Goal: Task Accomplishment & Management: Manage account settings

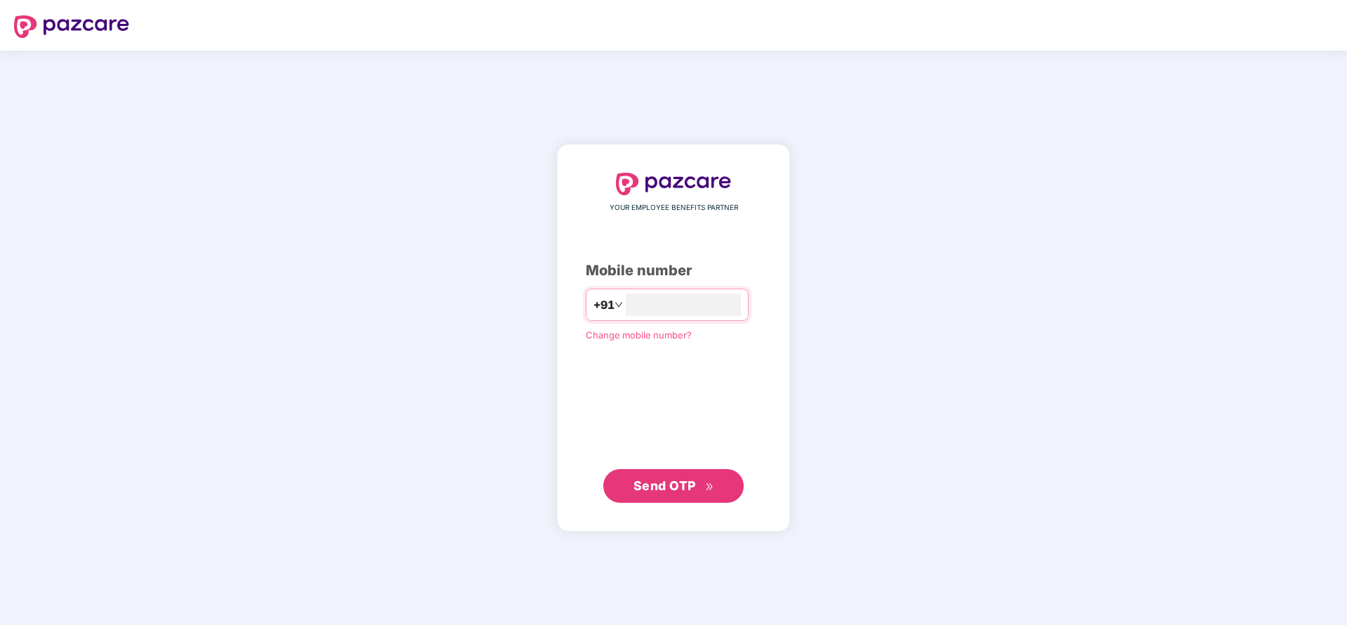
type input "**********"
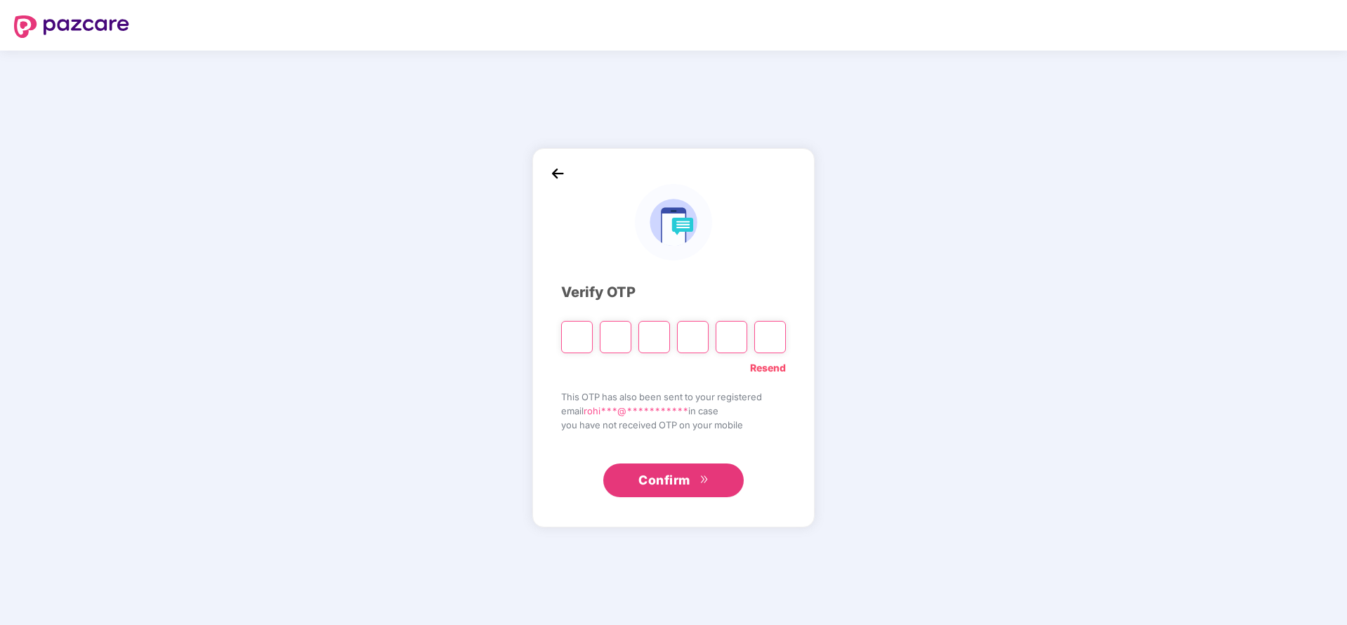
type input "*"
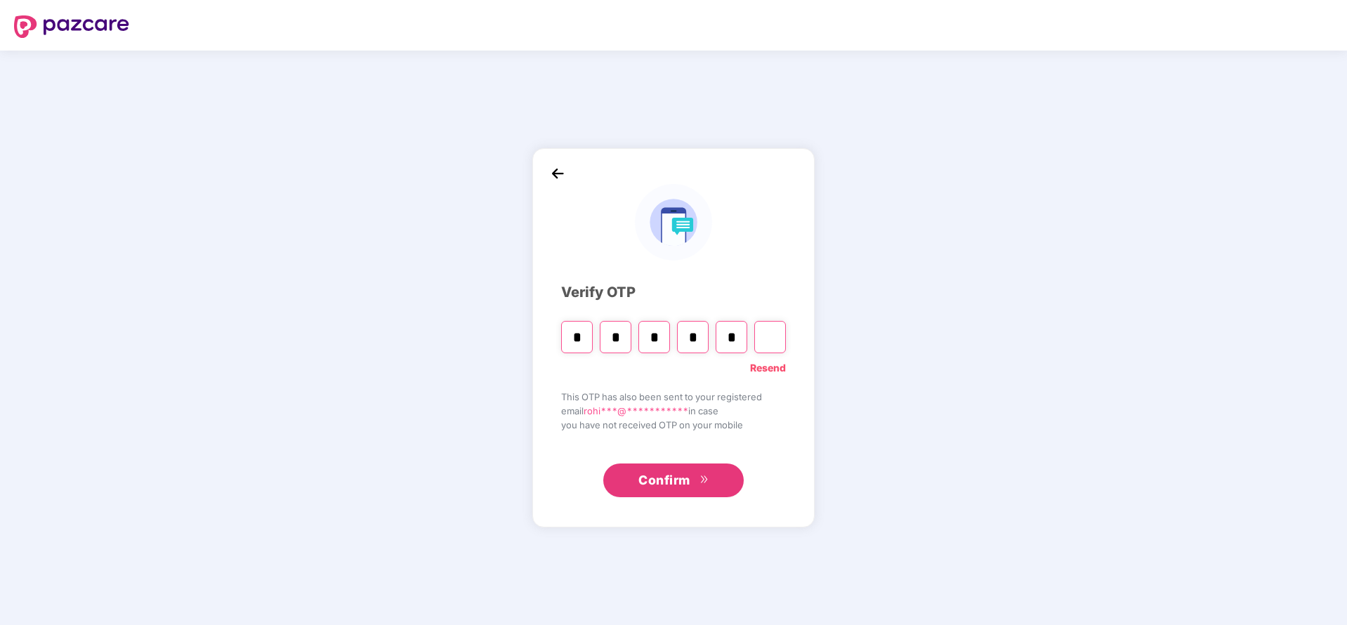
type input "*"
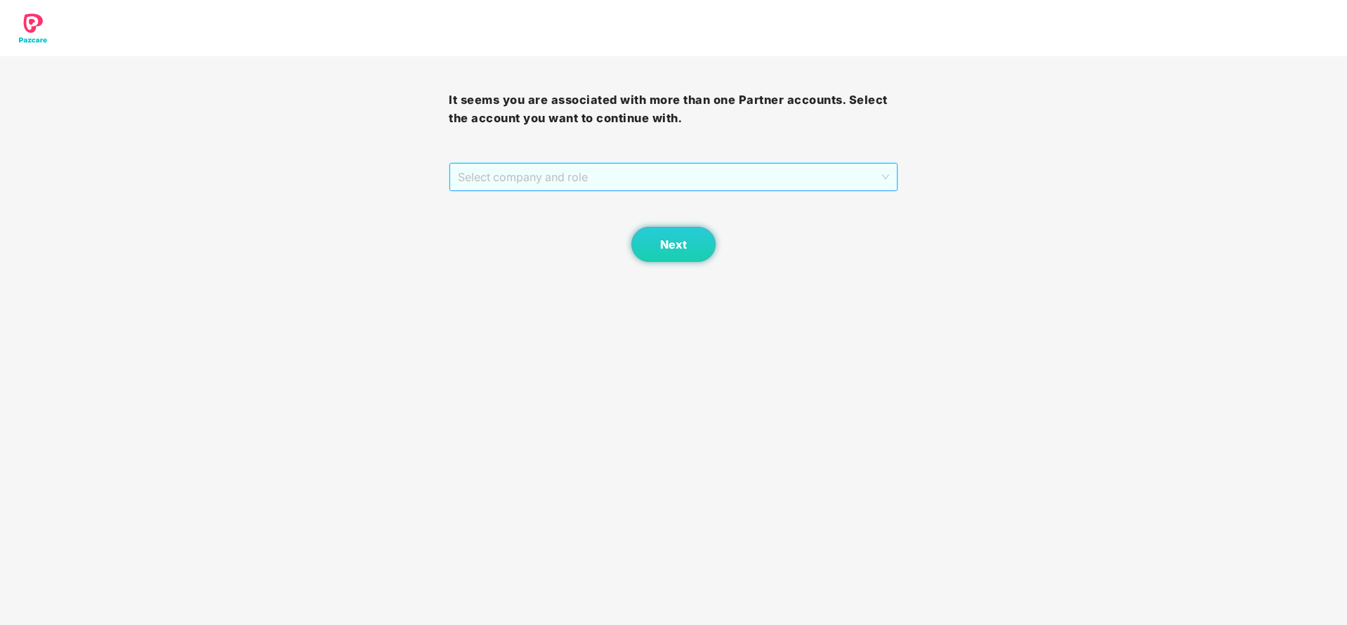
click at [591, 164] on span "Select company and role" at bounding box center [673, 177] width 431 height 27
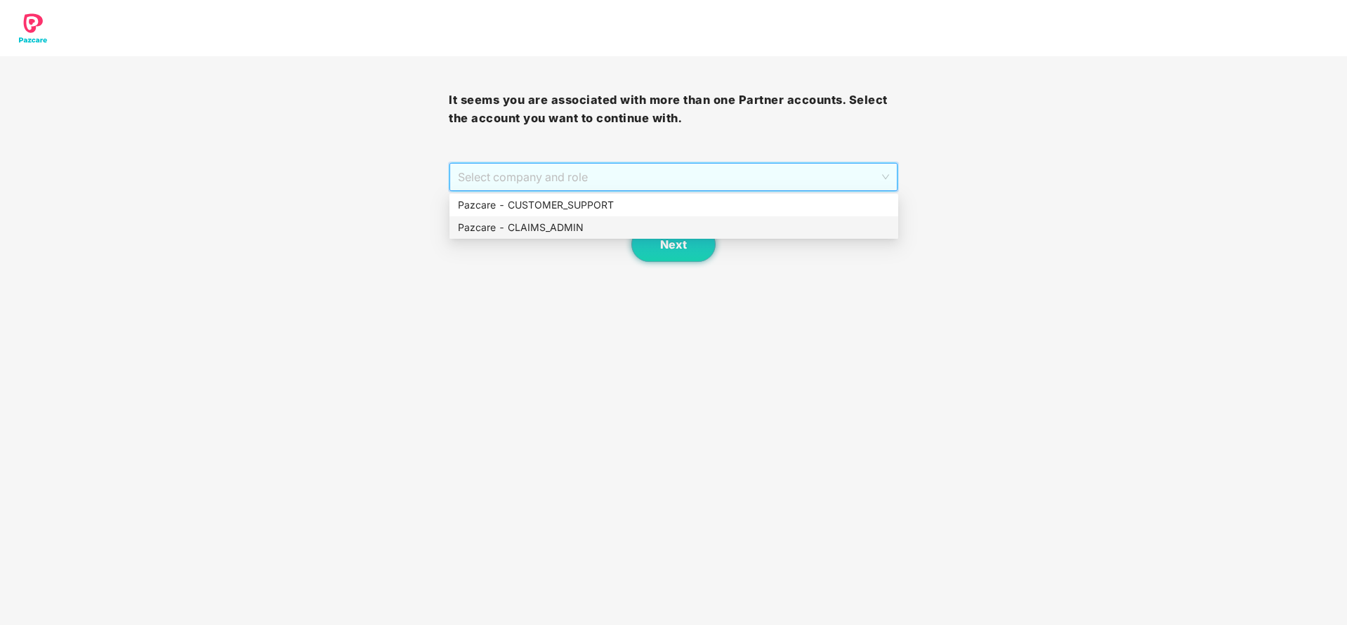
click at [522, 235] on div "Pazcare - CLAIMS_ADMIN" at bounding box center [674, 227] width 449 height 22
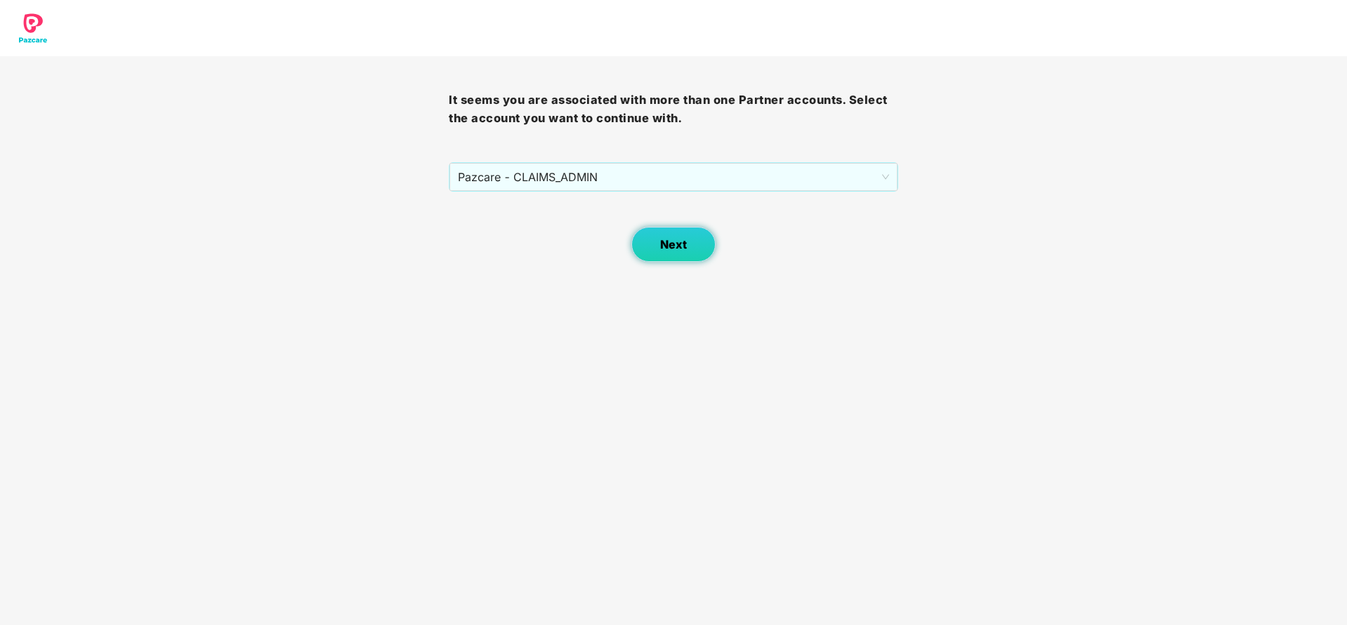
click at [686, 236] on button "Next" at bounding box center [673, 244] width 84 height 35
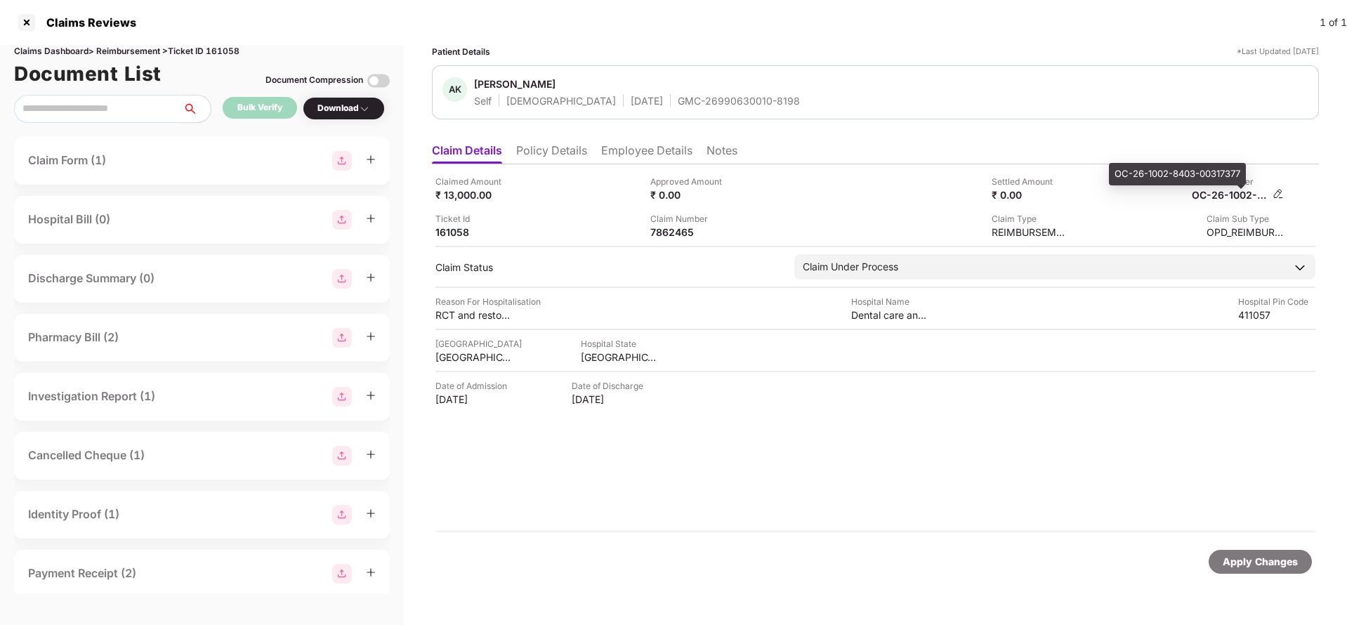
click at [1223, 198] on div "OC-26-1002-8403-00317377" at bounding box center [1230, 194] width 77 height 13
copy div
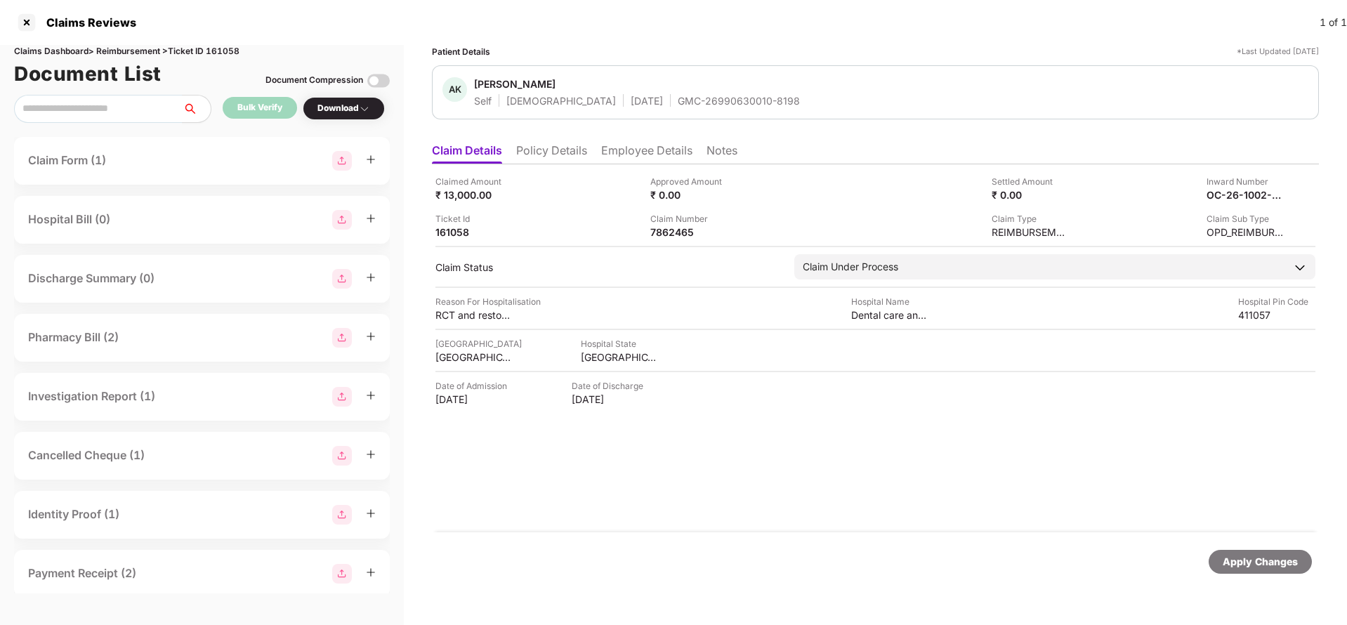
copy div
click at [683, 102] on div "GMC-26990630010-8198" at bounding box center [739, 100] width 122 height 13
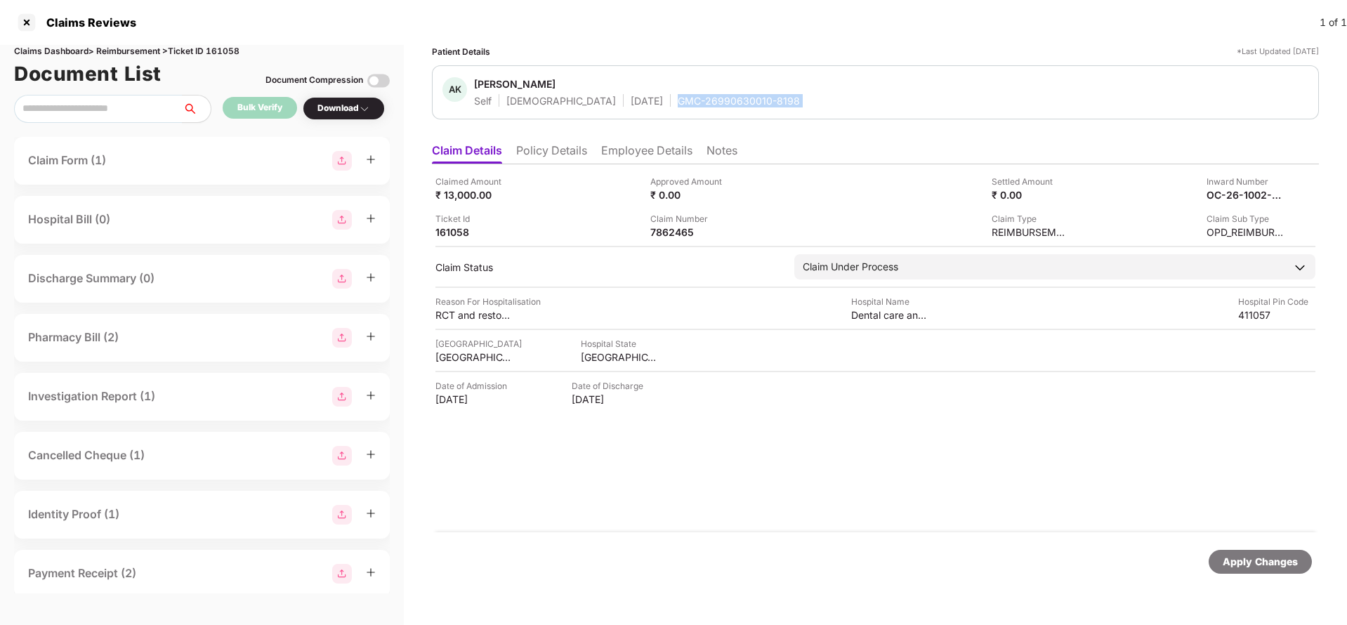
click at [683, 102] on div "GMC-26990630010-8198" at bounding box center [739, 100] width 122 height 13
click at [1242, 197] on div "OC-26-1002-8403-00317377" at bounding box center [1230, 194] width 77 height 13
copy div
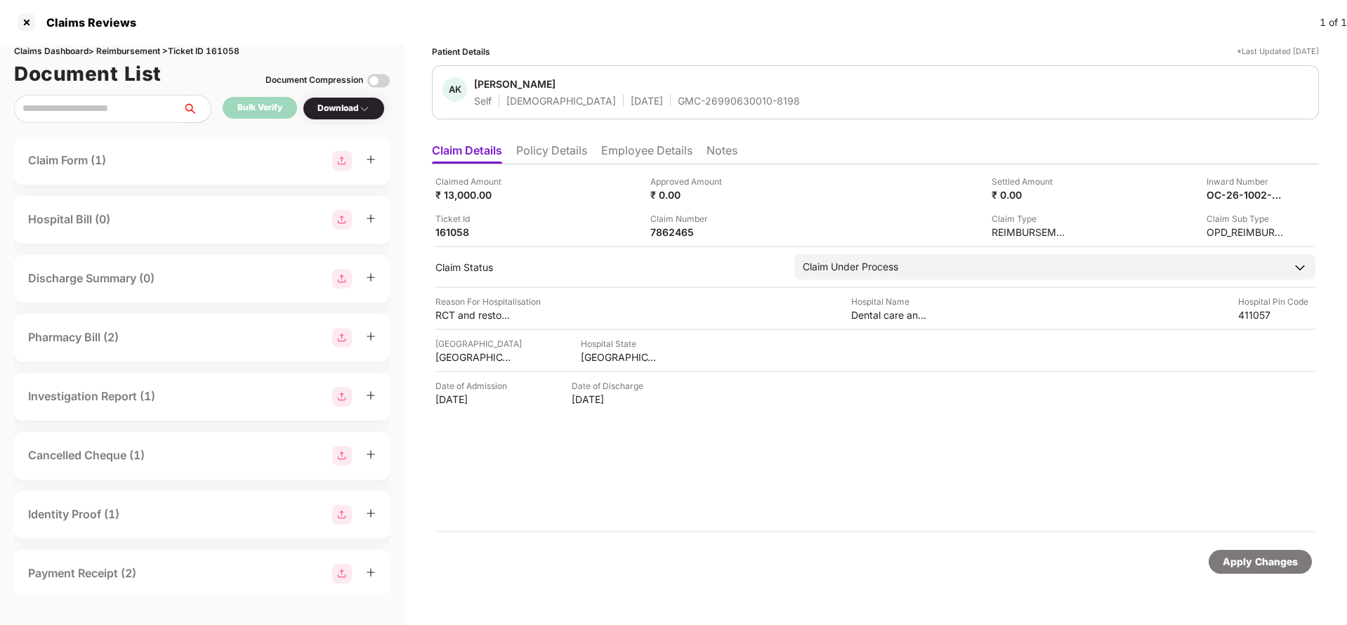
click at [1265, 565] on div "Apply Changes" at bounding box center [1260, 561] width 75 height 15
click at [228, 49] on div "Claims Dashboard > Reimbursement > Ticket ID 161058" at bounding box center [202, 51] width 376 height 13
copy div "161058"
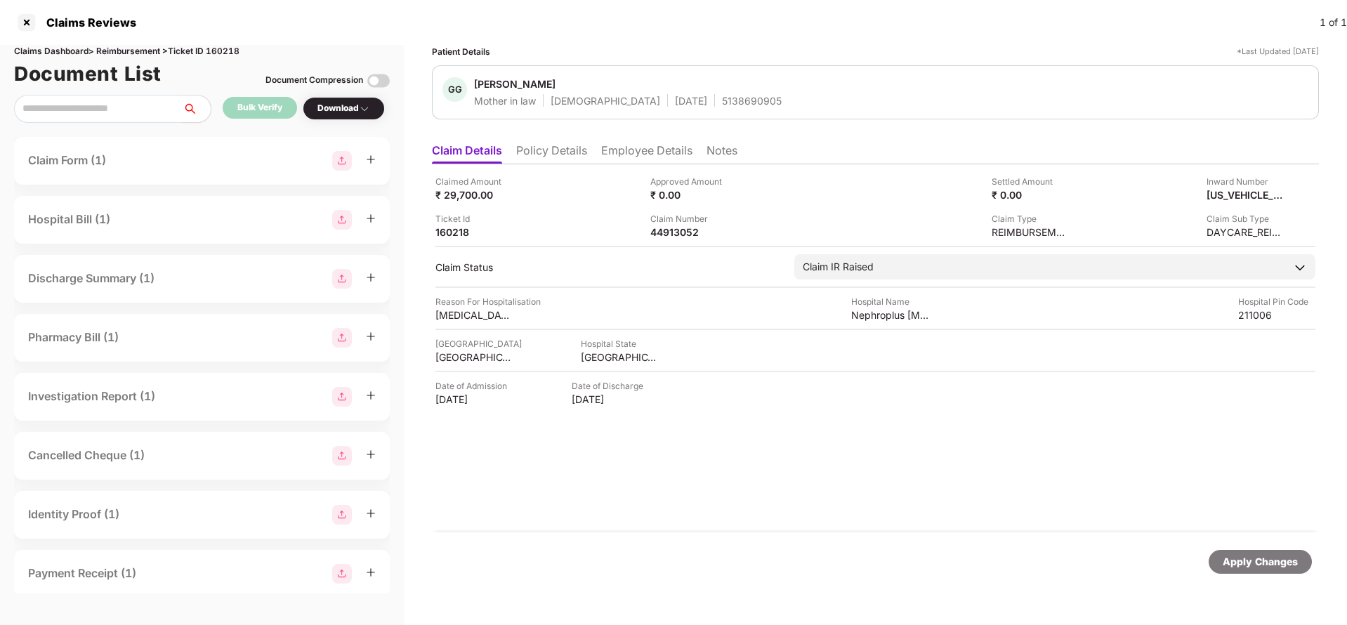
click at [1268, 565] on div "Apply Changes" at bounding box center [1260, 561] width 75 height 15
click at [223, 45] on div "Claims Dashboard > Reimbursement > Ticket ID 160218" at bounding box center [202, 51] width 376 height 13
copy div "160218"
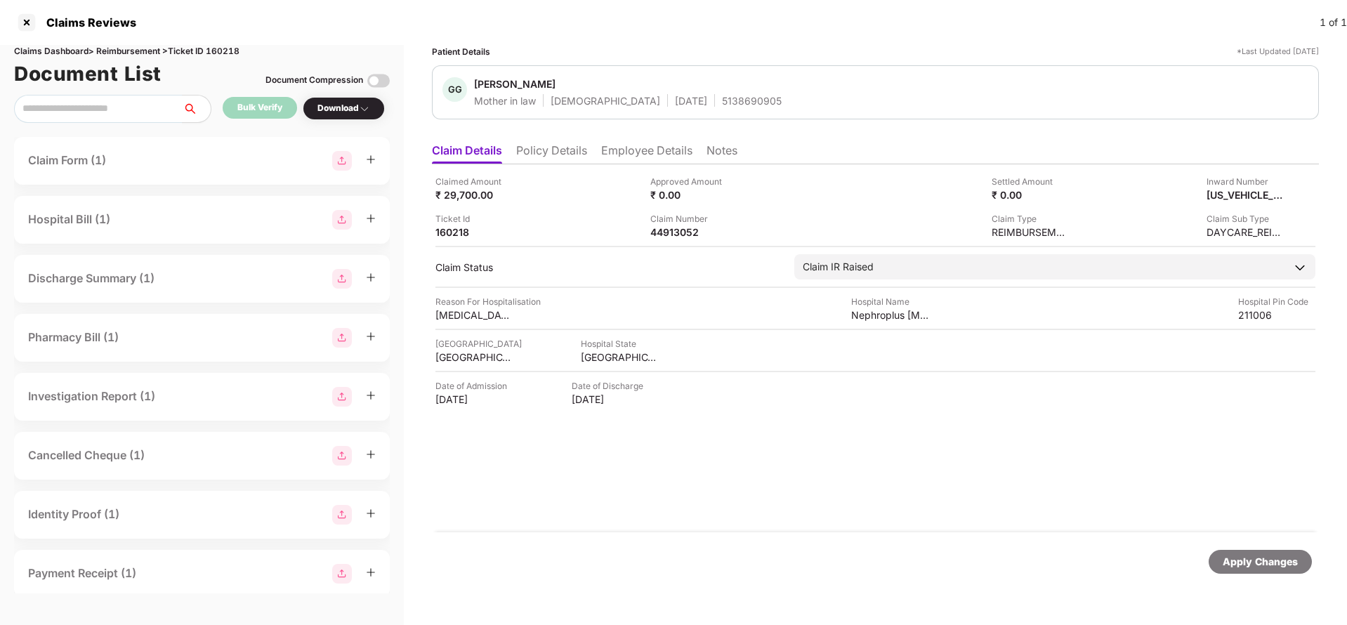
click at [1292, 567] on div "Apply Changes" at bounding box center [1260, 561] width 75 height 15
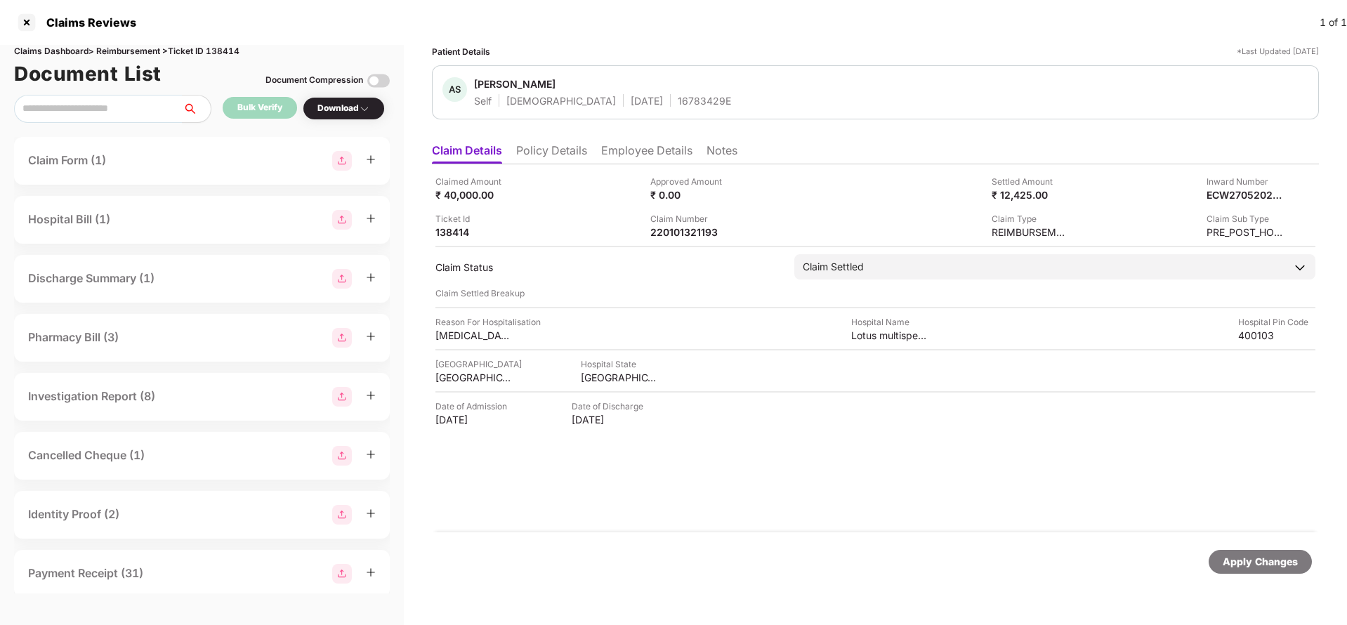
click at [1264, 557] on div "Apply Changes" at bounding box center [1260, 561] width 75 height 15
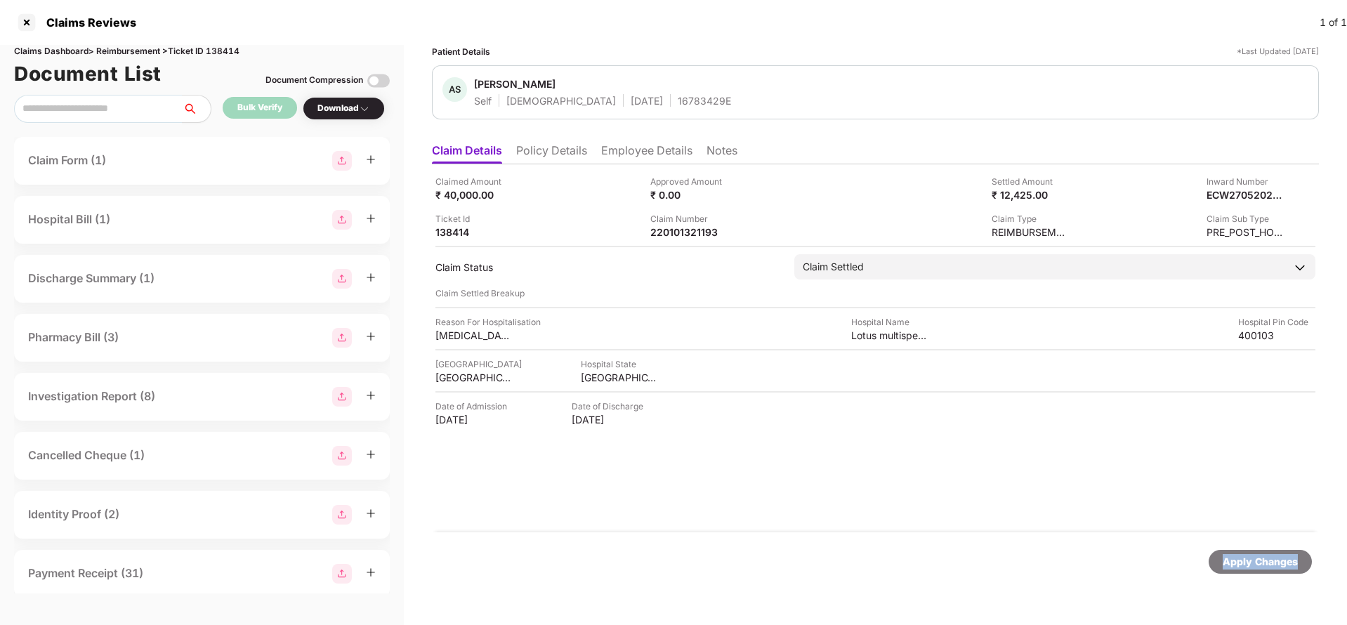
click at [1264, 558] on div "Apply Changes" at bounding box center [1260, 561] width 75 height 15
click at [234, 52] on div "Claims Dashboard > Reimbursement > Ticket ID 138414" at bounding box center [202, 51] width 376 height 13
copy div "138414"
click at [1255, 572] on div "Apply Changes" at bounding box center [1260, 562] width 103 height 24
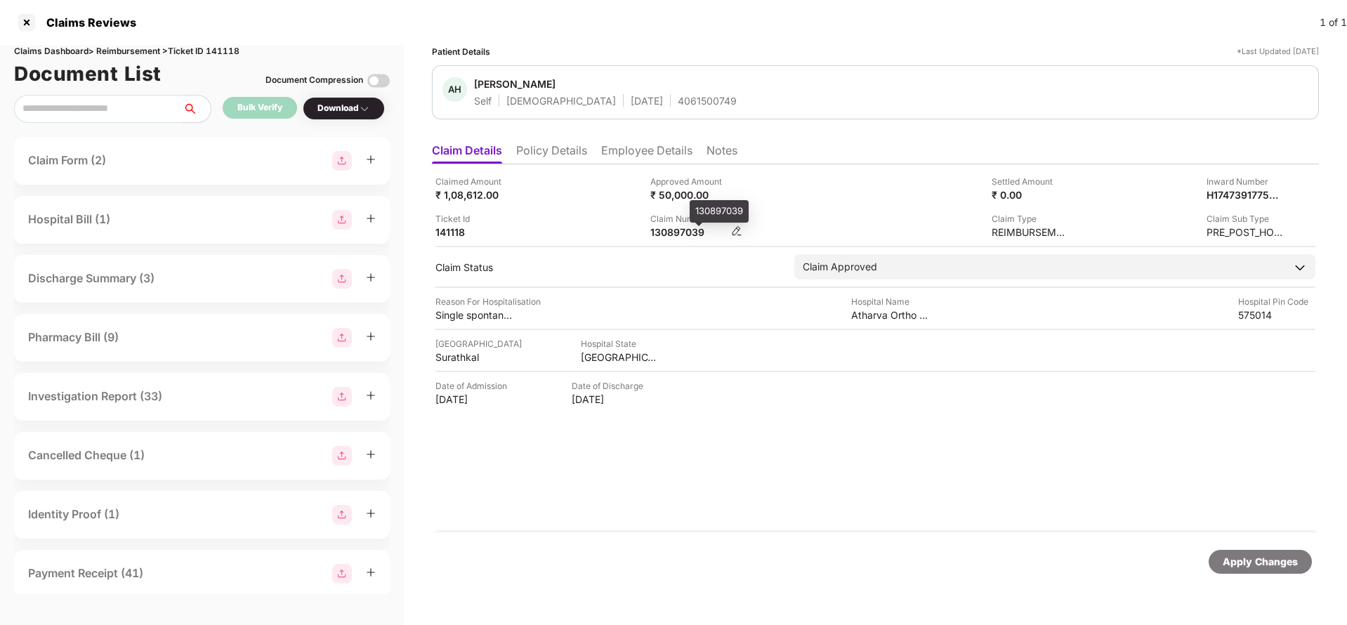
click at [680, 237] on div "130897039" at bounding box center [688, 231] width 77 height 13
copy div "130897039"
click at [1259, 568] on div "Apply Changes" at bounding box center [1260, 561] width 75 height 15
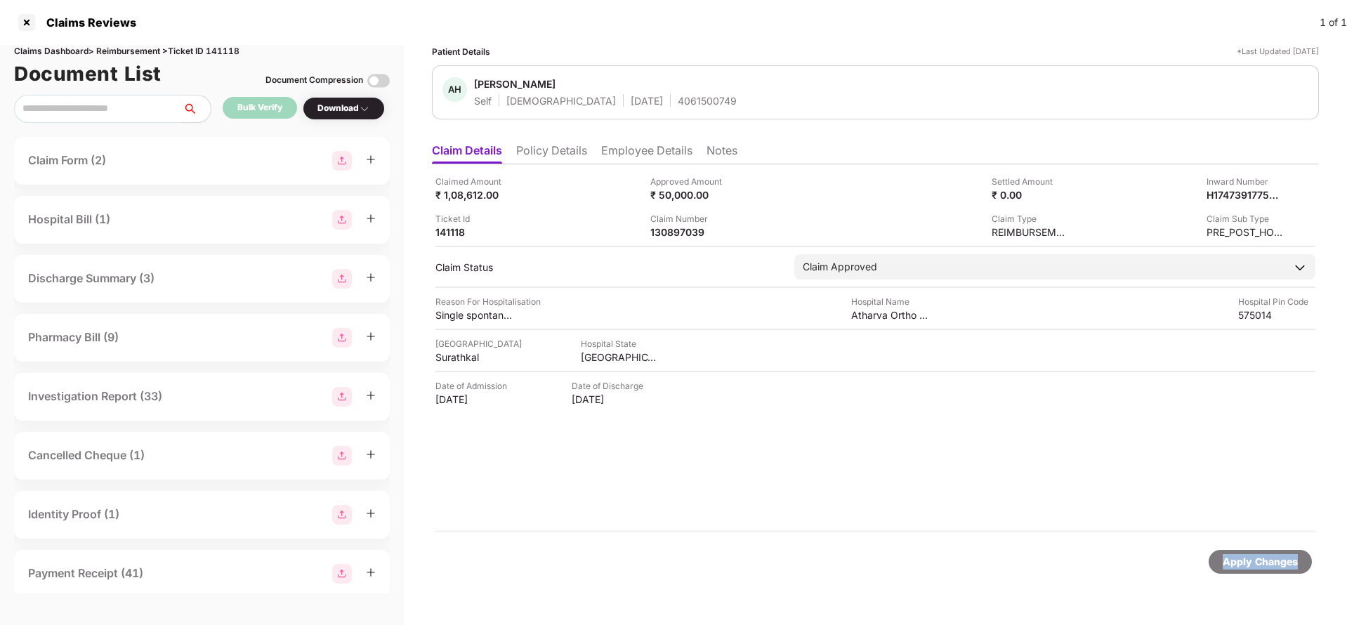
click at [1259, 568] on div "Apply Changes" at bounding box center [1260, 561] width 75 height 15
click at [225, 46] on div "Claims Dashboard > Reimbursement > Ticket ID 141118" at bounding box center [202, 51] width 376 height 13
copy div "141118"
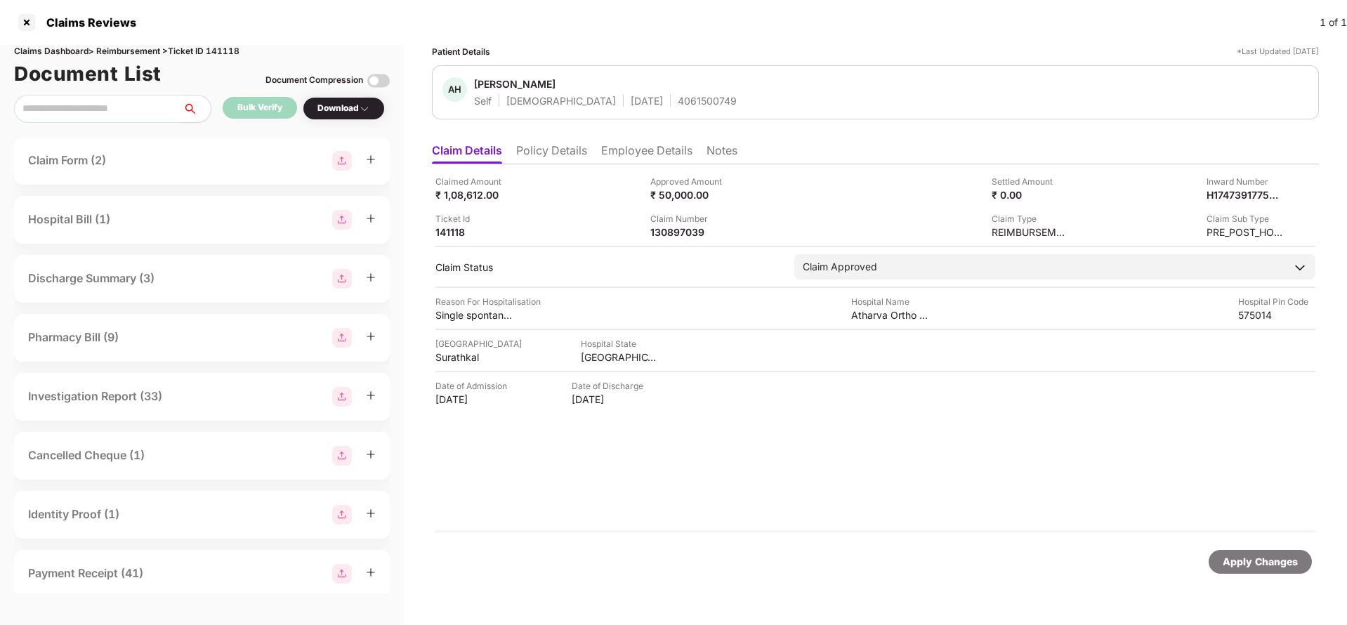
click at [1290, 558] on div "Apply Changes" at bounding box center [1260, 561] width 75 height 15
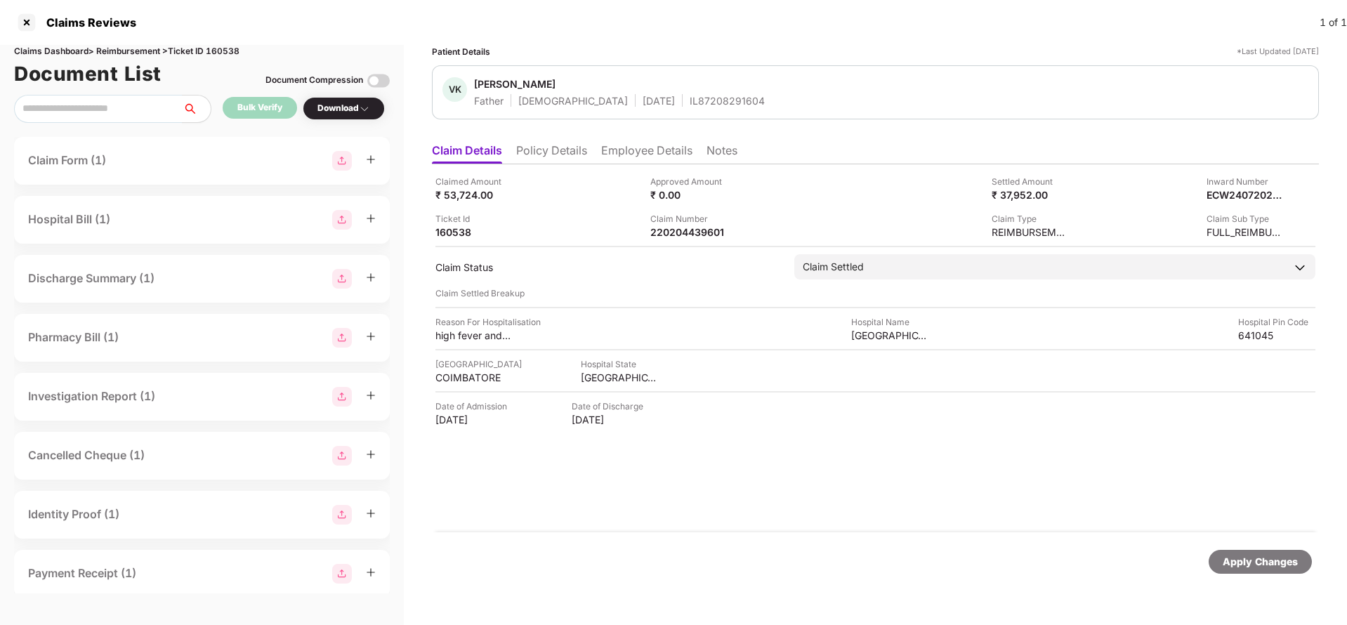
click at [642, 151] on li "Employee Details" at bounding box center [646, 153] width 91 height 20
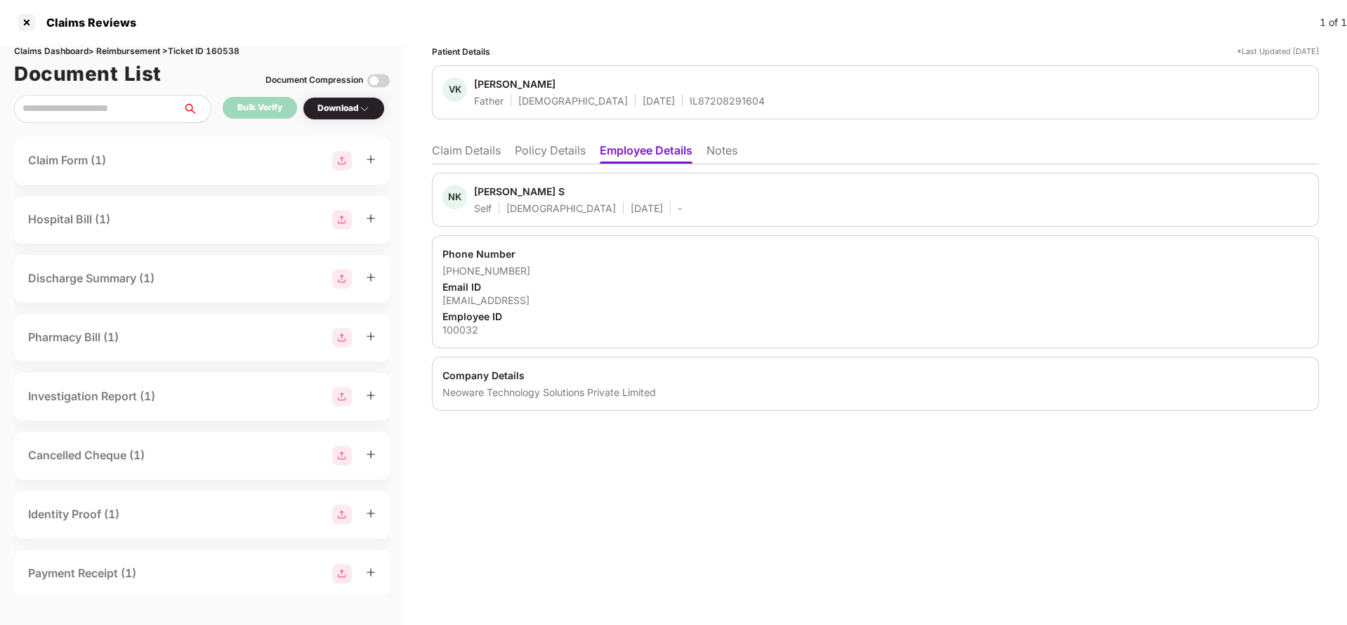
click at [465, 148] on li "Claim Details" at bounding box center [466, 153] width 69 height 20
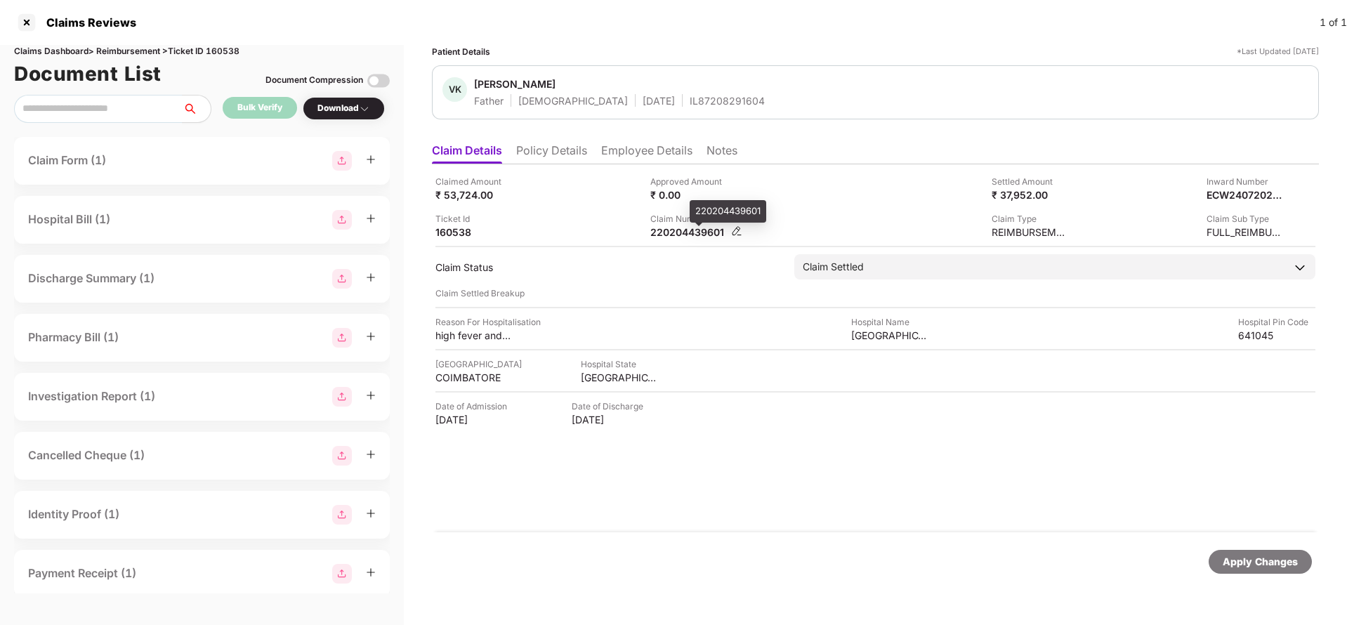
click at [697, 232] on div "220204439601" at bounding box center [688, 231] width 77 height 13
copy div "220204439601"
click at [690, 101] on div "IL87208291604" at bounding box center [727, 100] width 75 height 13
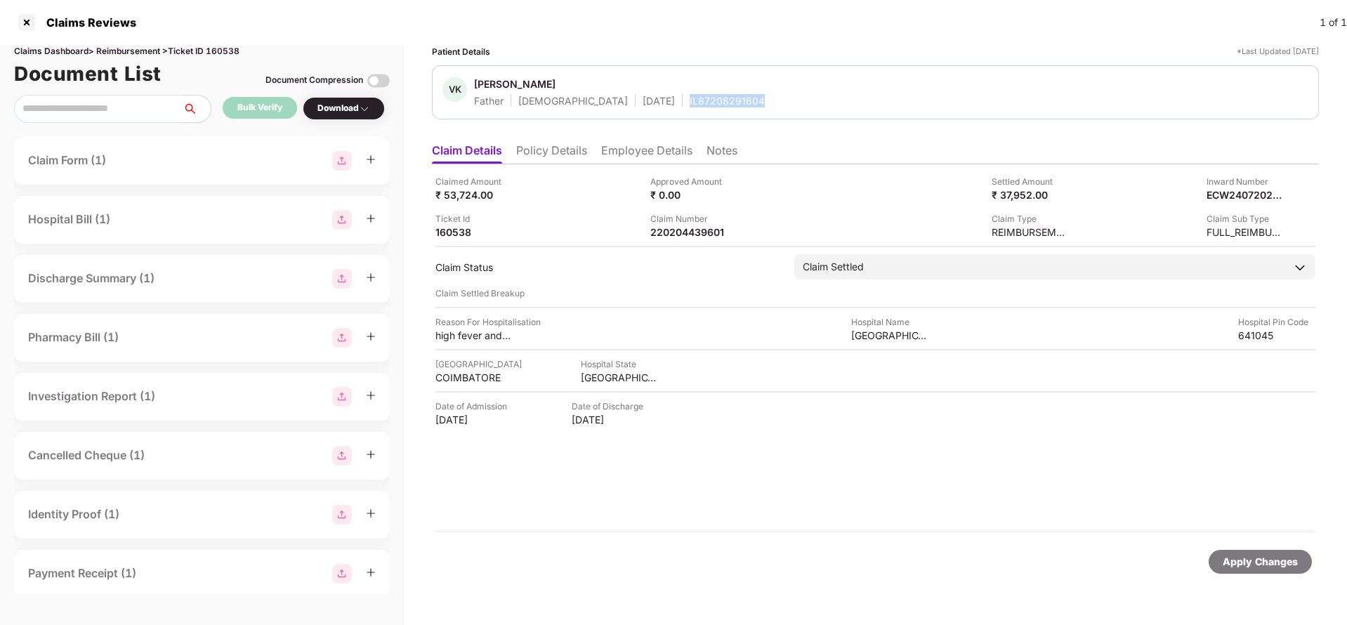
copy div "IL87208291604"
click at [1266, 568] on div "Apply Changes" at bounding box center [1260, 561] width 75 height 15
click at [232, 51] on div "Claims Dashboard > Reimbursement > Ticket ID 160538" at bounding box center [202, 51] width 376 height 13
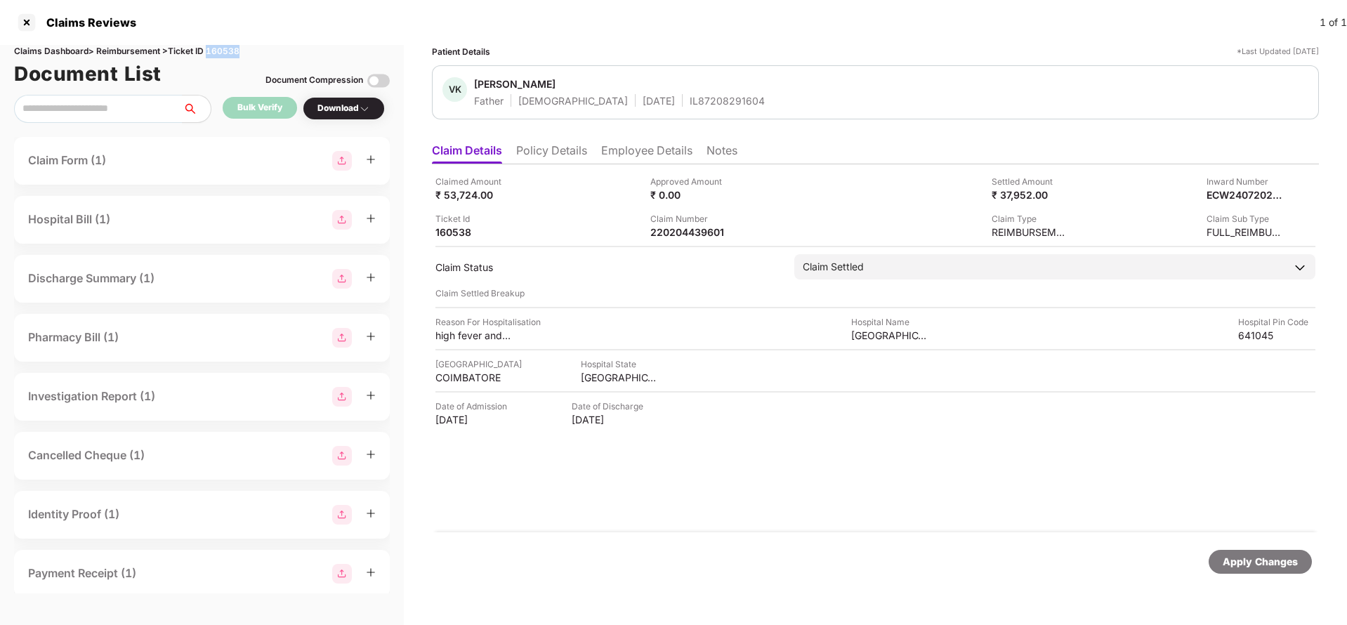
copy div "160538"
click at [1239, 570] on div "Apply Changes" at bounding box center [1260, 562] width 103 height 24
click at [678, 237] on div "220204472888" at bounding box center [688, 231] width 77 height 13
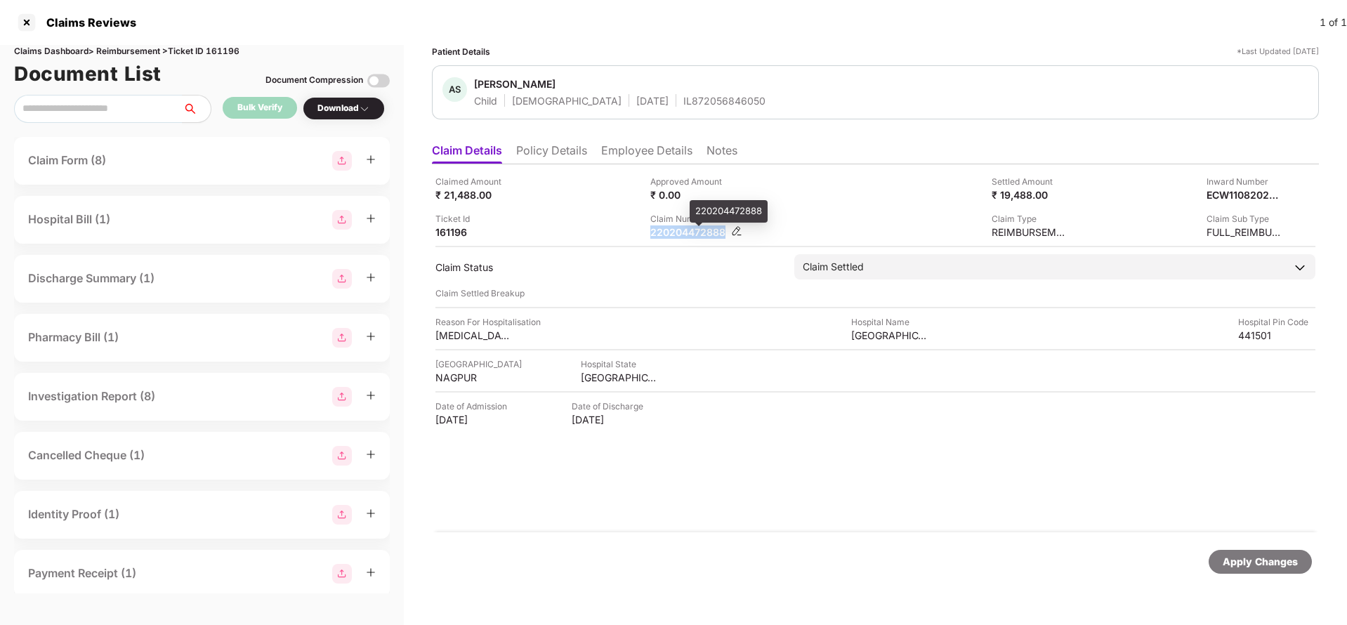
copy div "220204472888"
click at [683, 99] on div "IL872056846050" at bounding box center [724, 100] width 82 height 13
copy div "IL872056846050"
click at [1260, 572] on div "Apply Changes" at bounding box center [1260, 562] width 103 height 24
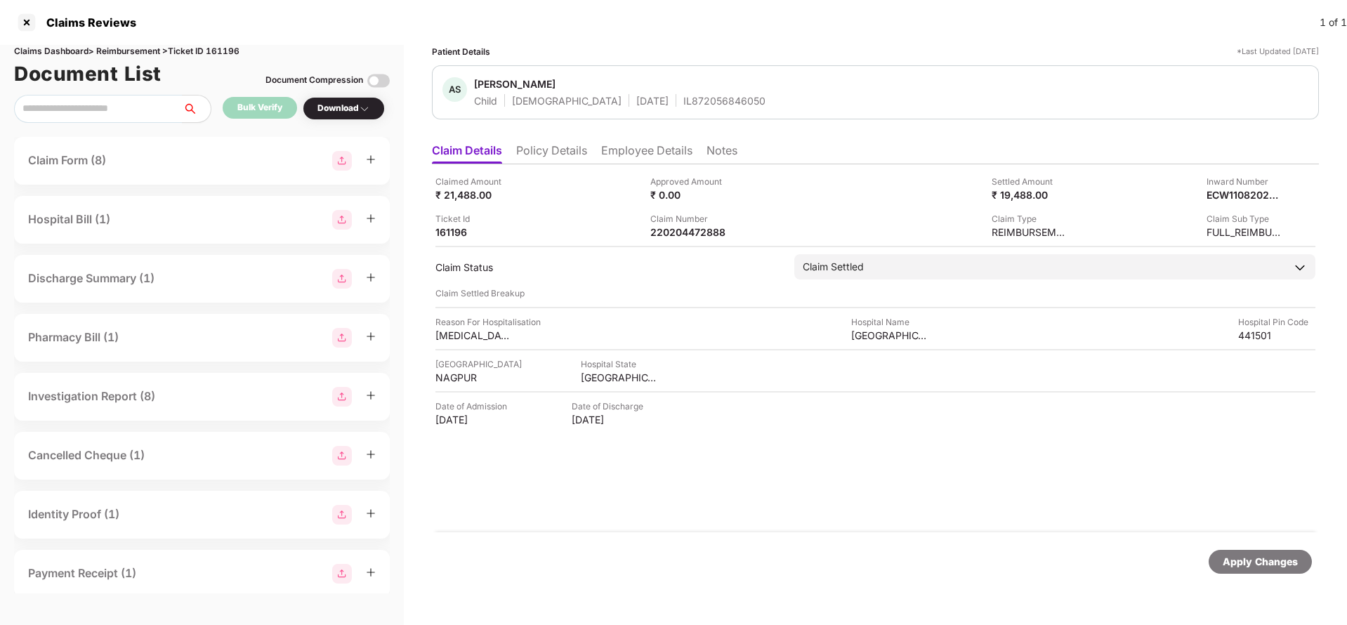
click at [1260, 572] on div "Apply Changes" at bounding box center [1260, 562] width 103 height 24
click at [223, 54] on div "Claims Dashboard > Reimbursement > Ticket ID 161196" at bounding box center [202, 51] width 376 height 13
copy div "161196"
click at [1240, 565] on div "Apply Changes" at bounding box center [1260, 561] width 75 height 15
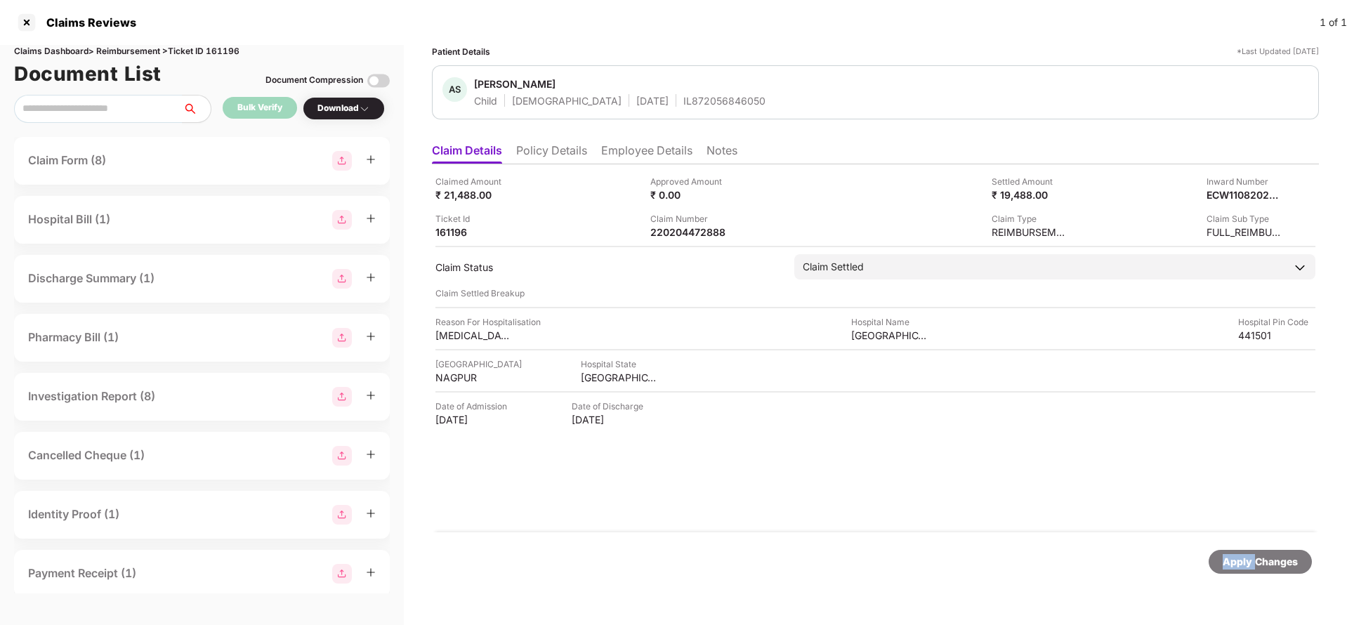
click at [1240, 565] on div "Apply Changes" at bounding box center [1260, 561] width 75 height 15
click at [641, 162] on li "Employee Details" at bounding box center [646, 153] width 91 height 20
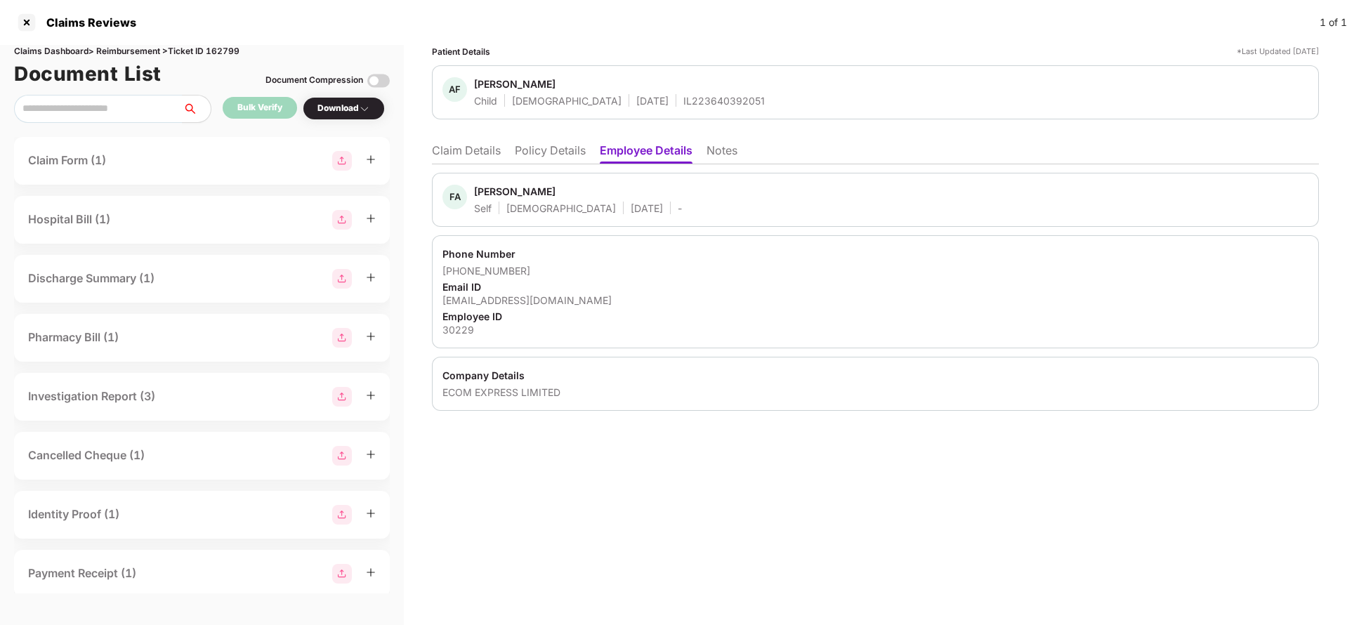
click at [528, 298] on div "[EMAIL_ADDRESS][DOMAIN_NAME]" at bounding box center [876, 300] width 866 height 13
copy div "[EMAIL_ADDRESS][DOMAIN_NAME]"
click at [468, 155] on li "Claim Details" at bounding box center [466, 153] width 69 height 20
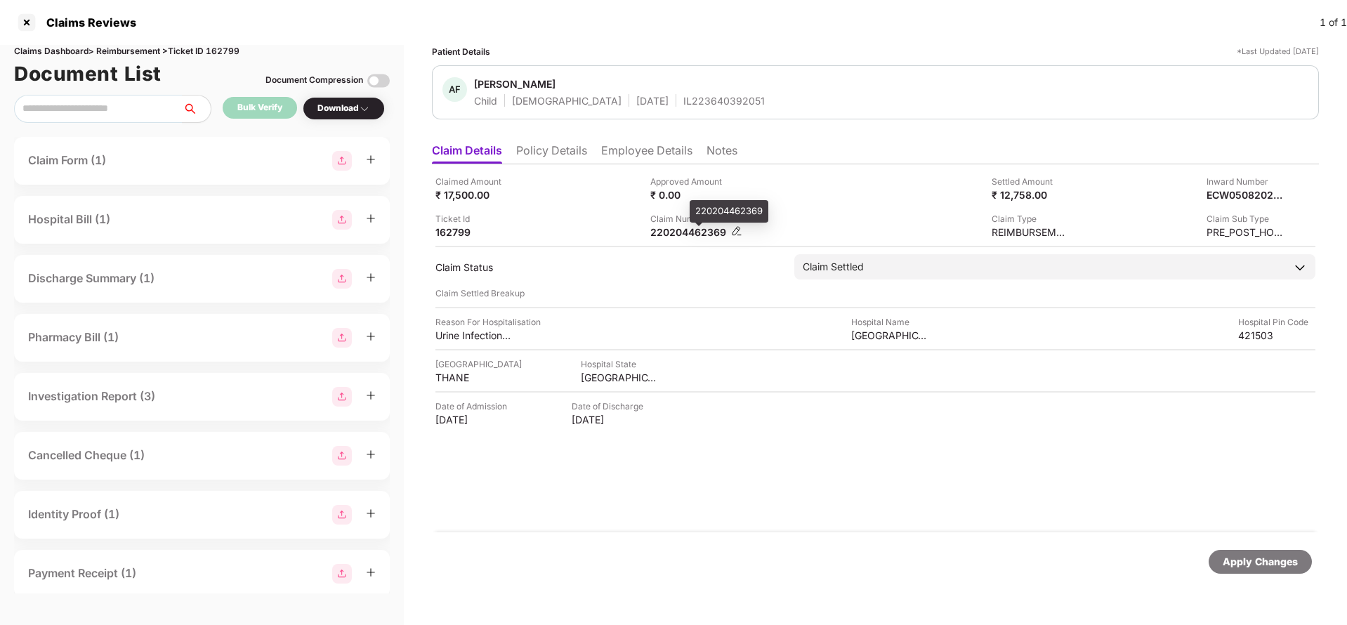
click at [685, 226] on div "220204462369" at bounding box center [688, 231] width 77 height 13
copy div "220204462369"
click at [635, 101] on div "Child [DEMOGRAPHIC_DATA] [DATE] IL223640392051" at bounding box center [619, 100] width 291 height 13
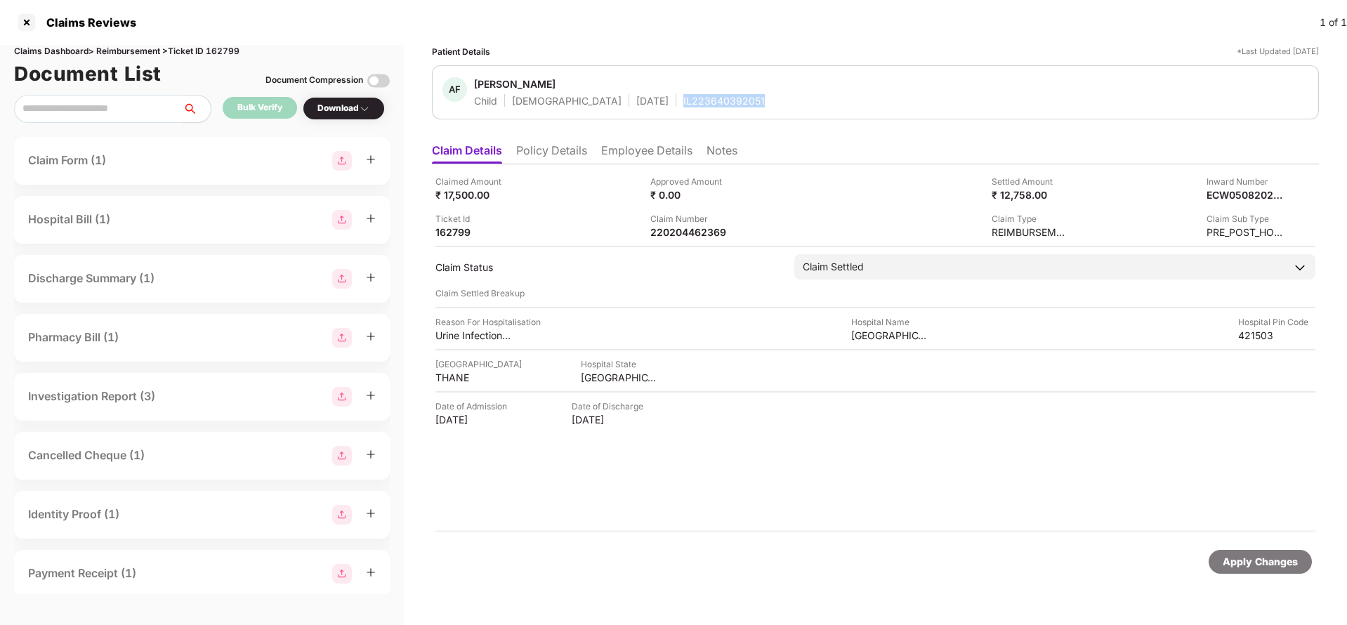
click at [683, 98] on div "IL223640392051" at bounding box center [723, 100] width 81 height 13
copy div "IL223640392051"
click at [1271, 572] on div "Apply Changes" at bounding box center [1260, 562] width 103 height 24
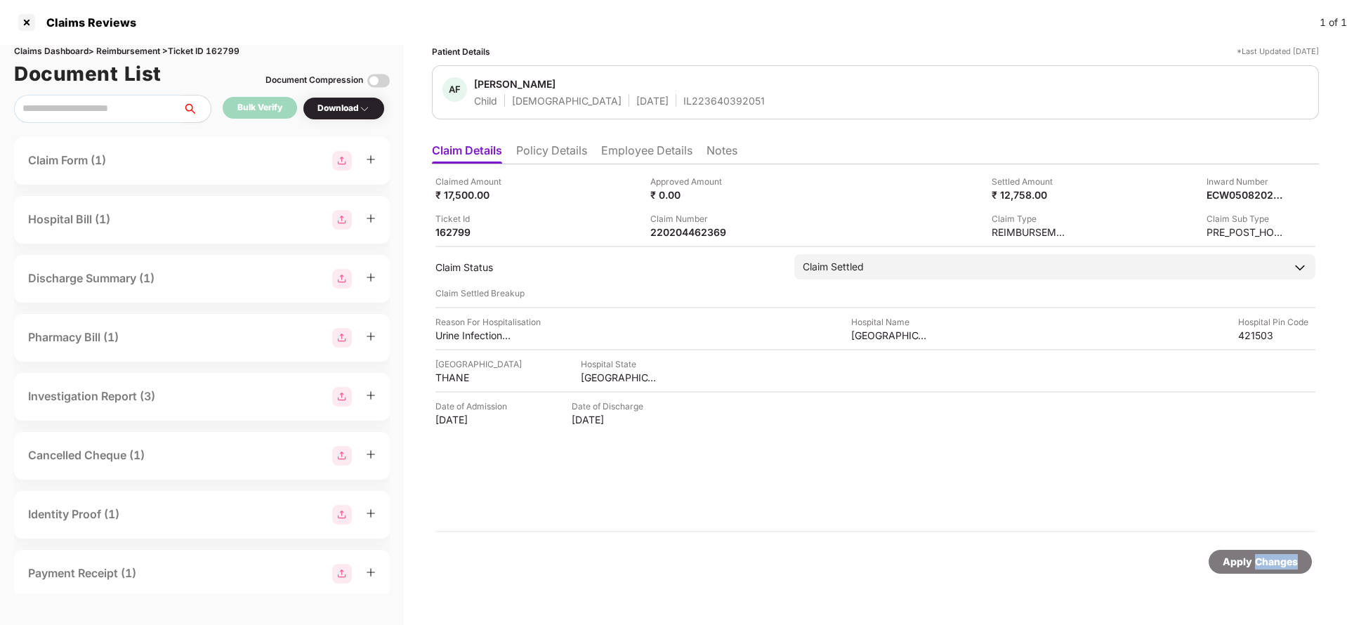
click at [1271, 572] on div "Apply Changes" at bounding box center [1260, 562] width 103 height 24
click at [232, 53] on div "Claims Dashboard > Reimbursement > Ticket ID 162799" at bounding box center [202, 51] width 376 height 13
copy div "162799"
click at [1268, 561] on div "Apply Changes" at bounding box center [1260, 561] width 75 height 15
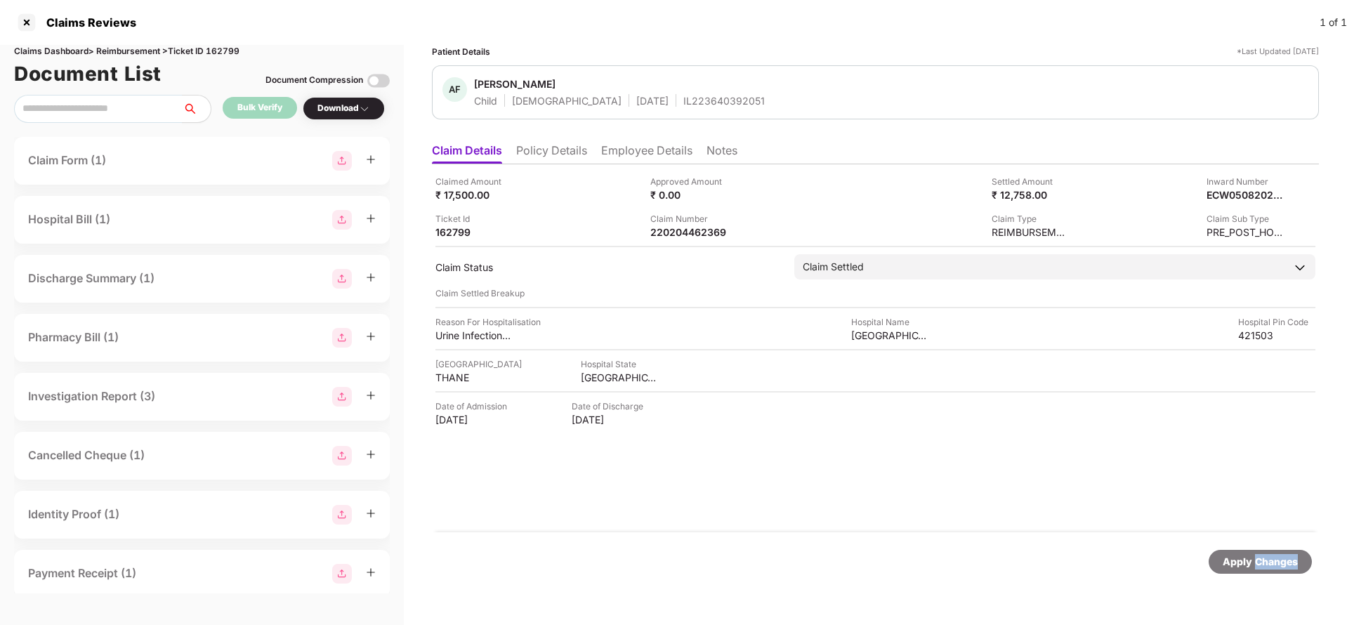
click at [1268, 561] on div "Apply Changes" at bounding box center [1260, 561] width 75 height 15
click at [660, 150] on li "Employee Details" at bounding box center [646, 153] width 91 height 20
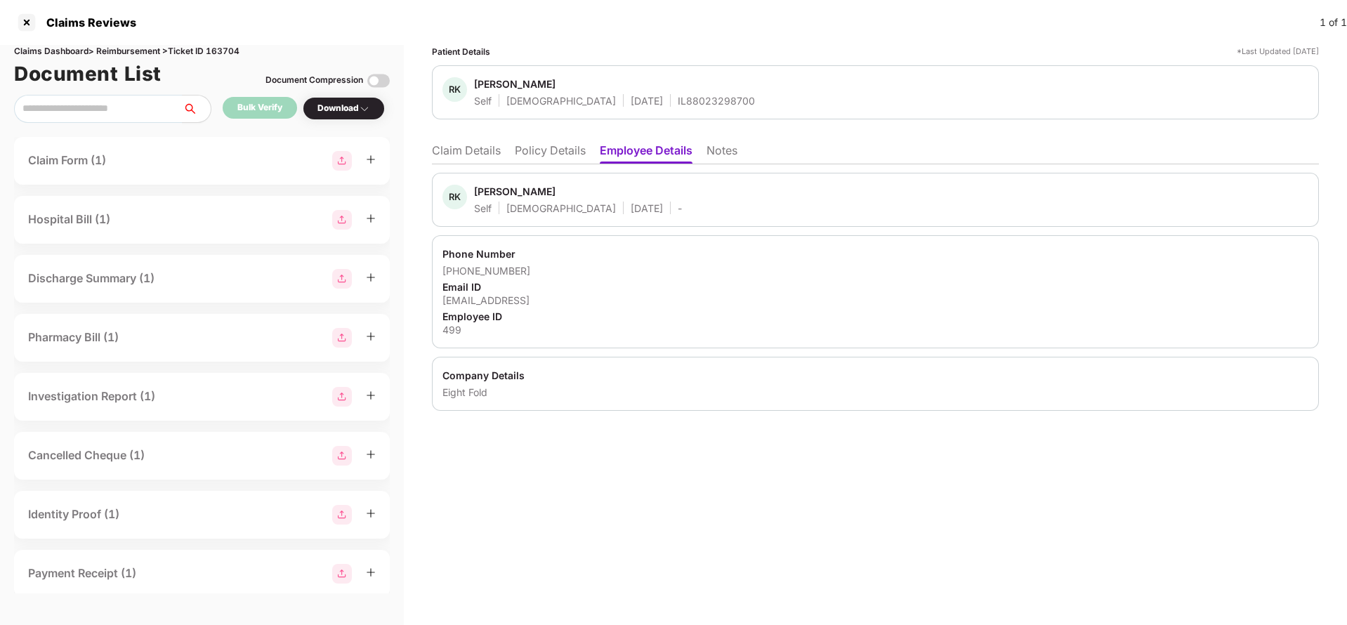
click at [457, 152] on li "Claim Details" at bounding box center [466, 153] width 69 height 20
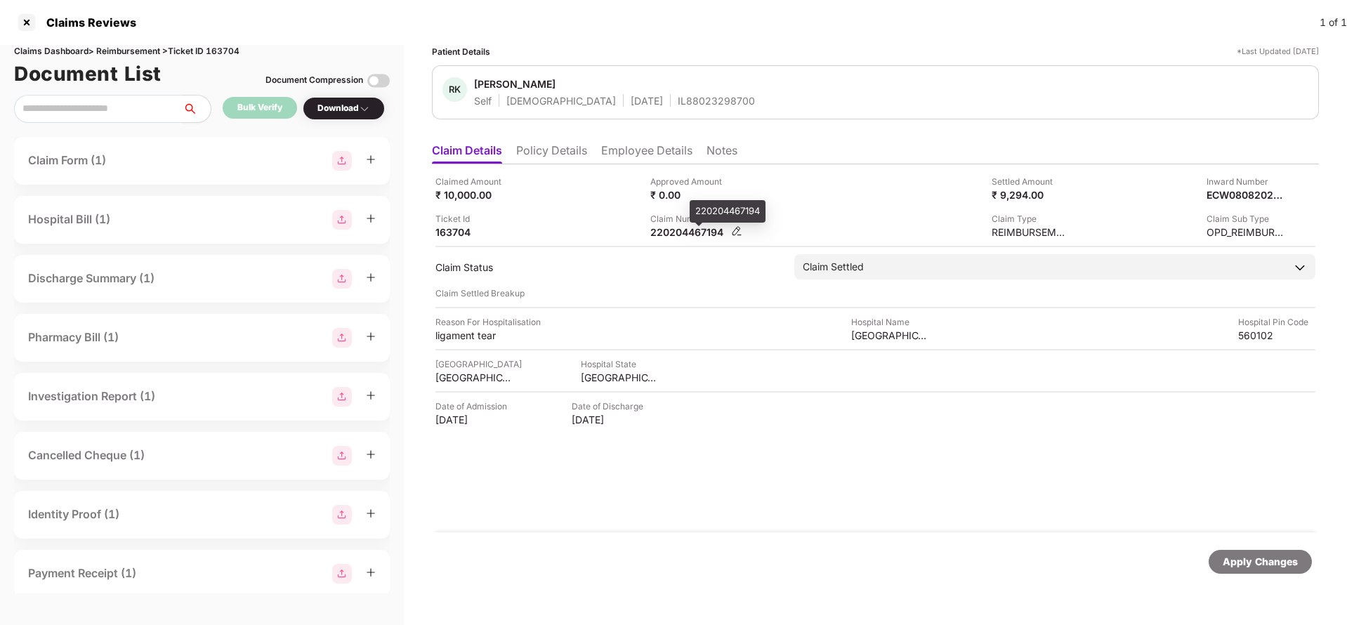
click at [686, 235] on div "220204467194" at bounding box center [688, 231] width 77 height 13
copy div "220204467194"
click at [650, 108] on div "RK [PERSON_NAME] Self [DEMOGRAPHIC_DATA] [DATE] IL88023298700" at bounding box center [875, 92] width 887 height 54
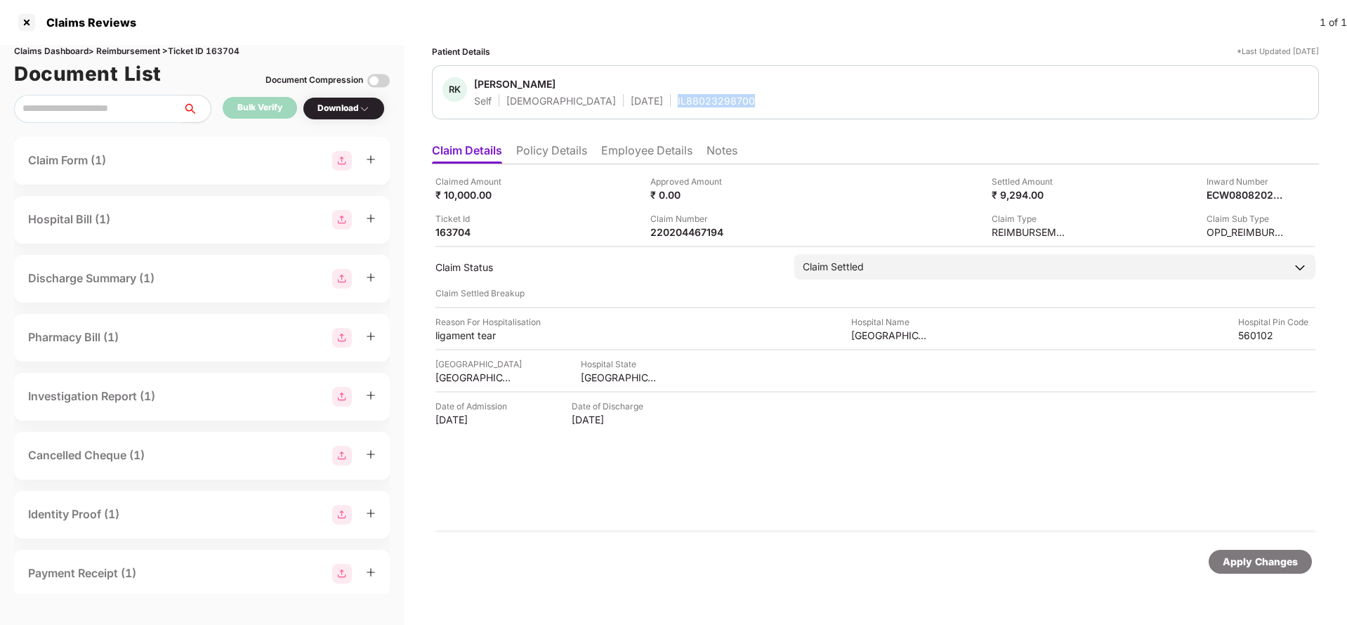
copy div "IL88023298700"
click at [1246, 554] on div "Apply Changes" at bounding box center [1260, 561] width 75 height 15
click at [228, 53] on div "Claims Dashboard > Reimbursement > Ticket ID 163704" at bounding box center [202, 51] width 376 height 13
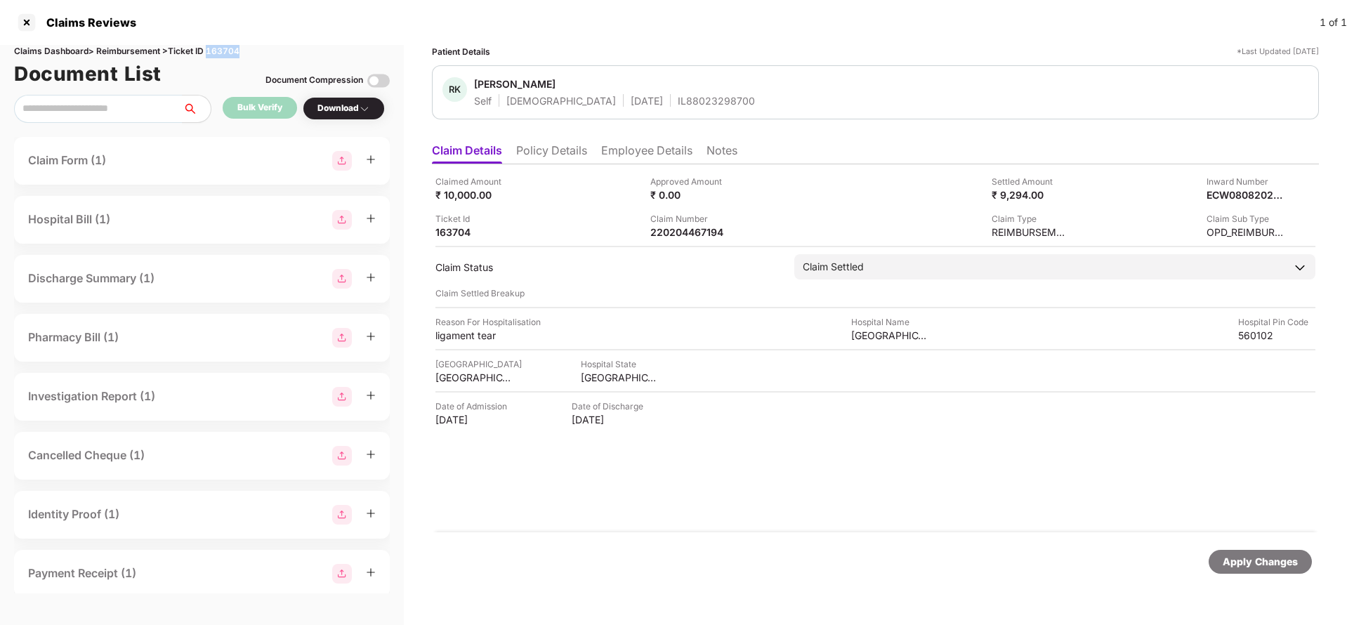
copy div "163704"
click at [1285, 563] on div "Apply Changes" at bounding box center [1260, 561] width 75 height 15
click at [663, 146] on li "Employee Details" at bounding box center [646, 153] width 91 height 20
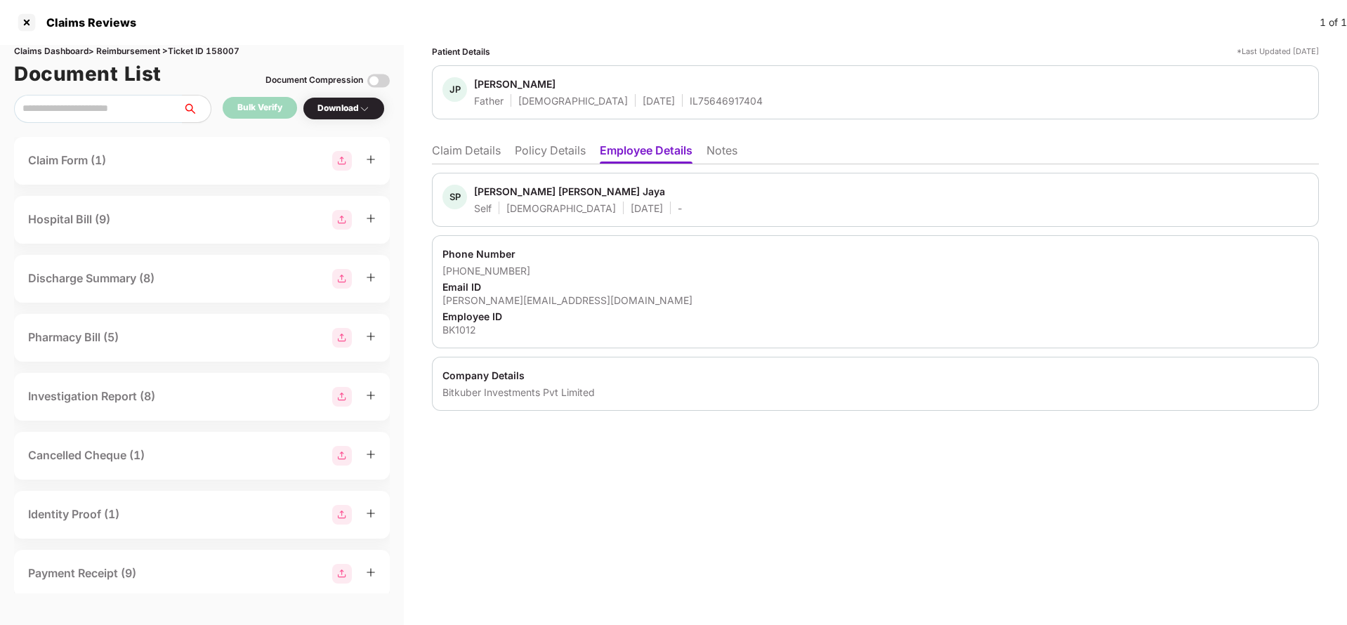
click at [475, 155] on li "Claim Details" at bounding box center [466, 153] width 69 height 20
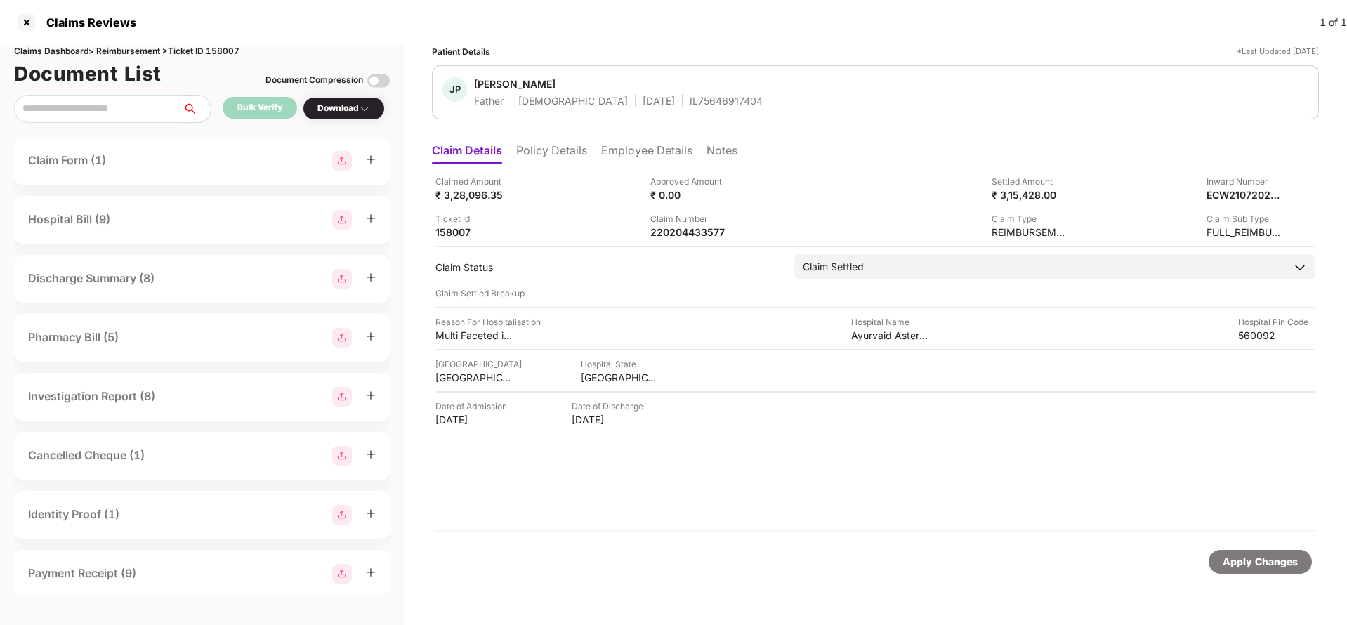
click at [620, 143] on li "Employee Details" at bounding box center [646, 153] width 91 height 20
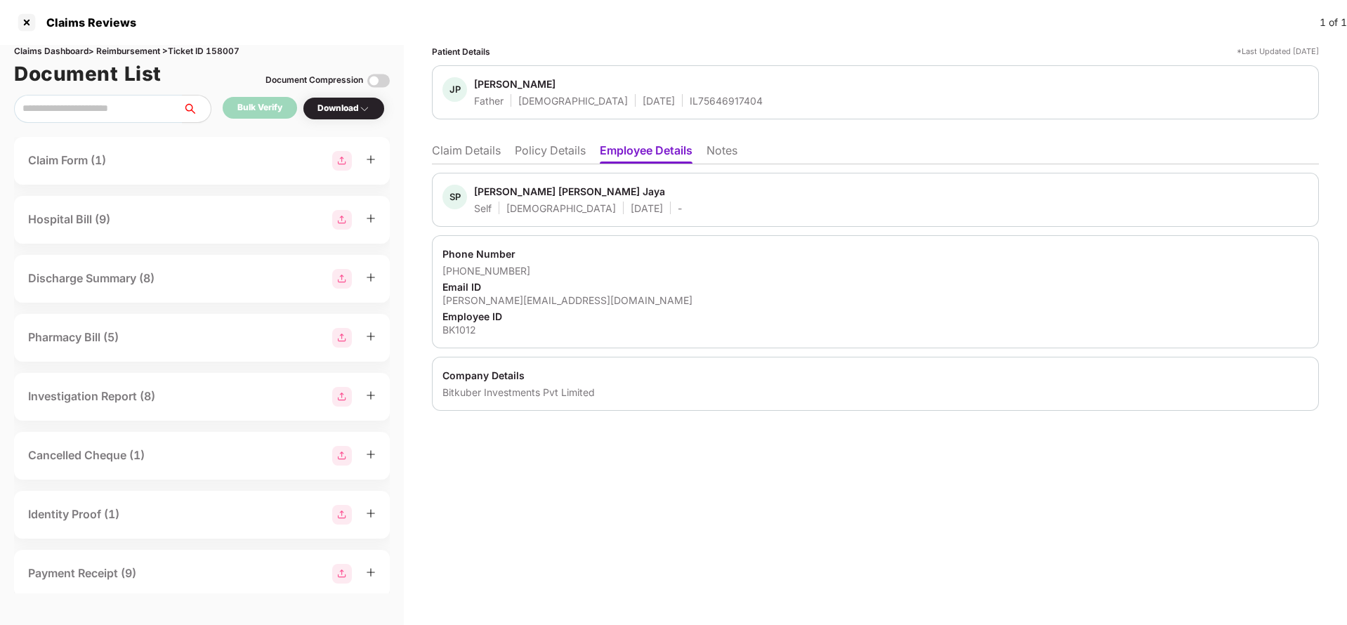
click at [470, 142] on ul "Claim Details Policy Details Employee Details Notes" at bounding box center [875, 150] width 887 height 28
click at [479, 154] on li "Claim Details" at bounding box center [466, 153] width 69 height 20
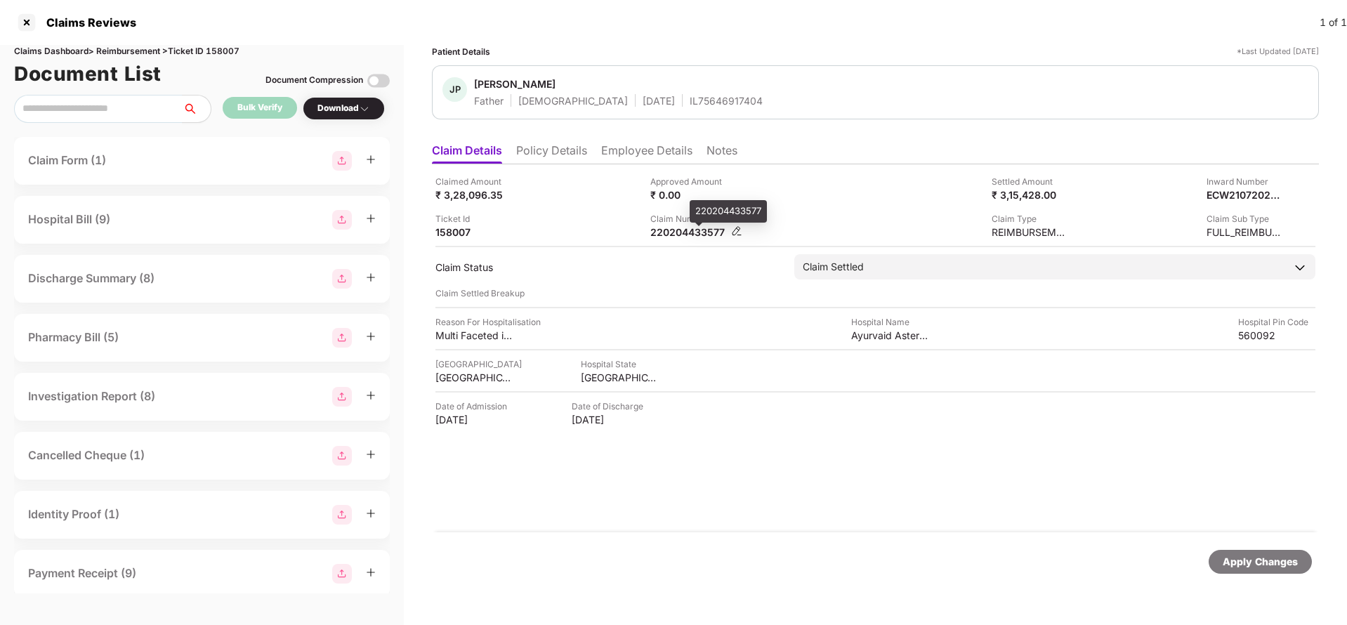
click at [670, 232] on div "220204433577" at bounding box center [688, 231] width 77 height 13
copy div "220204433577"
click at [1228, 570] on div "Apply Changes" at bounding box center [1260, 562] width 103 height 24
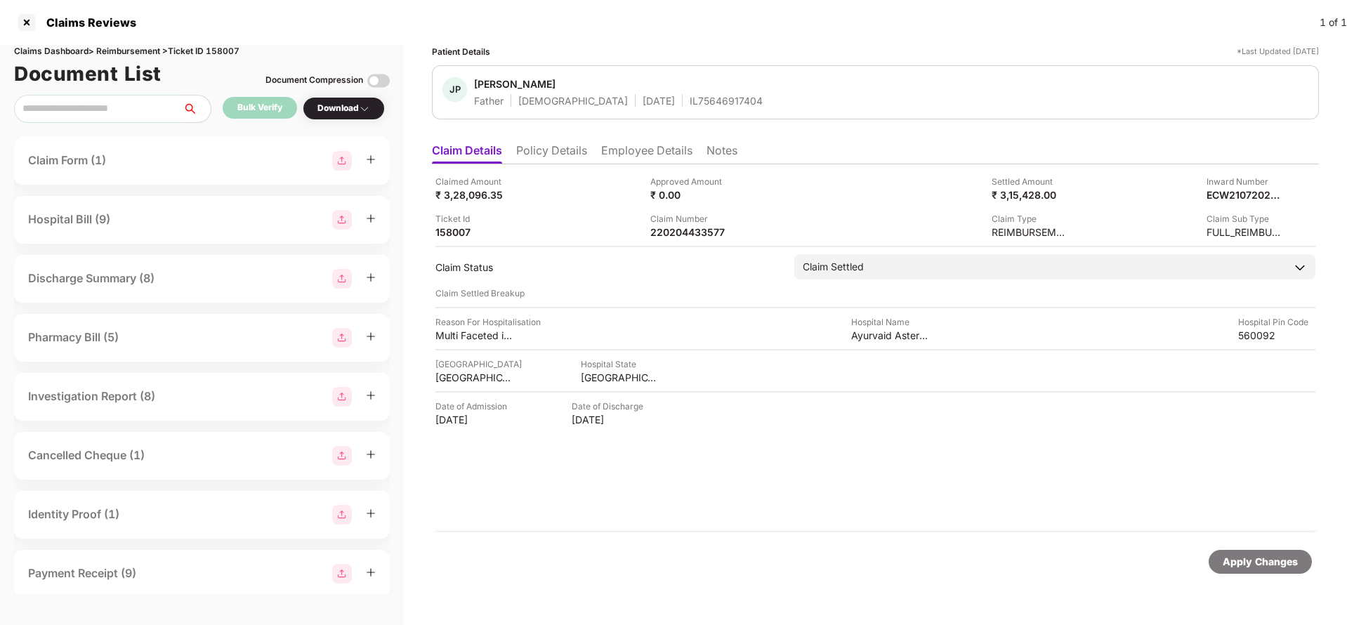
click at [219, 56] on div "Claims Dashboard > Reimbursement > Ticket ID 158007" at bounding box center [202, 51] width 376 height 13
copy div "158007"
click at [1255, 568] on div "Apply Changes" at bounding box center [1260, 561] width 75 height 15
click at [660, 152] on li "Employee Details" at bounding box center [646, 153] width 91 height 20
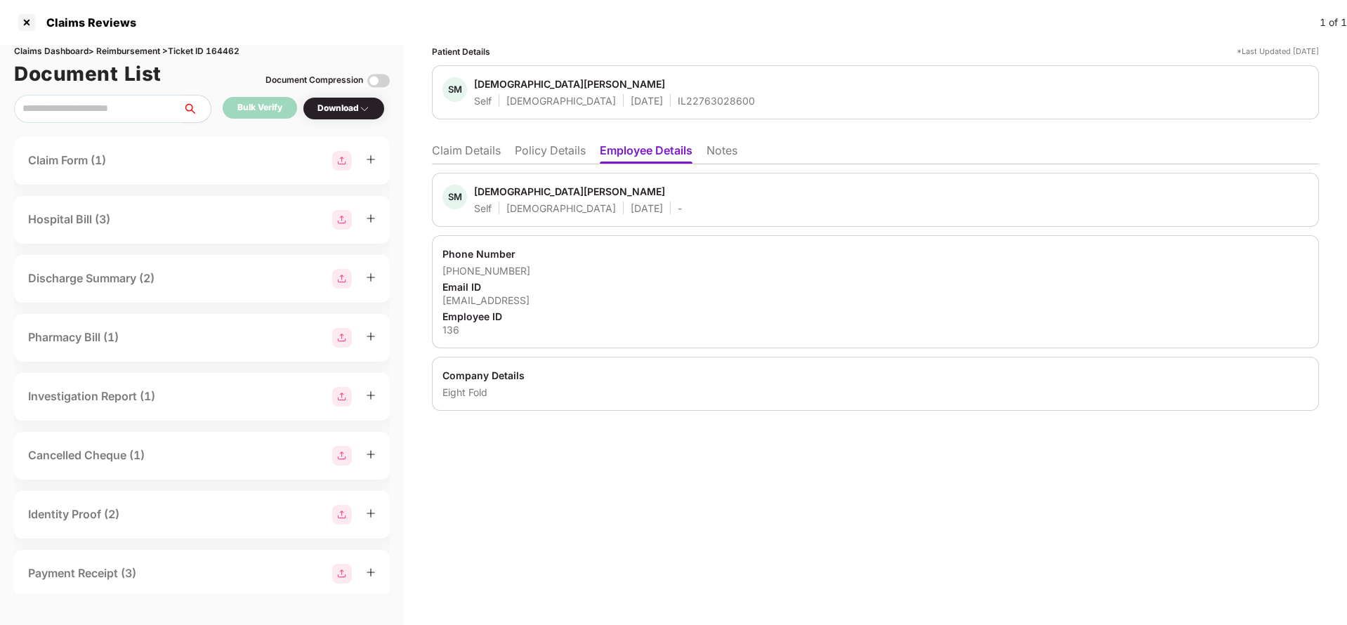
click at [474, 154] on li "Claim Details" at bounding box center [466, 153] width 69 height 20
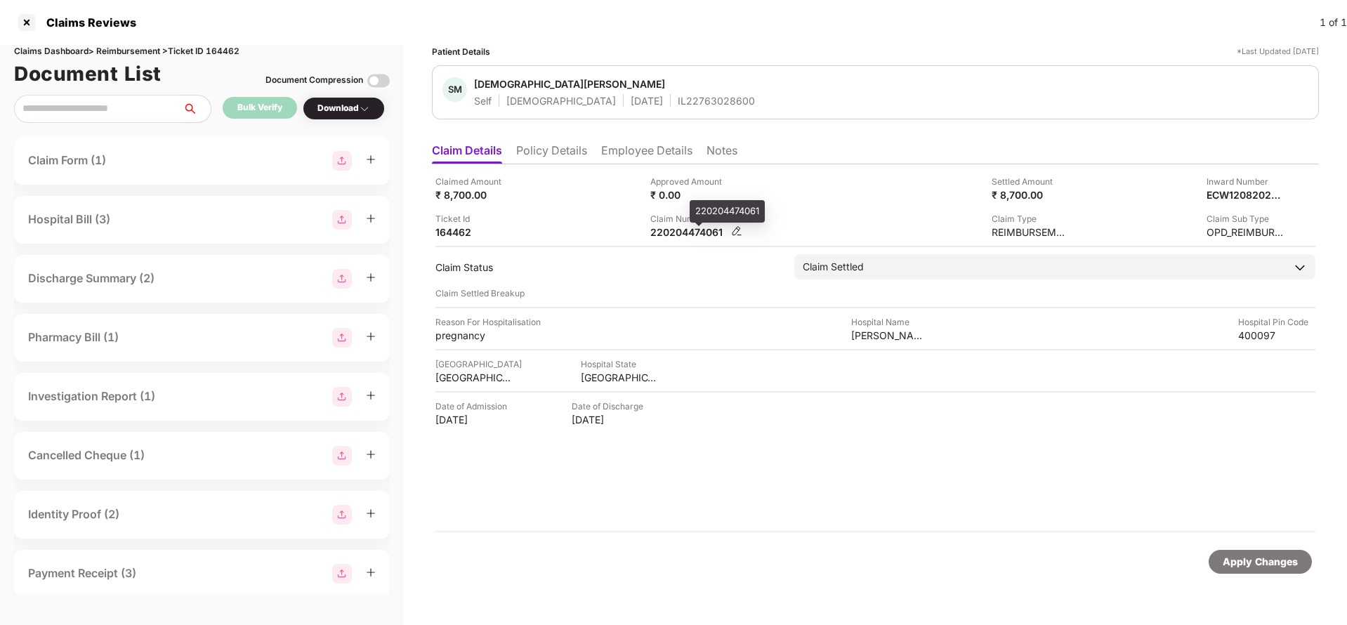
click at [705, 225] on div "220204474061" at bounding box center [688, 231] width 77 height 13
click at [690, 232] on div "220204474061" at bounding box center [688, 231] width 77 height 13
copy div "220204474061"
click at [655, 92] on span "Shivani Munot" at bounding box center [614, 85] width 281 height 17
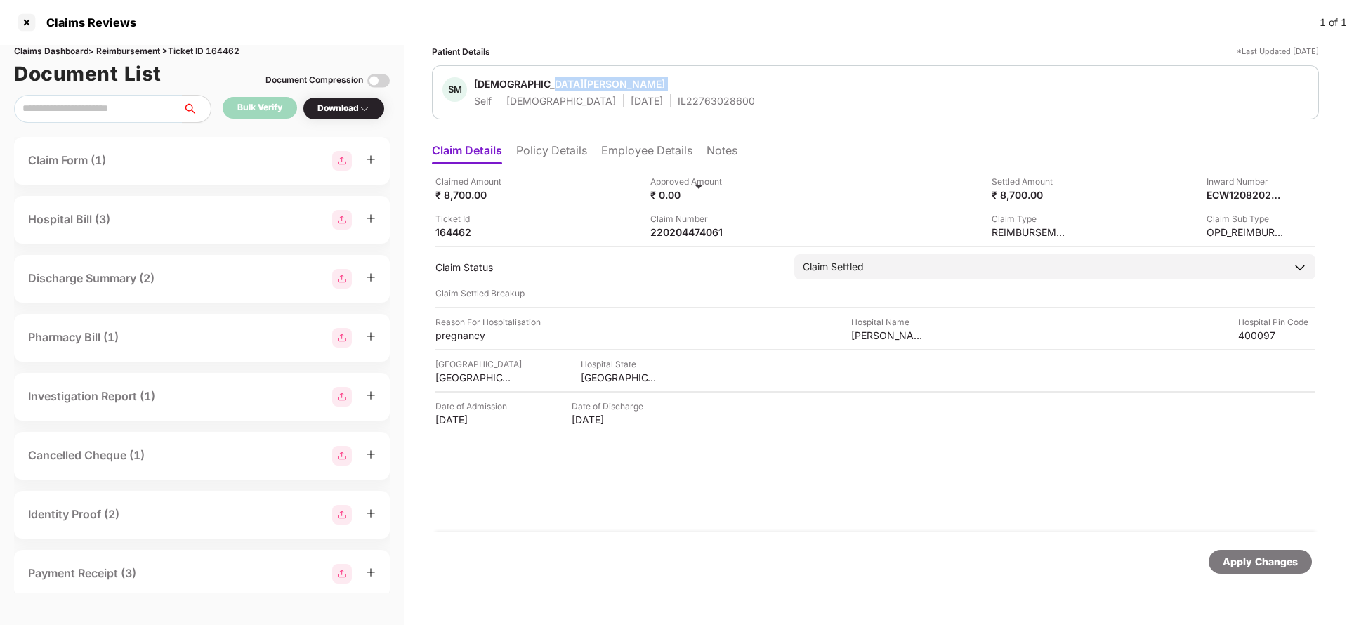
click at [655, 92] on span "Shivani Munot" at bounding box center [614, 85] width 281 height 17
click at [678, 103] on div "IL22763028600" at bounding box center [716, 100] width 77 height 13
copy div "IL22763028600"
click at [1258, 559] on div "Apply Changes" at bounding box center [1260, 561] width 75 height 15
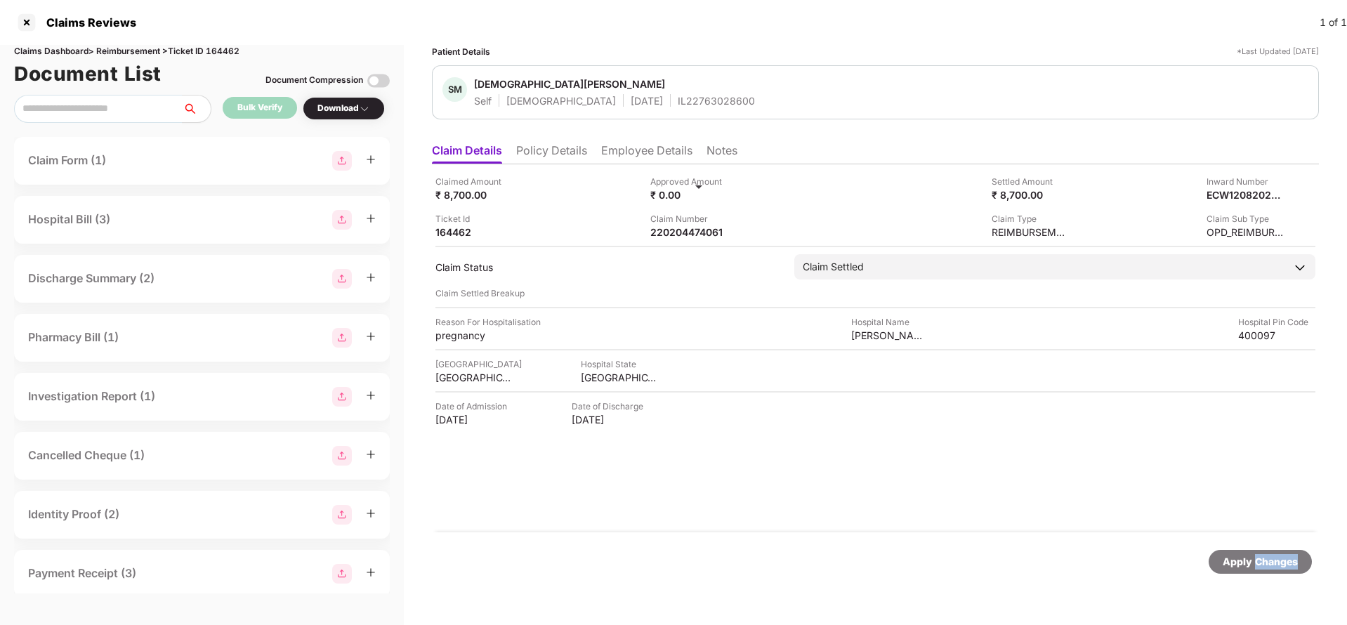
click at [1258, 559] on div "Apply Changes" at bounding box center [1260, 561] width 75 height 15
click at [216, 51] on div "Claims Dashboard > Reimbursement > Ticket ID 164462" at bounding box center [202, 51] width 376 height 13
copy div "164462"
click at [1229, 565] on div "Apply Changes" at bounding box center [1260, 561] width 75 height 15
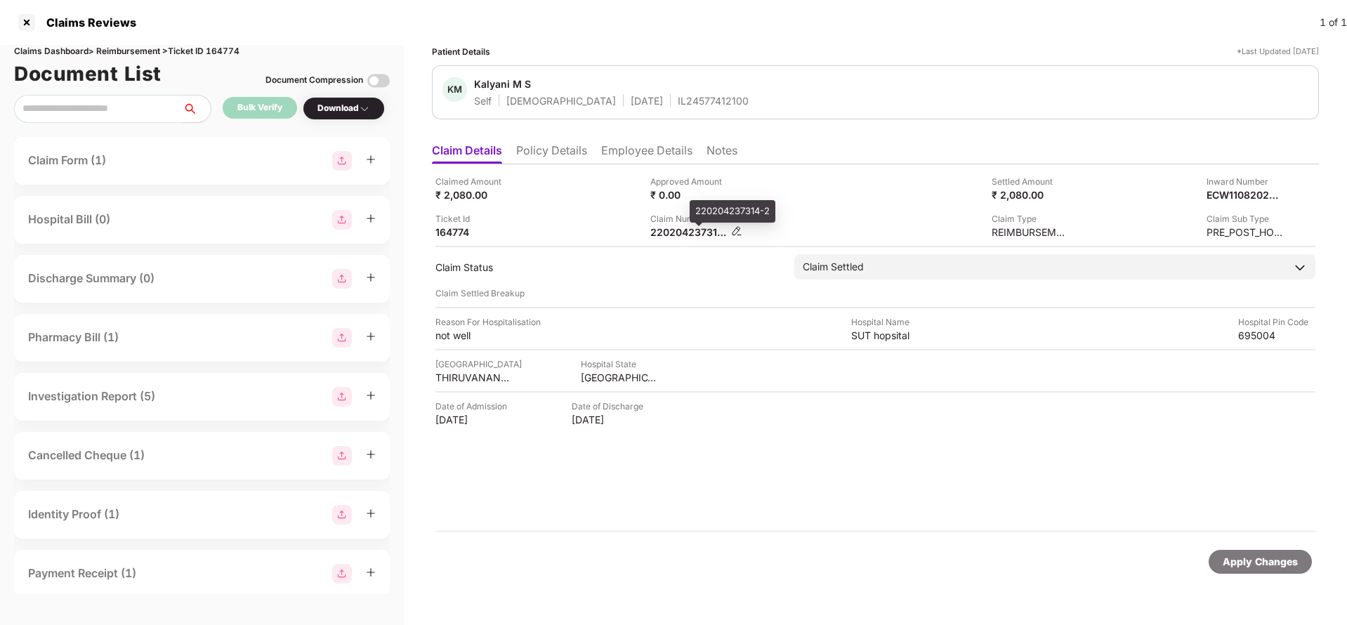
click at [686, 232] on div "220204237314-2" at bounding box center [688, 231] width 77 height 13
copy div
click at [631, 149] on li "Employee Details" at bounding box center [646, 153] width 91 height 20
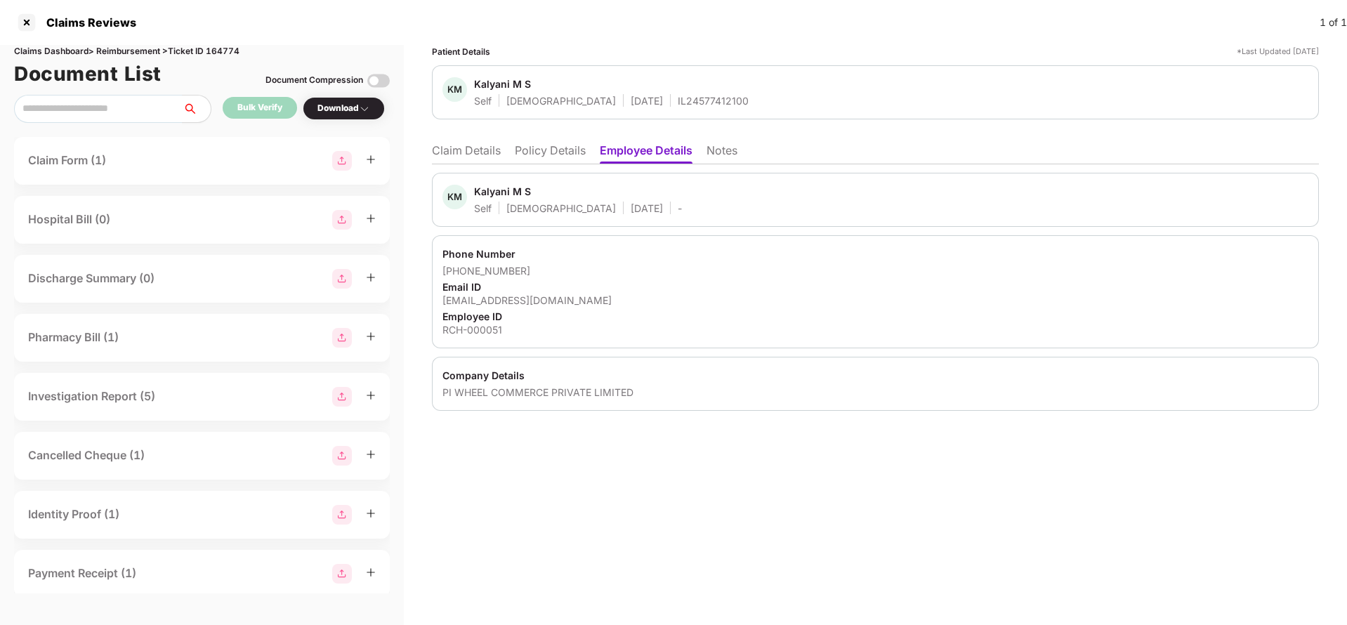
click at [484, 146] on li "Claim Details" at bounding box center [466, 153] width 69 height 20
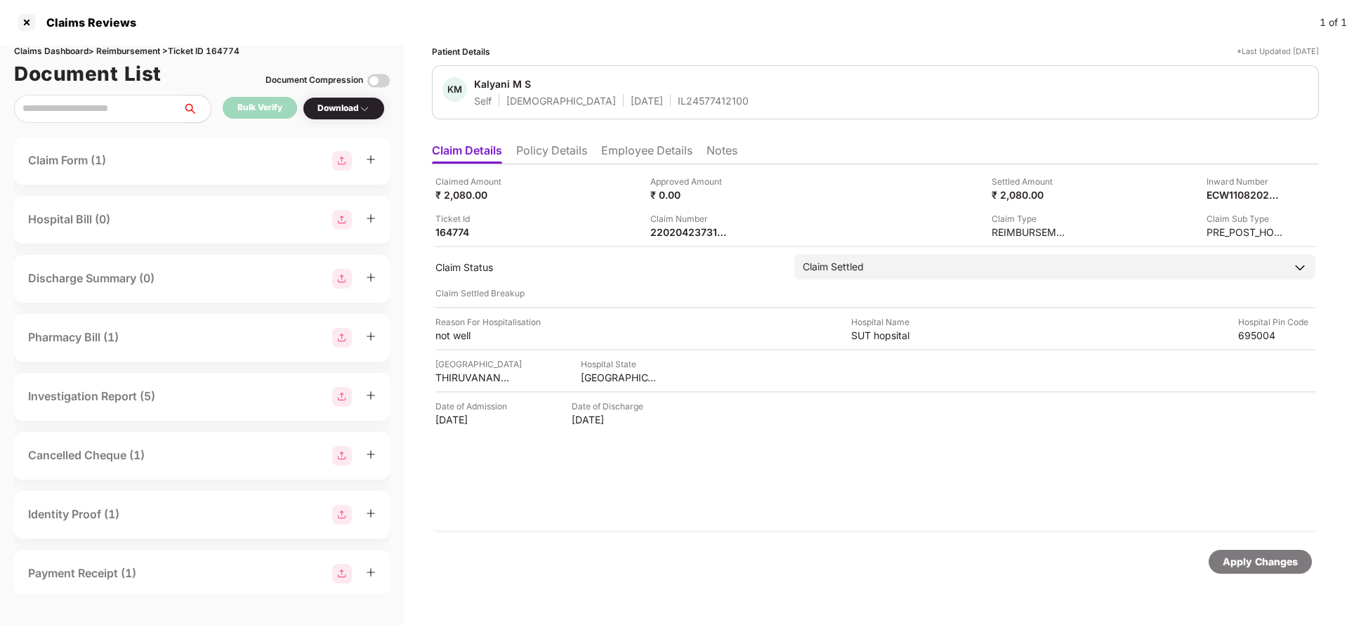
click at [678, 98] on div "IL24577412100" at bounding box center [713, 100] width 71 height 13
copy div "IL24577412100"
click at [1236, 564] on div "Apply Changes" at bounding box center [1260, 561] width 75 height 15
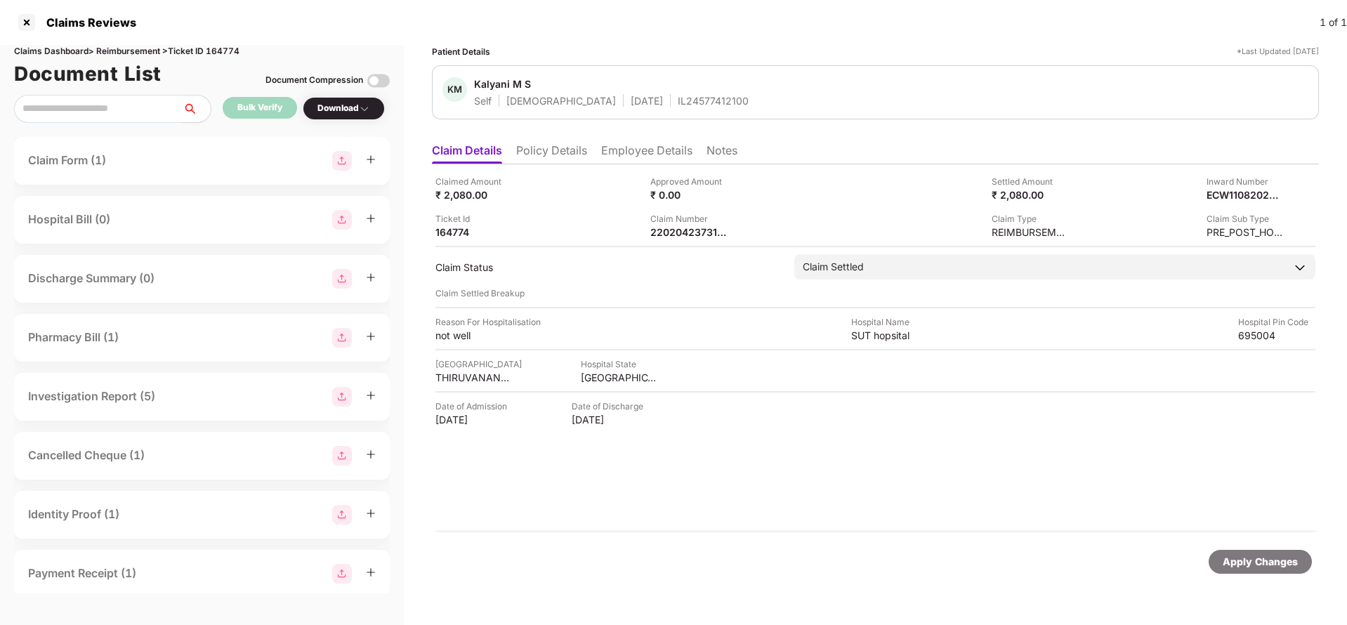
click at [227, 46] on div "Claims Dashboard > Reimbursement > Ticket ID 164774" at bounding box center [202, 51] width 376 height 13
copy div "164774"
click at [1265, 558] on div "Apply Changes" at bounding box center [1260, 561] width 75 height 15
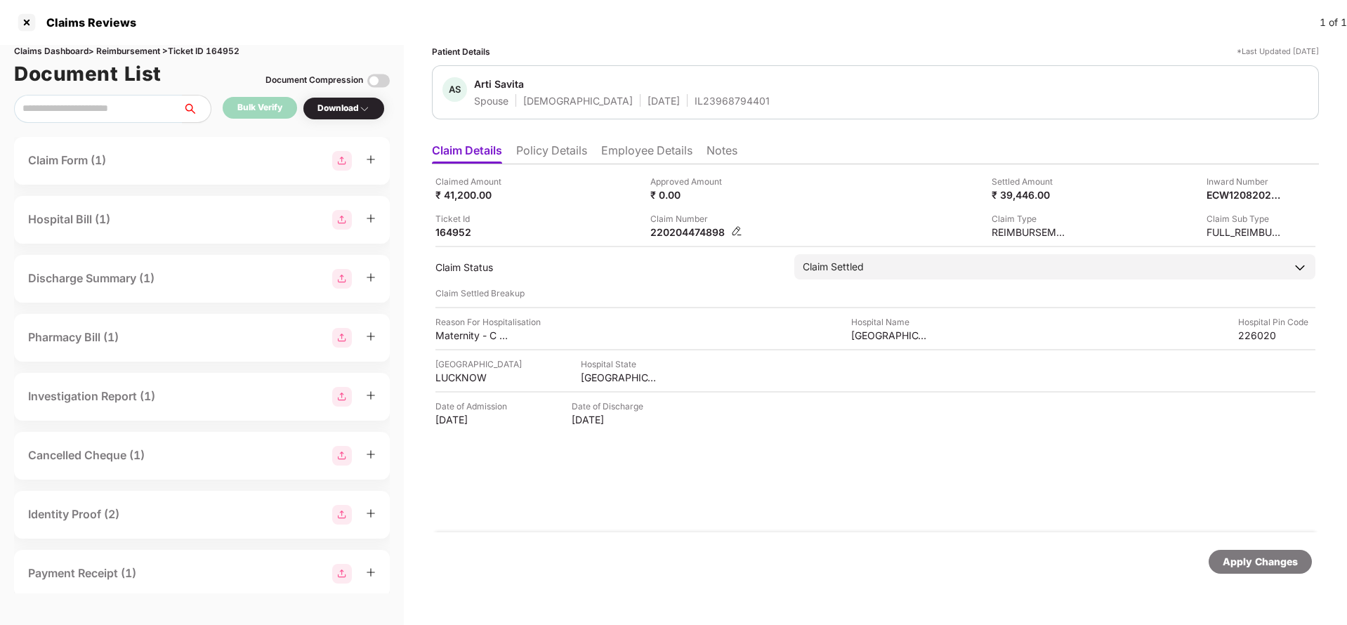
click at [690, 230] on div "220204474898" at bounding box center [688, 231] width 77 height 13
copy div "220204474898"
click at [695, 98] on div "IL23968794401" at bounding box center [732, 100] width 75 height 13
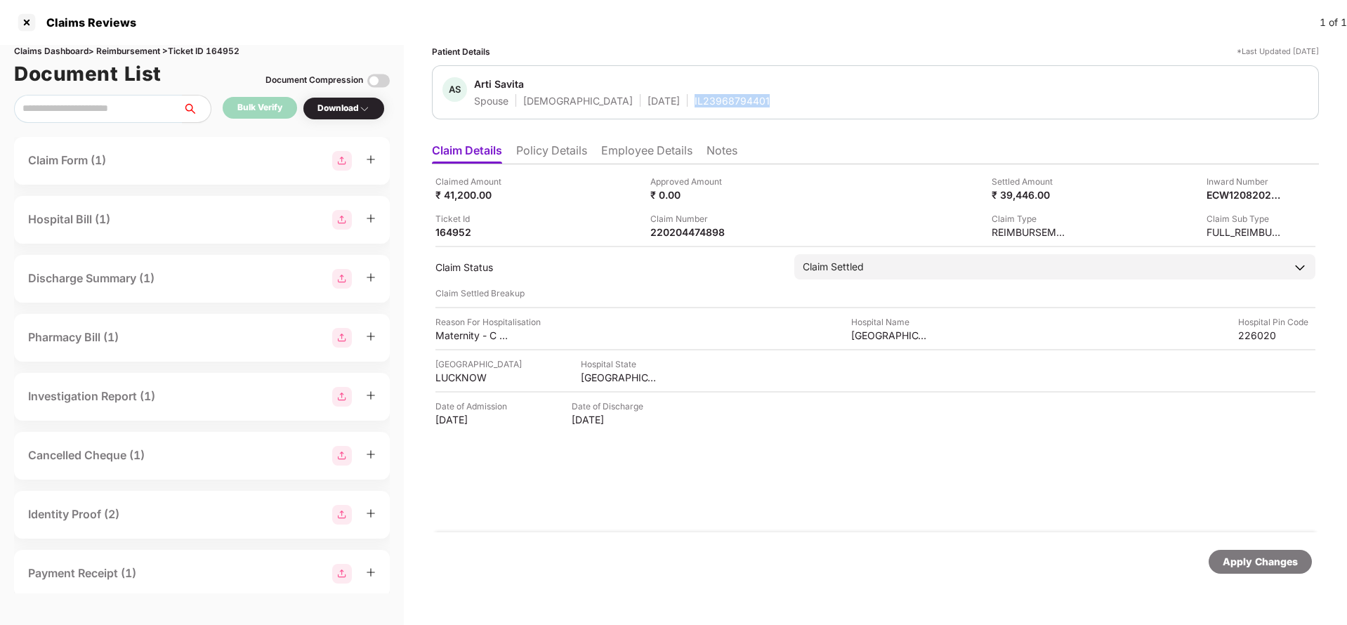
copy div "IL23968794401"
click at [1271, 568] on div "Apply Changes" at bounding box center [1260, 561] width 75 height 15
click at [228, 48] on div "Claims Dashboard > Reimbursement > Ticket ID 164952" at bounding box center [202, 51] width 376 height 13
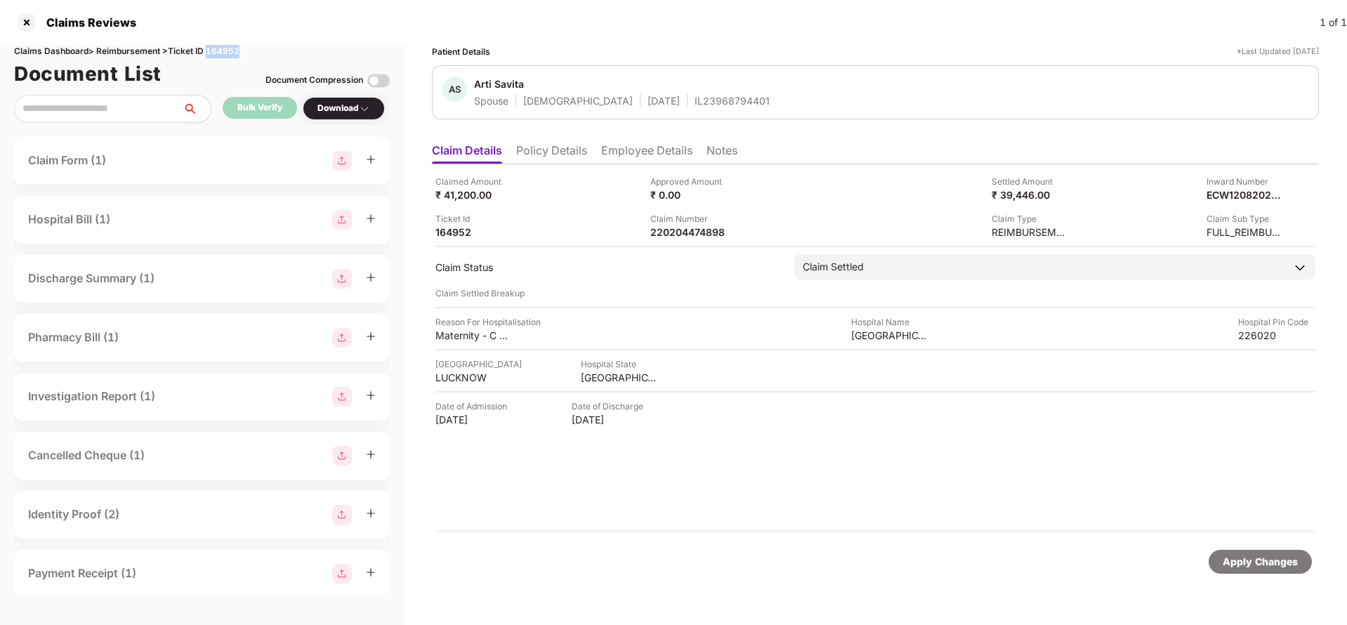
click at [228, 48] on div "Claims Dashboard > Reimbursement > Ticket ID 164952" at bounding box center [202, 51] width 376 height 13
copy div "164952"
click at [1282, 552] on div "Apply Changes" at bounding box center [1260, 562] width 103 height 24
click at [1252, 563] on div "Apply Changes" at bounding box center [1260, 561] width 75 height 15
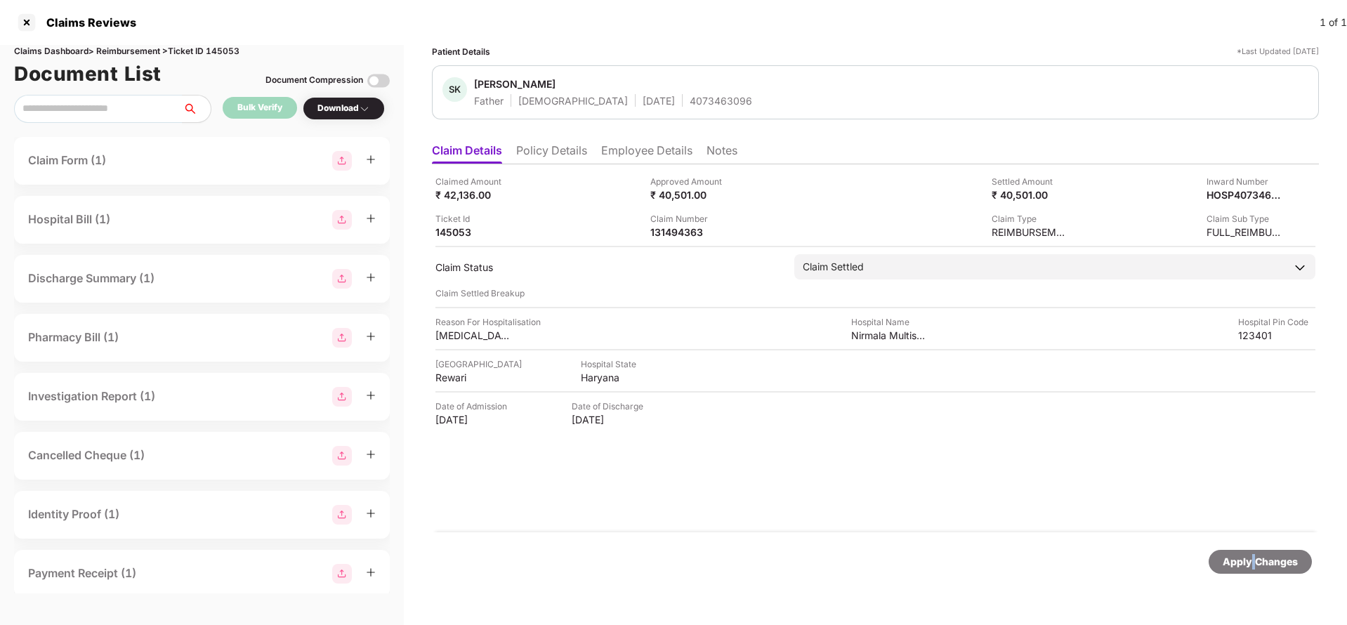
click at [1252, 563] on div "Apply Changes" at bounding box center [1260, 561] width 75 height 15
click at [674, 226] on div "131494363" at bounding box center [688, 231] width 77 height 13
copy div "131494363"
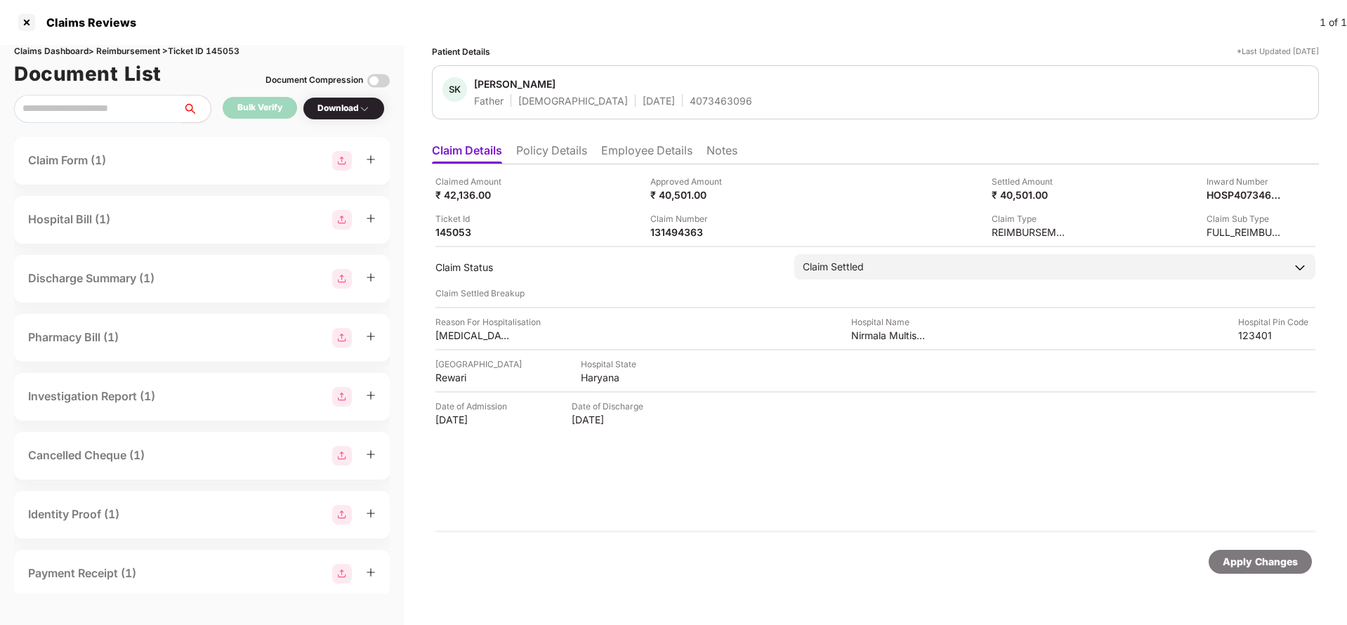
click at [690, 94] on div "4073463096" at bounding box center [721, 100] width 63 height 13
copy div "4073463096"
click at [1277, 556] on div "Apply Changes" at bounding box center [1260, 561] width 75 height 15
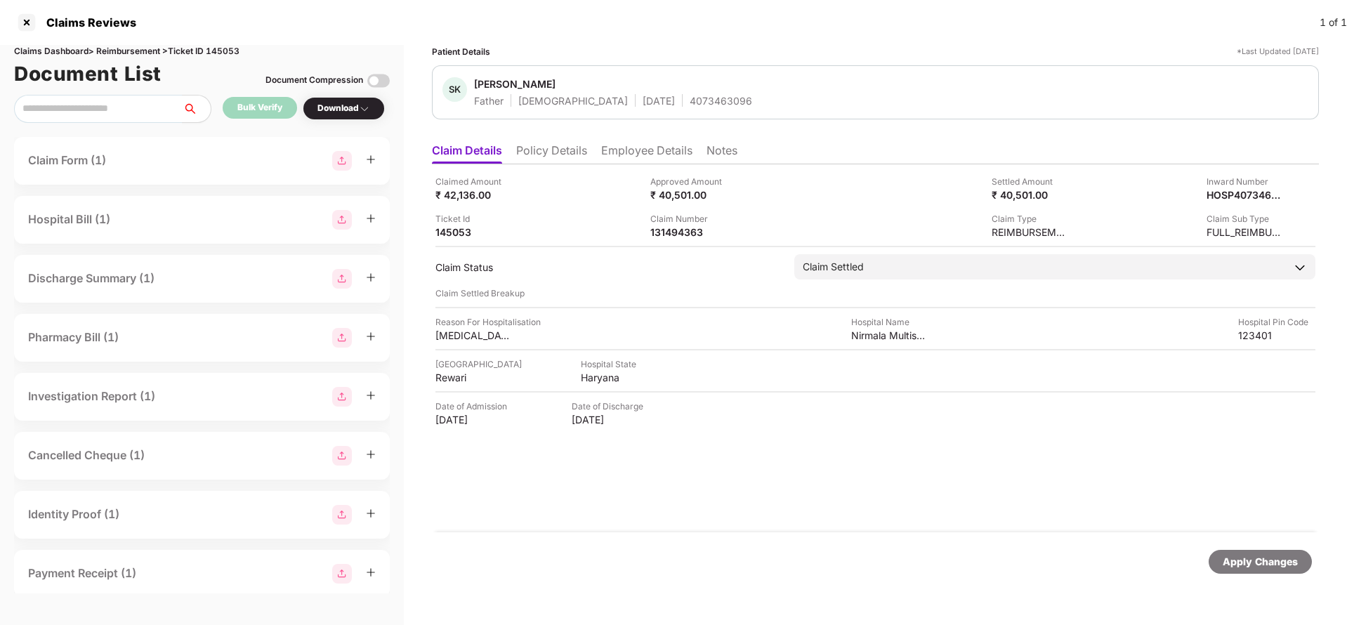
click at [228, 50] on div "Claims Dashboard > Reimbursement > Ticket ID 145053" at bounding box center [202, 51] width 376 height 13
copy div "145053"
click at [1283, 567] on div "Apply Changes" at bounding box center [1260, 561] width 75 height 15
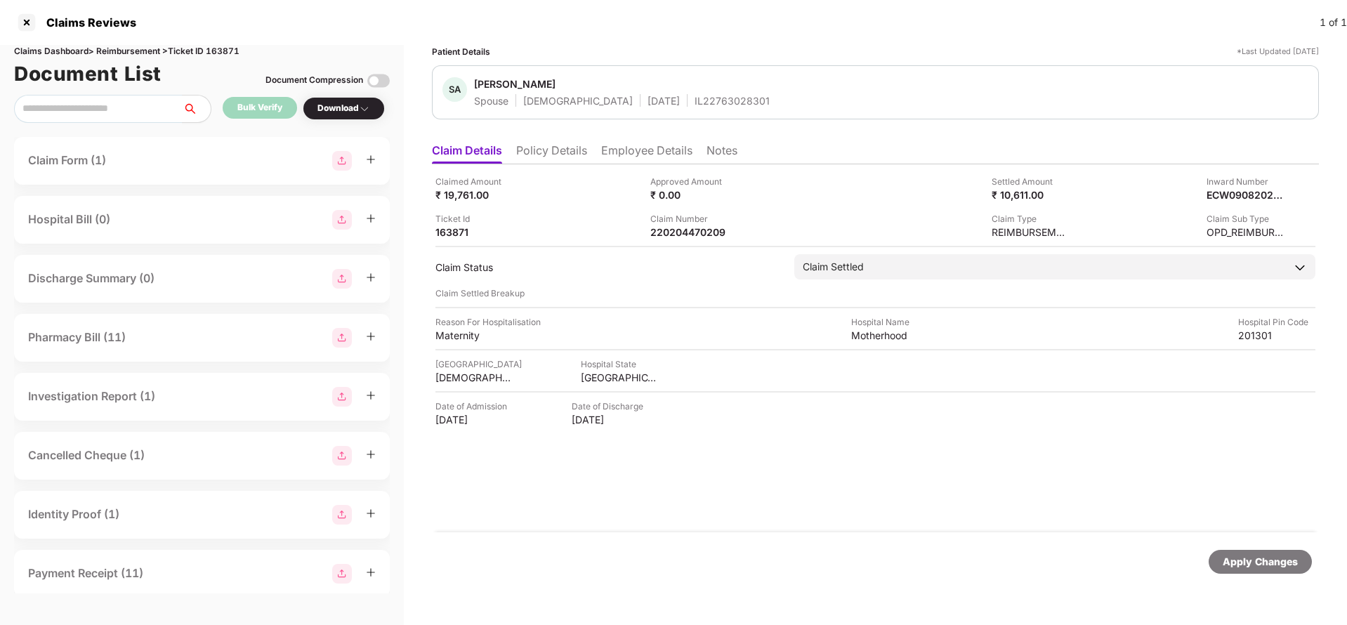
click at [1250, 566] on div "Apply Changes" at bounding box center [1260, 561] width 75 height 15
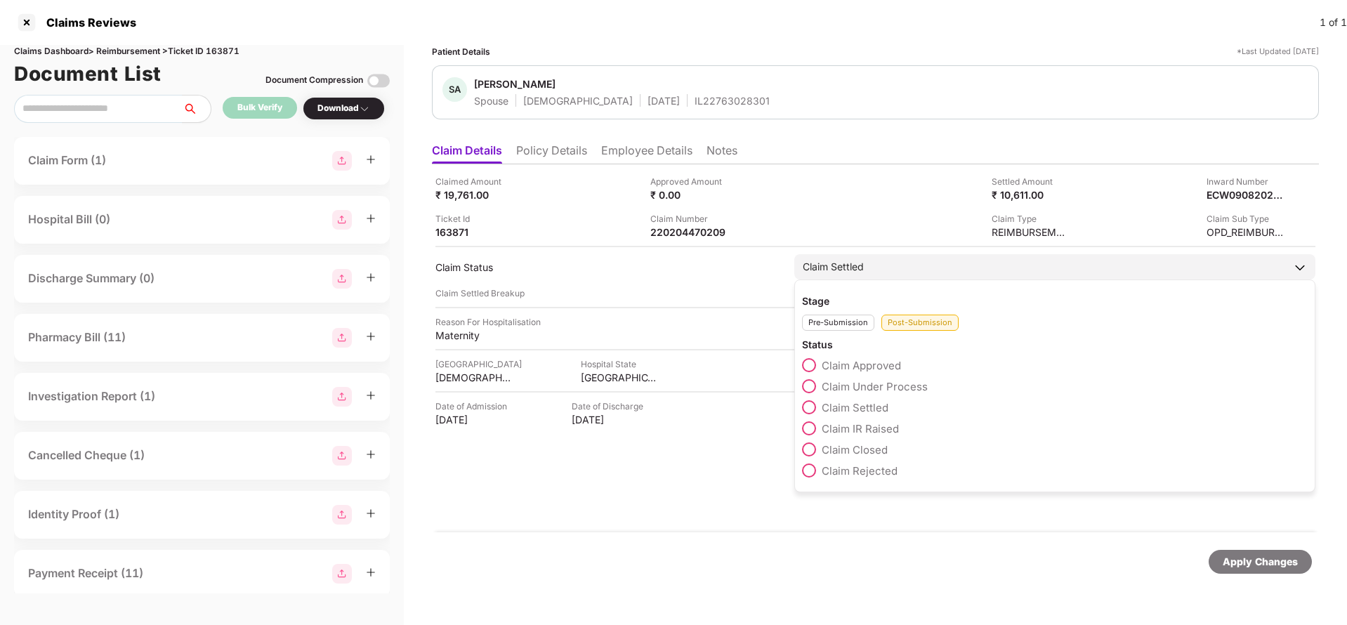
click at [853, 383] on span "Claim Under Process" at bounding box center [875, 386] width 106 height 13
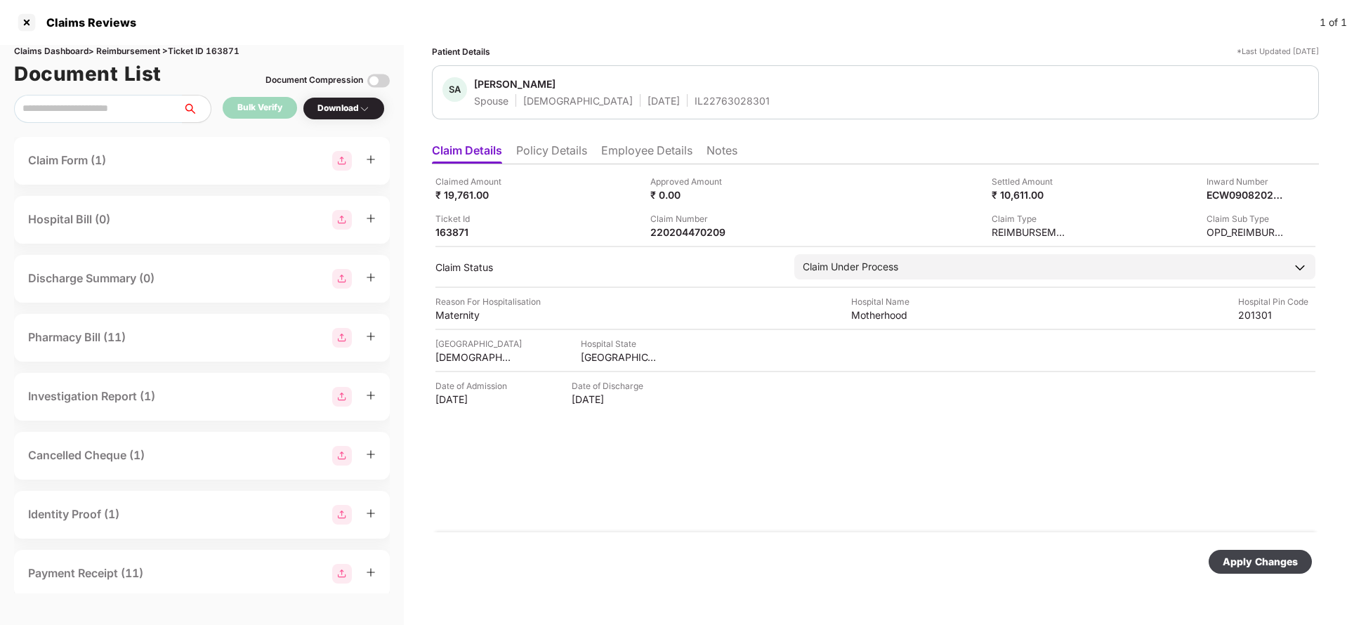
click at [1252, 563] on div "Apply Changes" at bounding box center [1260, 561] width 75 height 15
click at [1262, 566] on div "Apply Changes" at bounding box center [1260, 561] width 75 height 15
click at [225, 58] on div "Document List Document Compression" at bounding box center [202, 73] width 376 height 31
click at [226, 51] on div "Claims Dashboard > Reimbursement > Ticket ID 163871" at bounding box center [202, 51] width 376 height 13
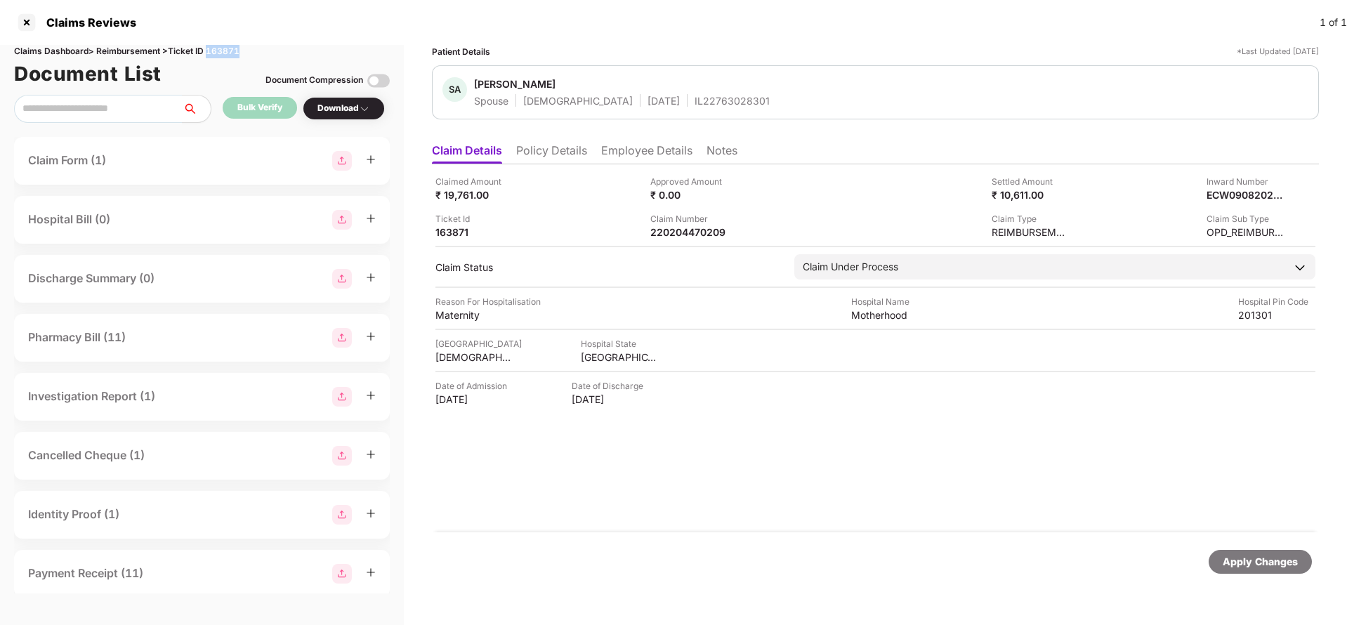
click at [226, 51] on div "Claims Dashboard > Reimbursement > Ticket ID 163871" at bounding box center [202, 51] width 376 height 13
copy div "163871"
click at [1273, 570] on div "Apply Changes" at bounding box center [1260, 562] width 103 height 24
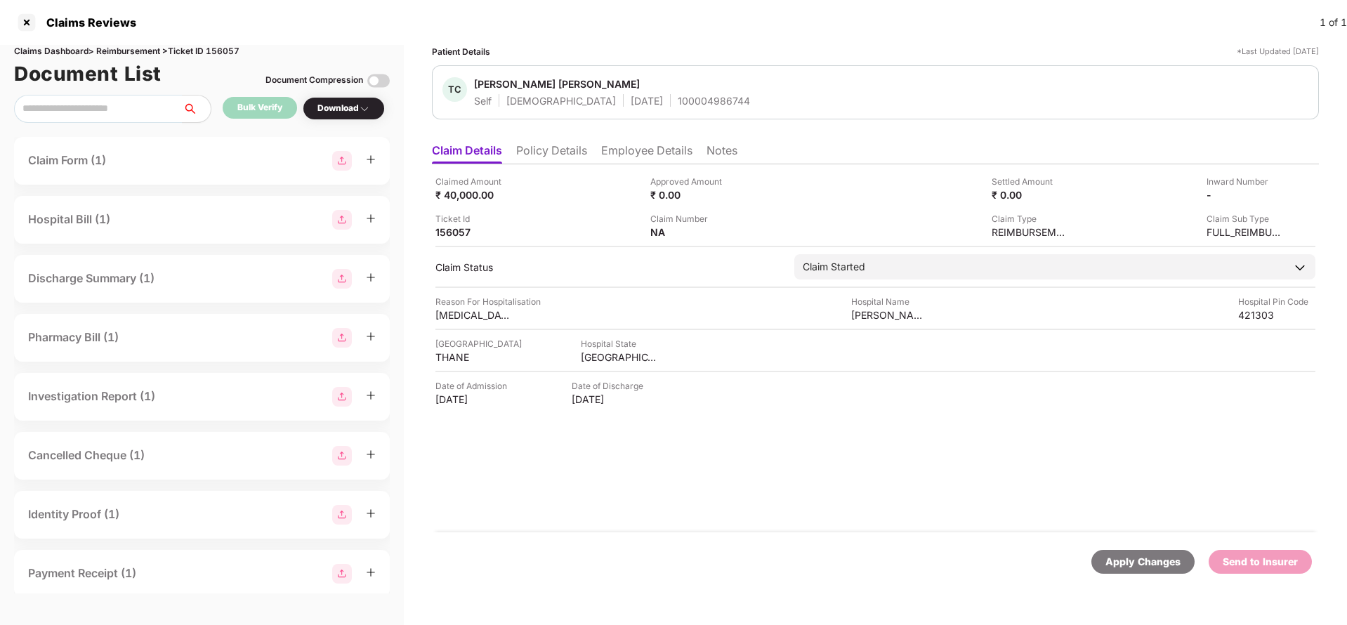
click at [1132, 568] on div "Apply Changes" at bounding box center [1143, 561] width 75 height 15
click at [220, 52] on div "Claims Dashboard > Reimbursement > Ticket ID 156057" at bounding box center [202, 51] width 376 height 13
copy div "156057"
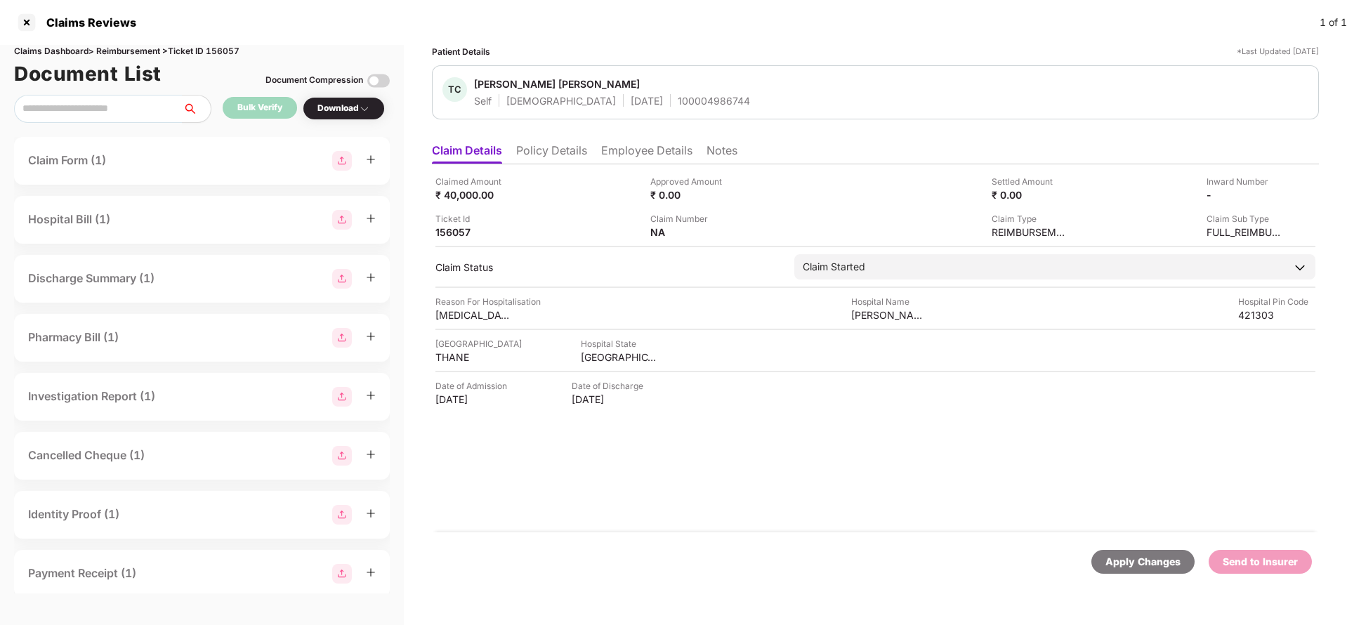
click at [1114, 556] on div "Apply Changes" at bounding box center [1143, 561] width 75 height 15
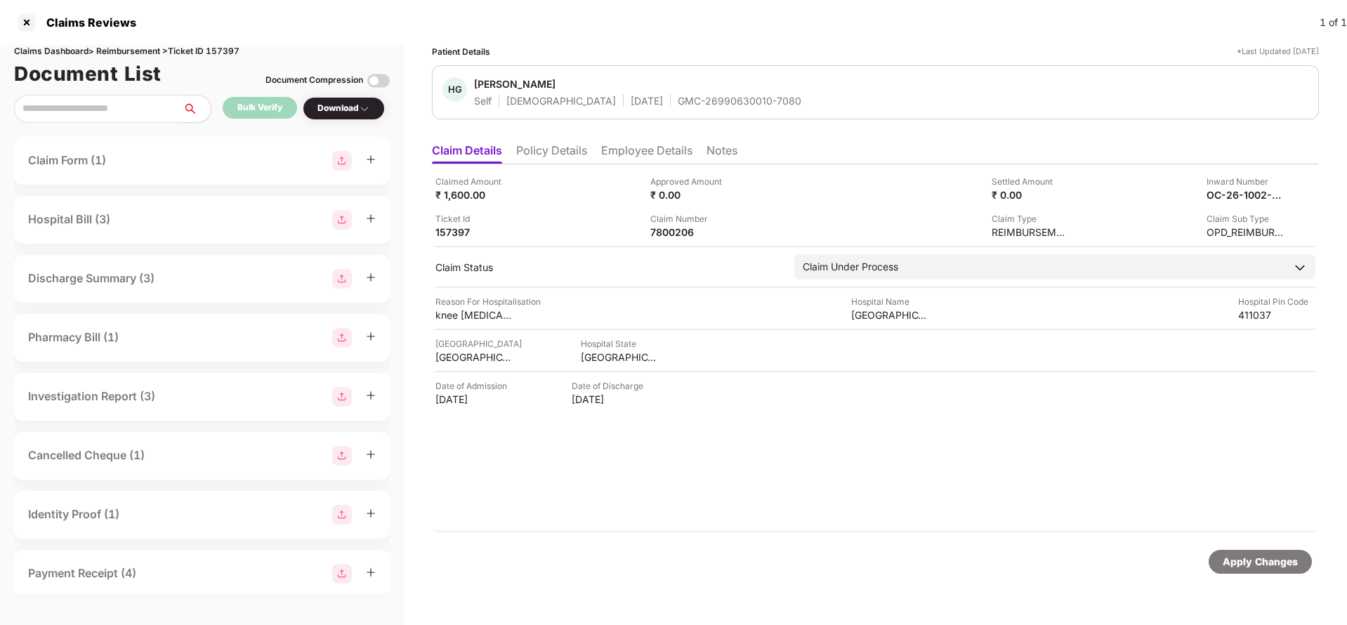
click at [1277, 561] on div "Apply Changes" at bounding box center [1260, 561] width 75 height 15
click at [223, 47] on div "Claims Dashboard > Reimbursement > Ticket ID 157397" at bounding box center [202, 51] width 376 height 13
copy div "157397"
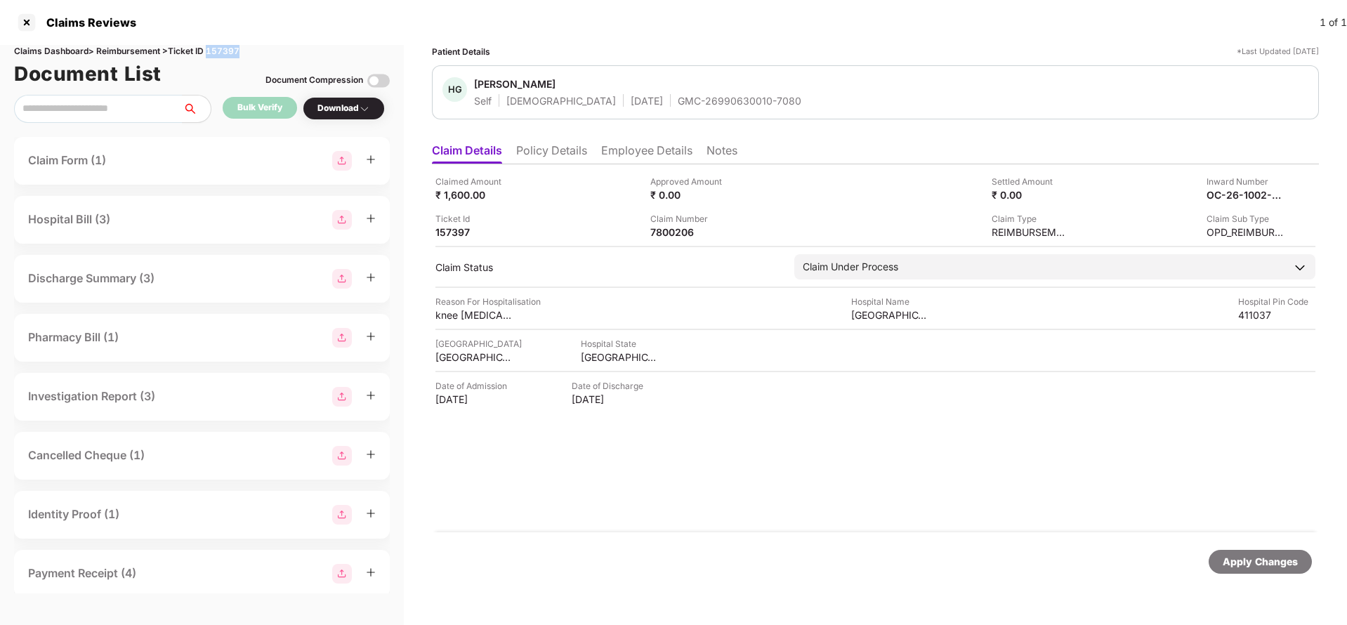
click at [1275, 557] on div "Apply Changes" at bounding box center [1260, 561] width 75 height 15
click at [682, 232] on div "131374523" at bounding box center [688, 231] width 77 height 13
copy div "131374523"
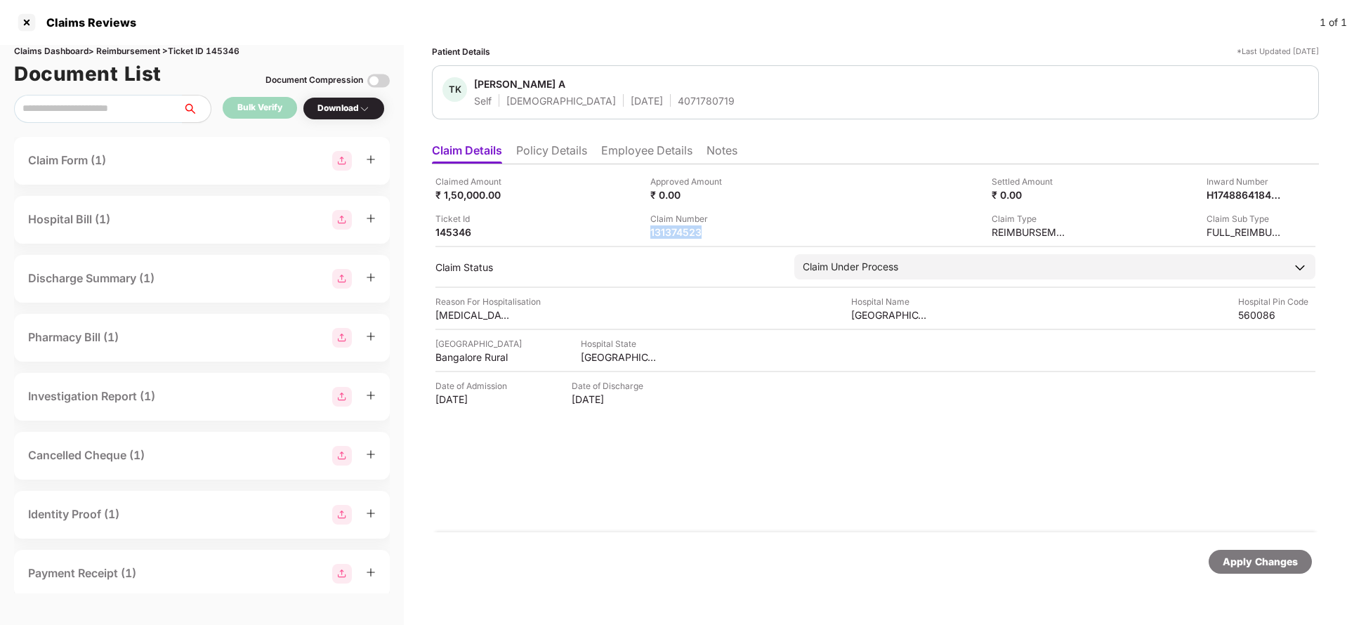
copy div "131374523"
click at [678, 104] on div "4071780719" at bounding box center [706, 100] width 57 height 13
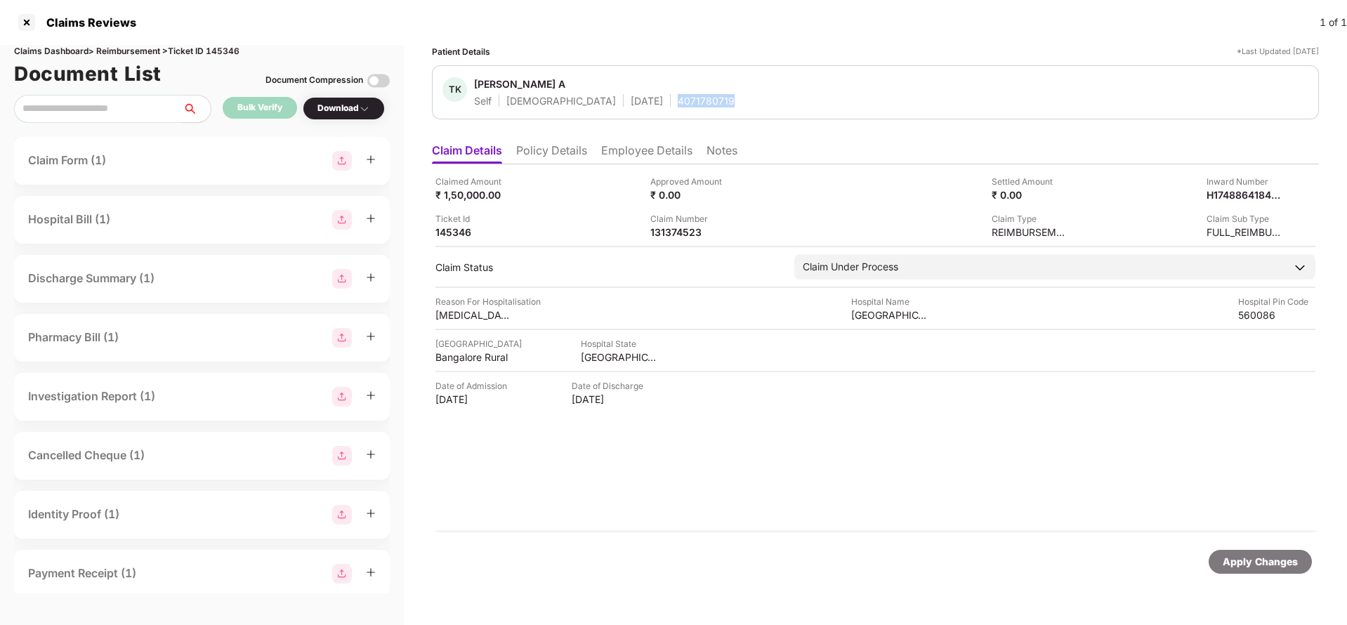
copy div "4071780719"
click at [1246, 564] on div "Apply Changes" at bounding box center [1260, 561] width 75 height 15
click at [230, 52] on div "Claims Dashboard > Reimbursement > Ticket ID 145346" at bounding box center [202, 51] width 376 height 13
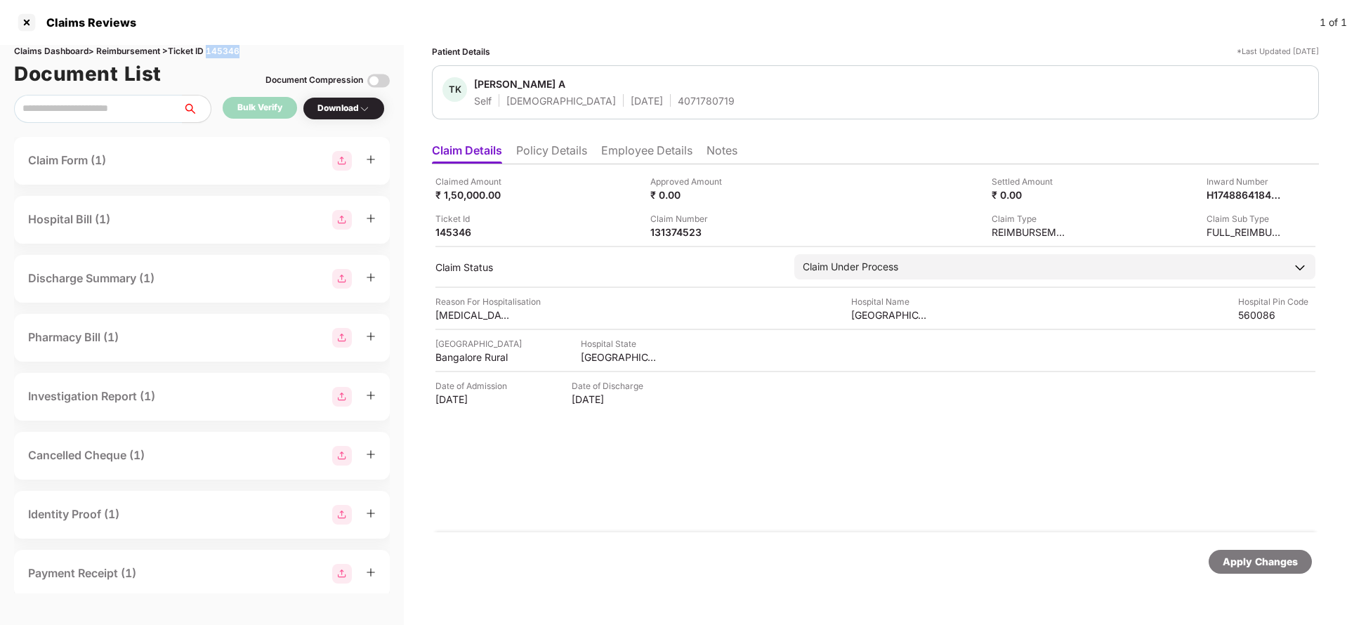
copy div "145346"
click at [570, 152] on li "Policy Details" at bounding box center [551, 153] width 71 height 20
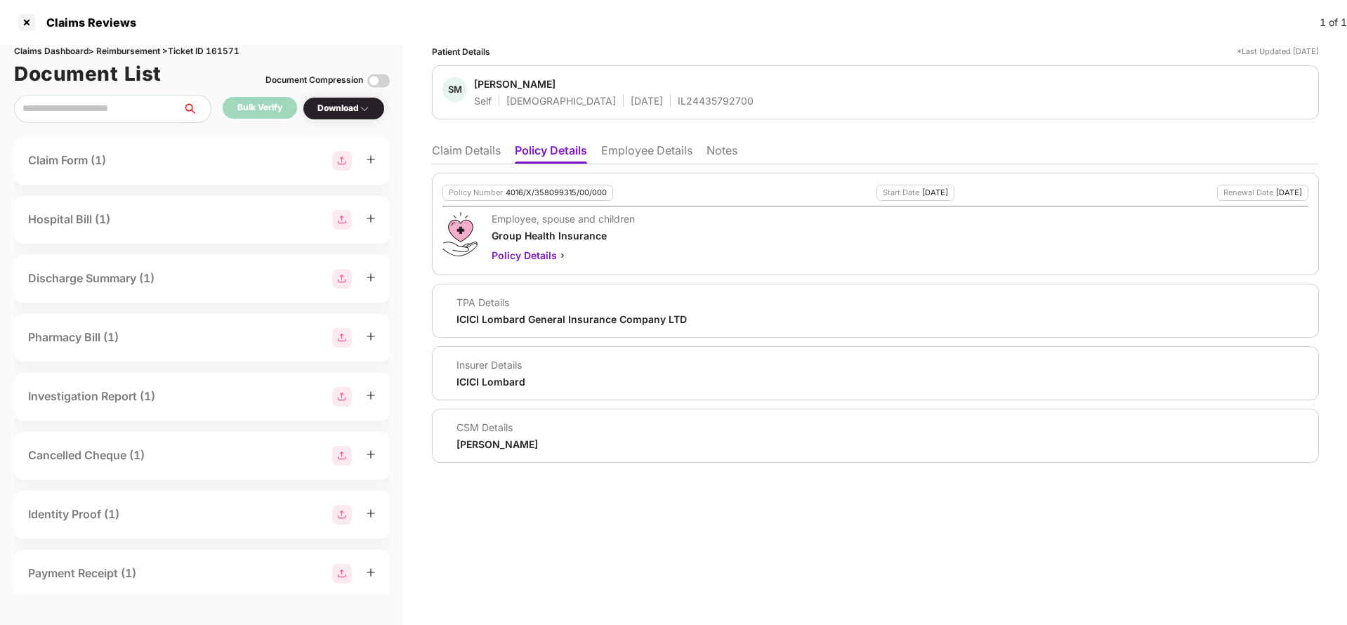
click at [551, 195] on div "4016/X/358099315/00/000" at bounding box center [556, 192] width 101 height 9
copy div "4016/X/358099315/00/000"
click at [635, 150] on li "Employee Details" at bounding box center [646, 153] width 91 height 20
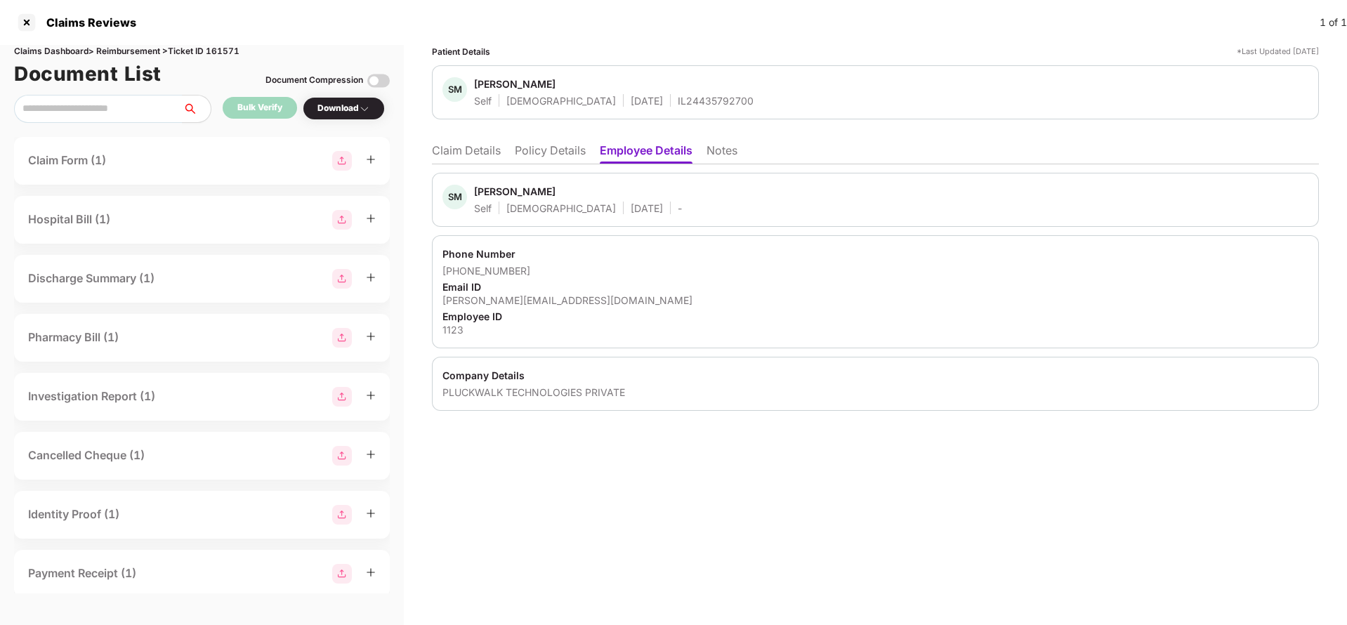
click at [551, 148] on li "Policy Details" at bounding box center [550, 153] width 71 height 20
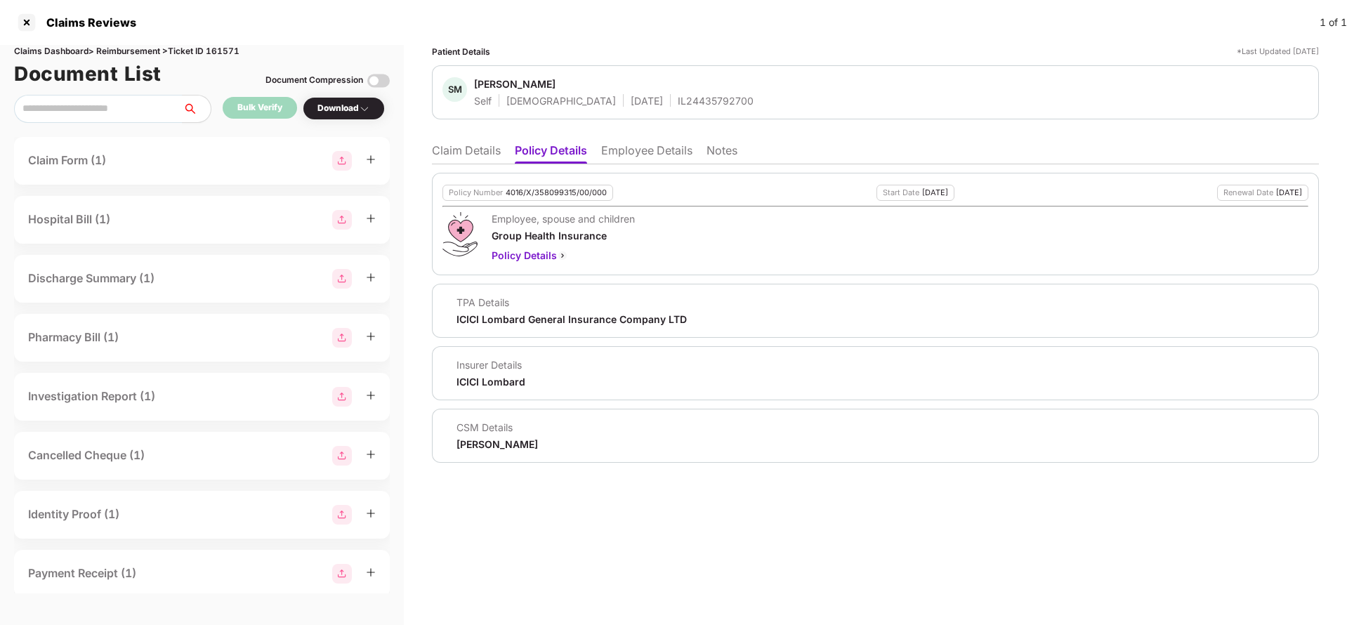
click at [563, 195] on div "4016/X/358099315/00/000" at bounding box center [556, 192] width 101 height 9
copy div "4016/X/358099315/00/000"
click at [450, 143] on li "Claim Details" at bounding box center [466, 153] width 69 height 20
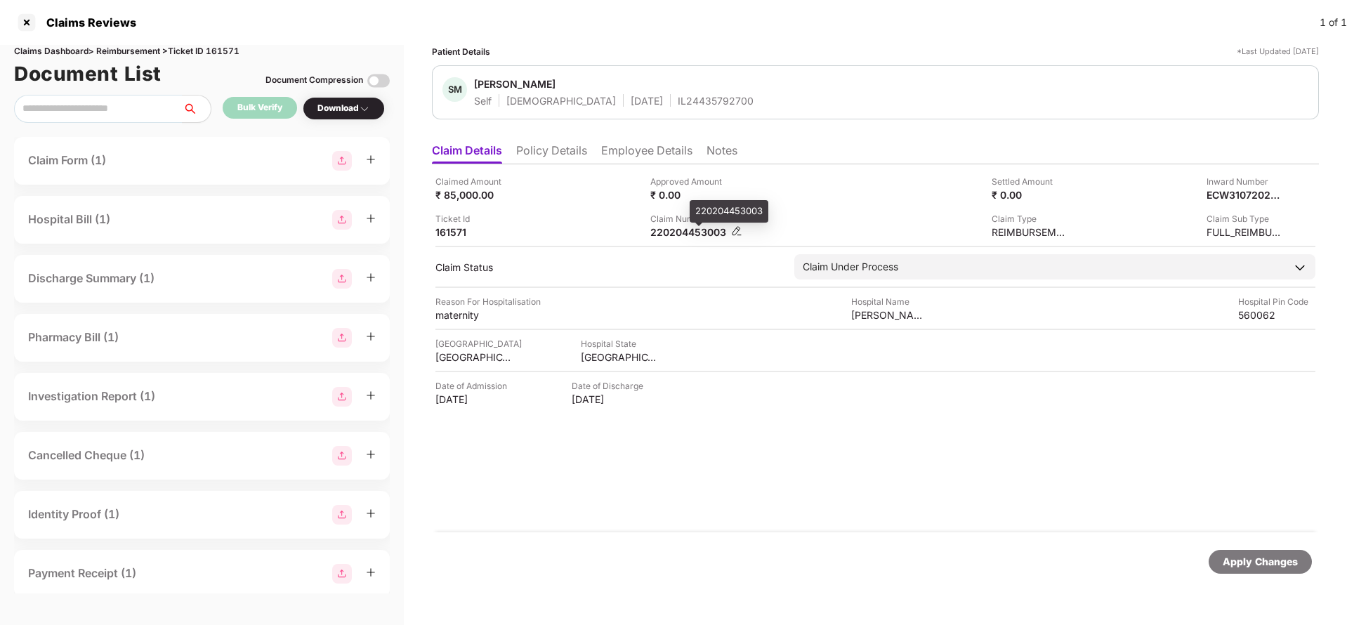
click at [672, 229] on div "220204453003" at bounding box center [688, 231] width 77 height 13
copy div "220204453003"
click at [678, 97] on div "IL24435792700" at bounding box center [716, 100] width 76 height 13
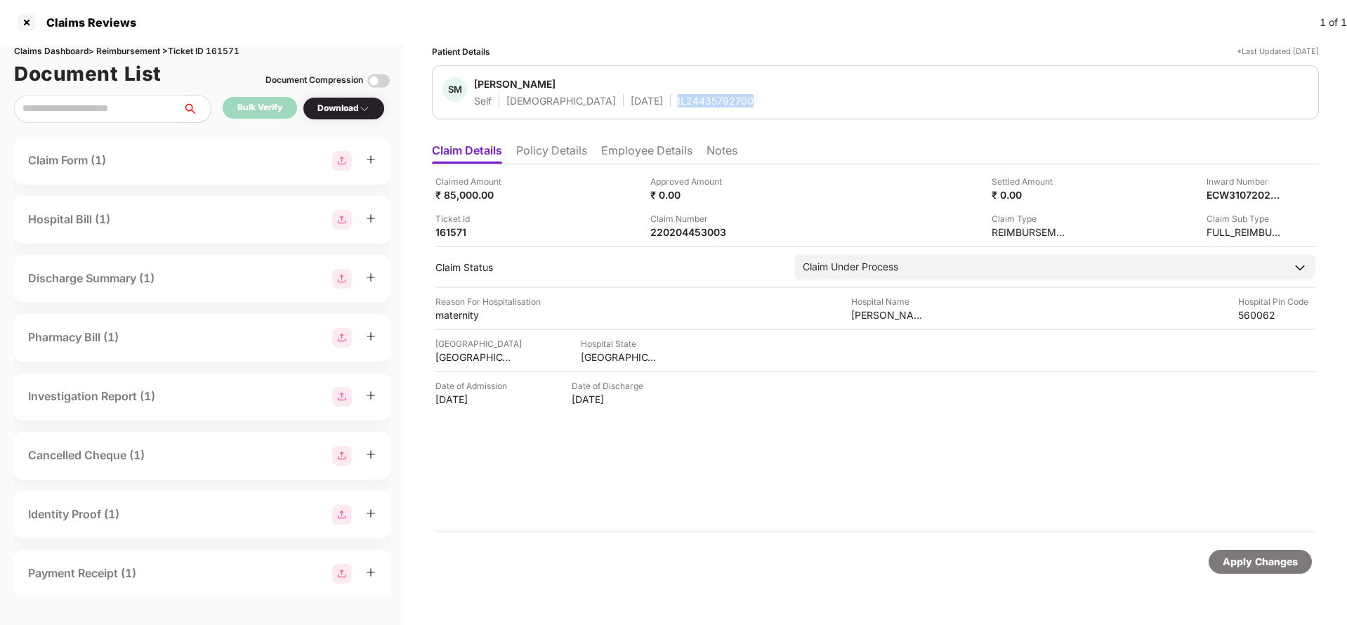
click at [678, 97] on div "IL24435792700" at bounding box center [716, 100] width 76 height 13
copy div "IL24435792700"
click at [674, 233] on div "220204453003" at bounding box center [688, 231] width 77 height 13
copy div "220204453003"
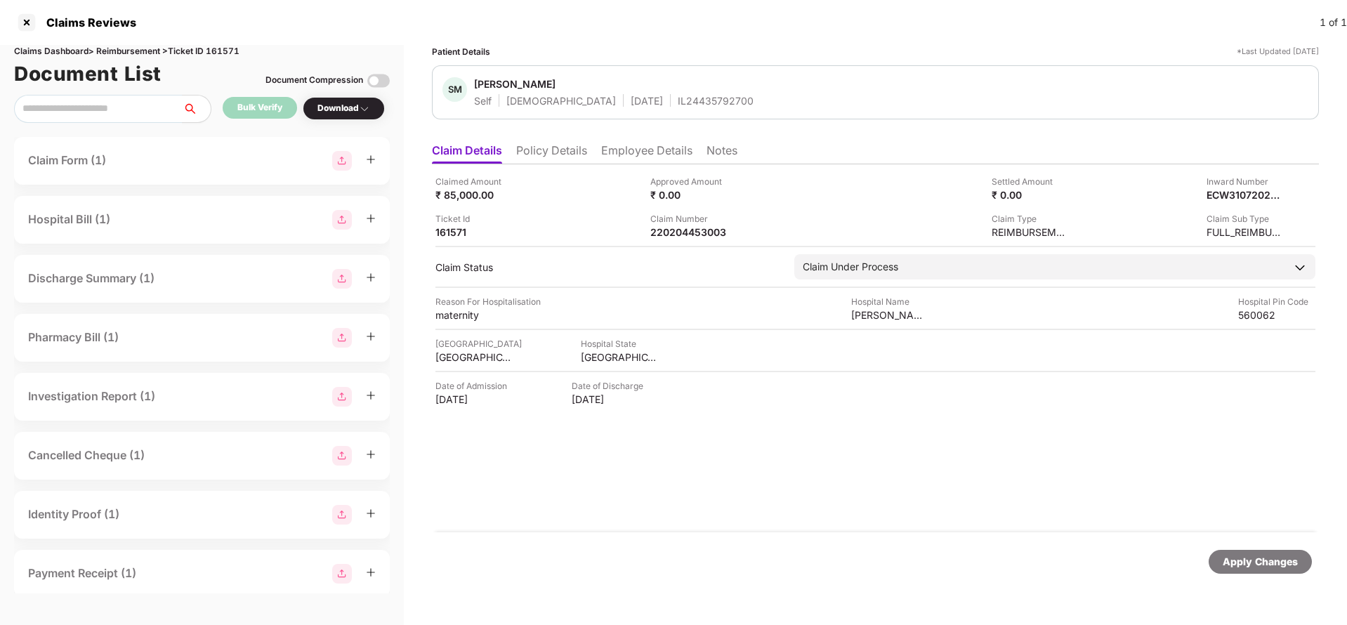
click at [1233, 554] on div "Apply Changes" at bounding box center [1260, 561] width 75 height 15
click at [221, 52] on div "Claims Dashboard > Reimbursement > Ticket ID 161571" at bounding box center [202, 51] width 376 height 13
copy div "161571"
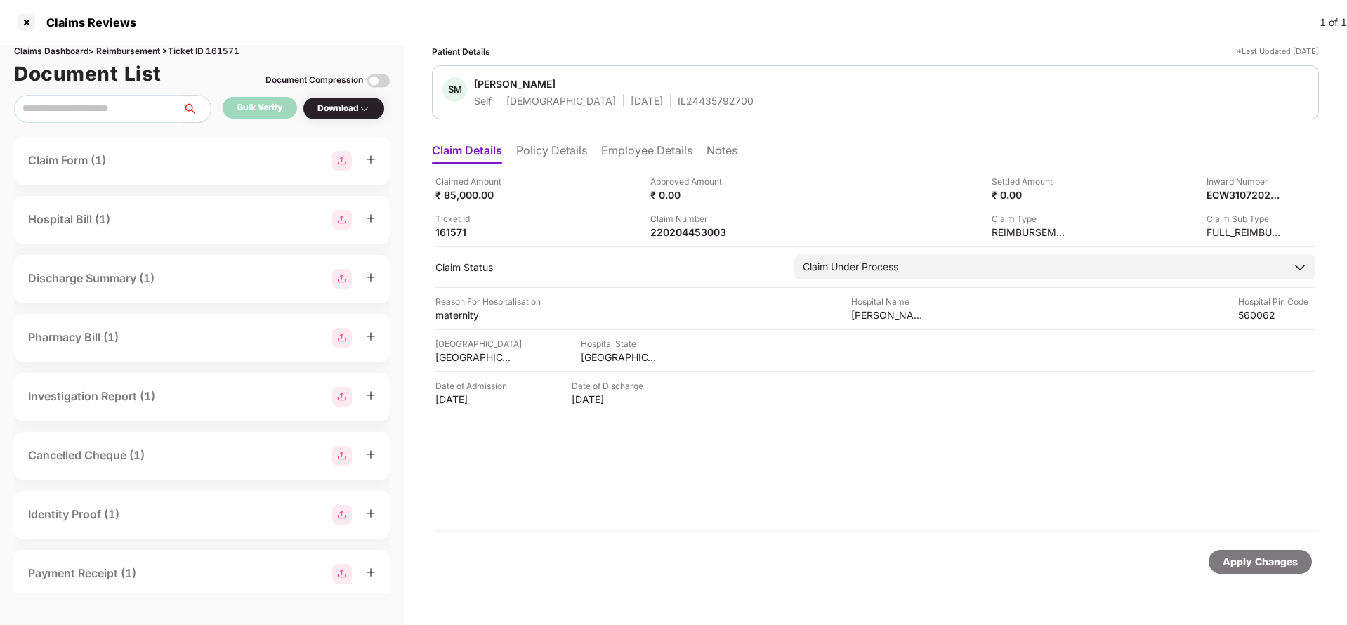
click at [1216, 561] on div "Apply Changes" at bounding box center [1260, 562] width 103 height 24
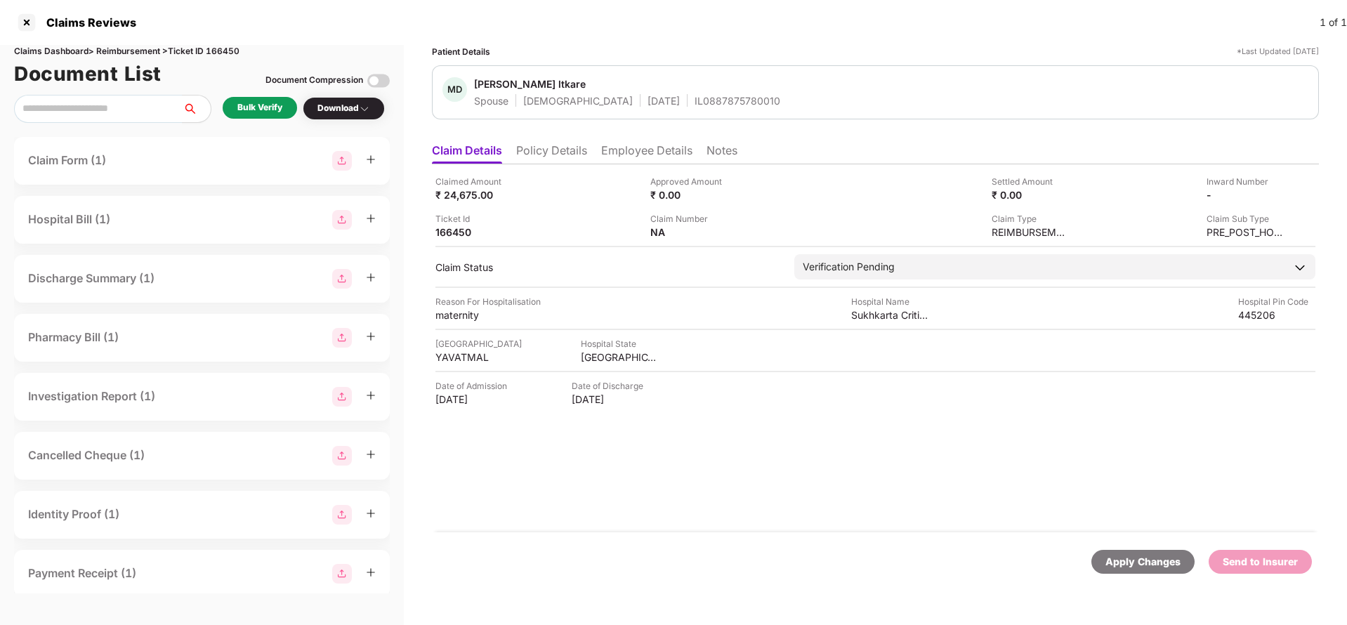
click at [551, 145] on li "Policy Details" at bounding box center [551, 153] width 71 height 20
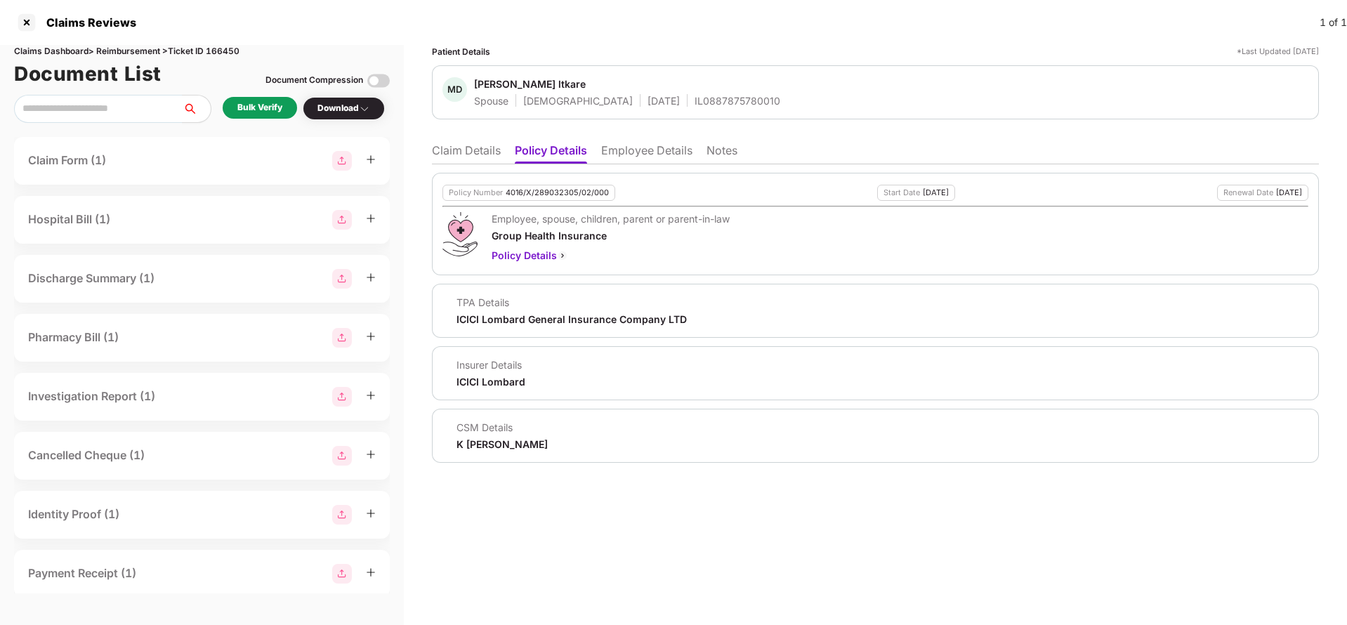
click at [554, 195] on div "4016/X/289032305/02/000" at bounding box center [557, 192] width 103 height 9
copy div "4016/X/289032305/02/000"
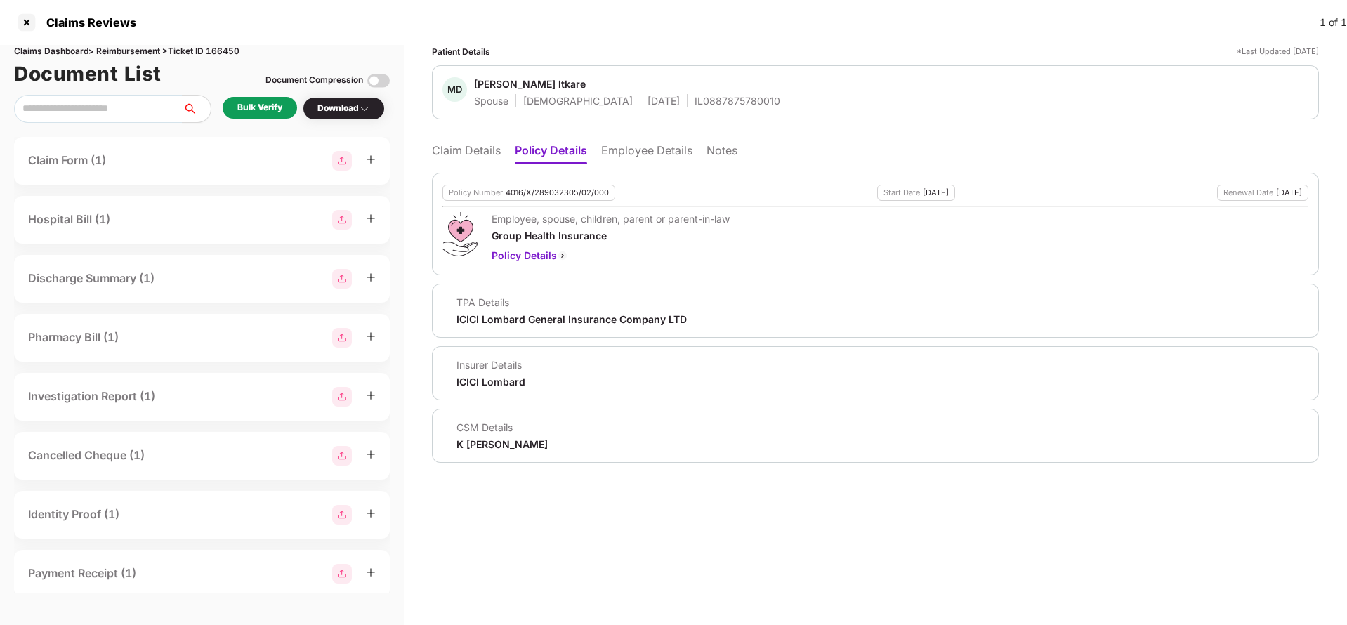
click at [695, 99] on div "IL0887875780010" at bounding box center [738, 100] width 86 height 13
copy div "IL0887875780010"
click at [634, 152] on li "Employee Details" at bounding box center [646, 153] width 91 height 20
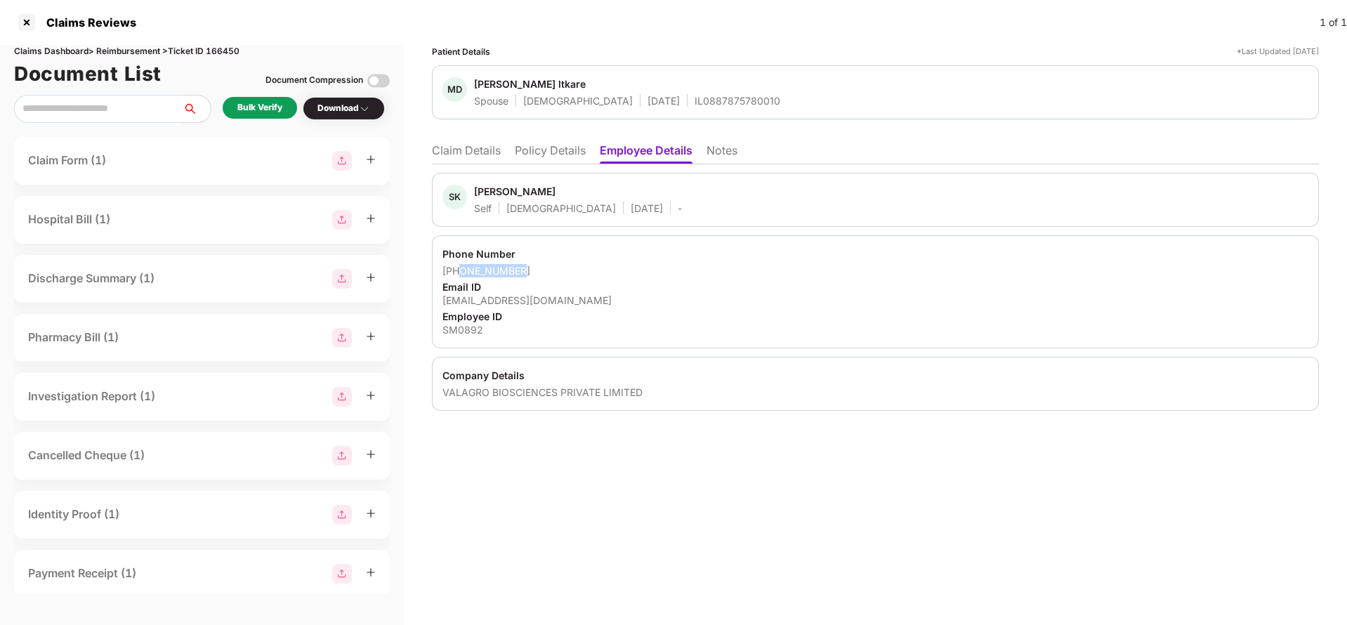
drag, startPoint x: 462, startPoint y: 273, endPoint x: 603, endPoint y: 272, distance: 140.5
click at [603, 272] on div "[PHONE_NUMBER]" at bounding box center [876, 270] width 866 height 13
copy div "9923174399"
click at [458, 157] on li "Claim Details" at bounding box center [466, 153] width 69 height 20
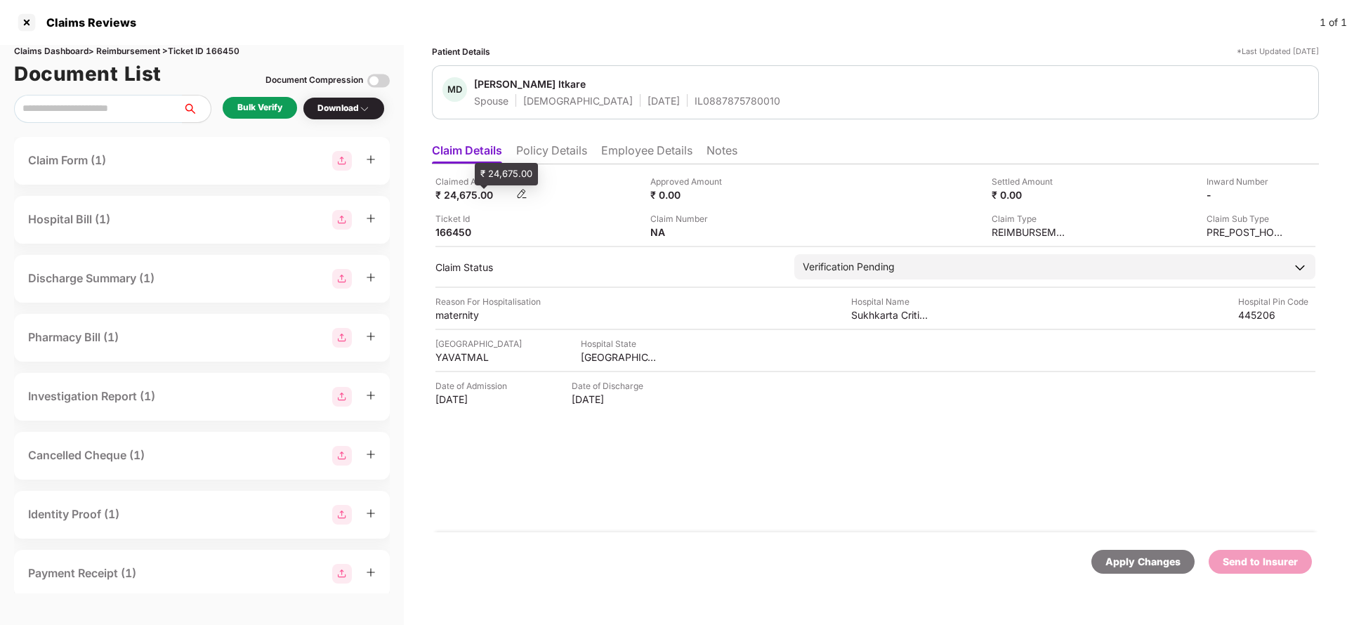
click at [469, 198] on div "₹ 24,675.00" at bounding box center [473, 194] width 77 height 13
copy div "24,675"
click at [891, 321] on div "Sukhkarta Critical Care Hospital" at bounding box center [889, 314] width 77 height 13
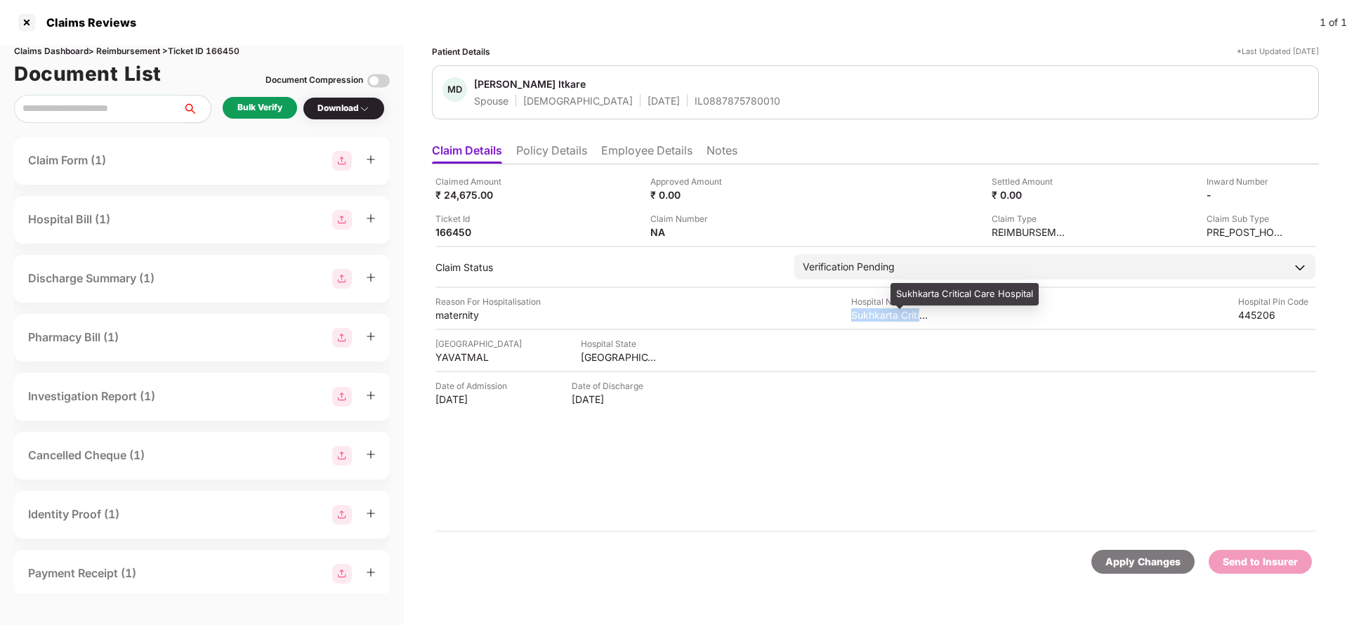
click at [891, 321] on div "Sukhkarta Critical Care Hospital" at bounding box center [889, 314] width 77 height 13
copy div "Sukhkarta Critical Care Hospital"
click at [285, 105] on div "Bulk Verify" at bounding box center [260, 108] width 74 height 22
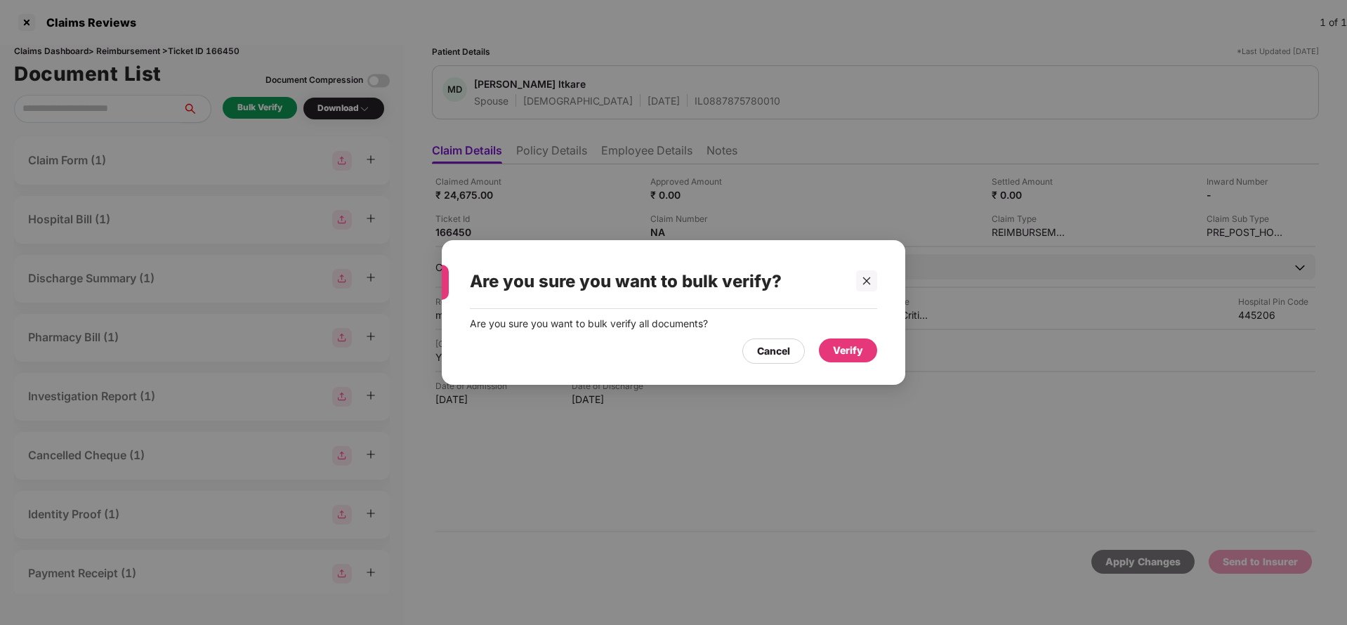
click at [850, 345] on div "Verify" at bounding box center [848, 350] width 30 height 15
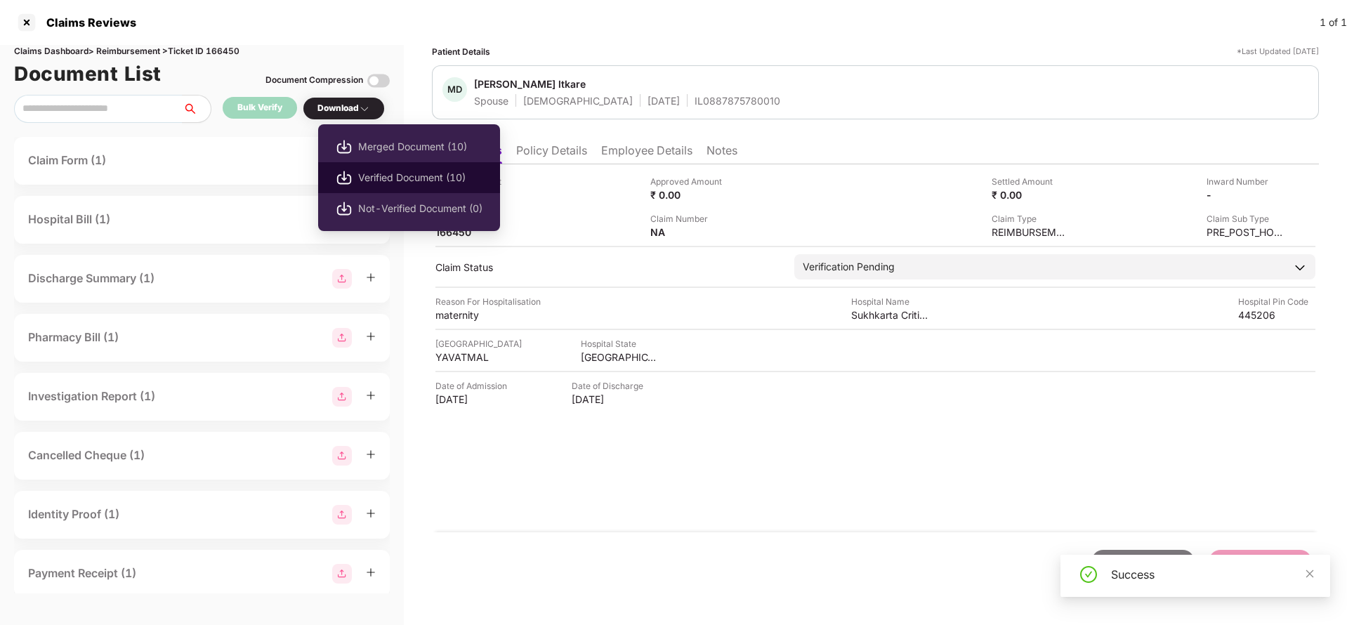
click at [369, 178] on span "Verified Document (10)" at bounding box center [420, 177] width 124 height 15
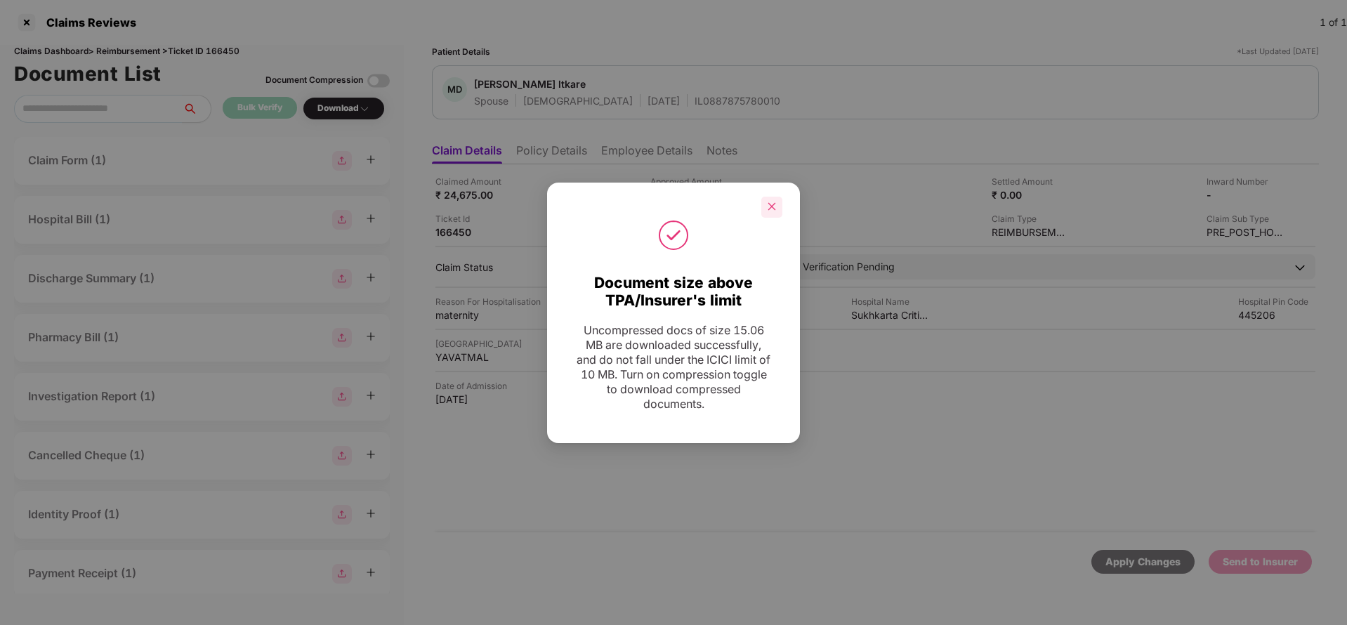
click at [764, 209] on div at bounding box center [771, 207] width 21 height 21
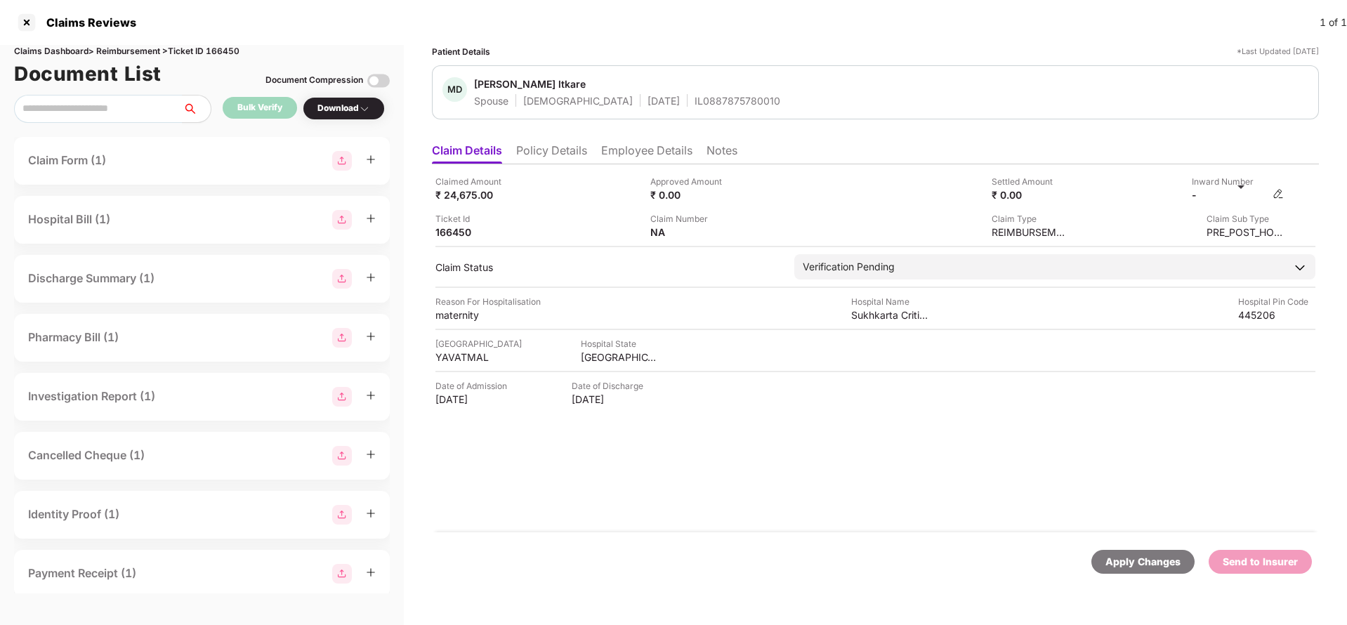
click at [1280, 194] on img at bounding box center [1278, 193] width 11 height 11
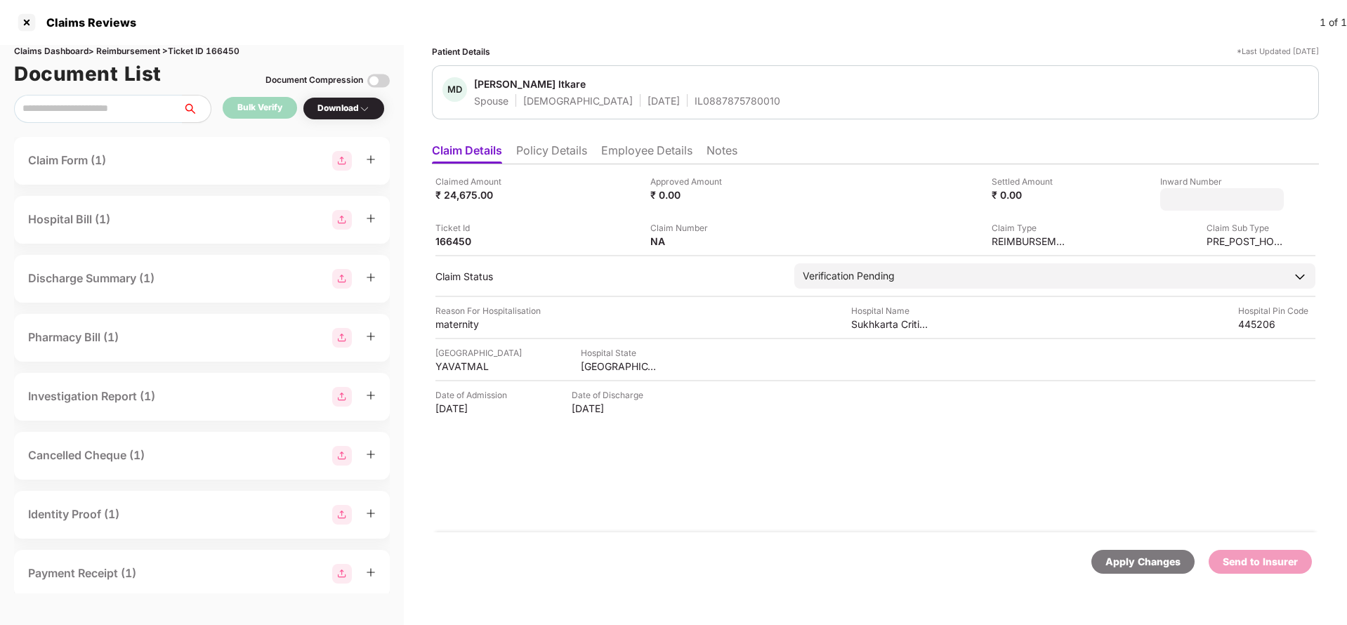
type input "**********"
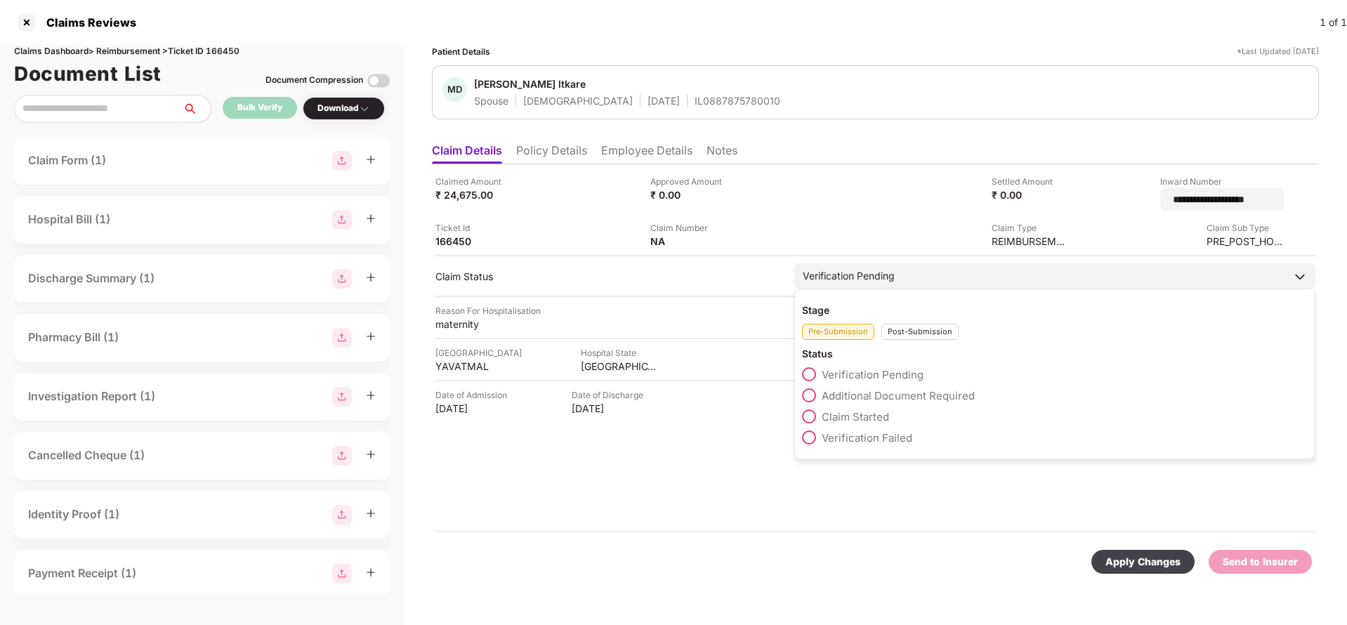
click at [896, 277] on div "Verification Pending" at bounding box center [1054, 275] width 521 height 25
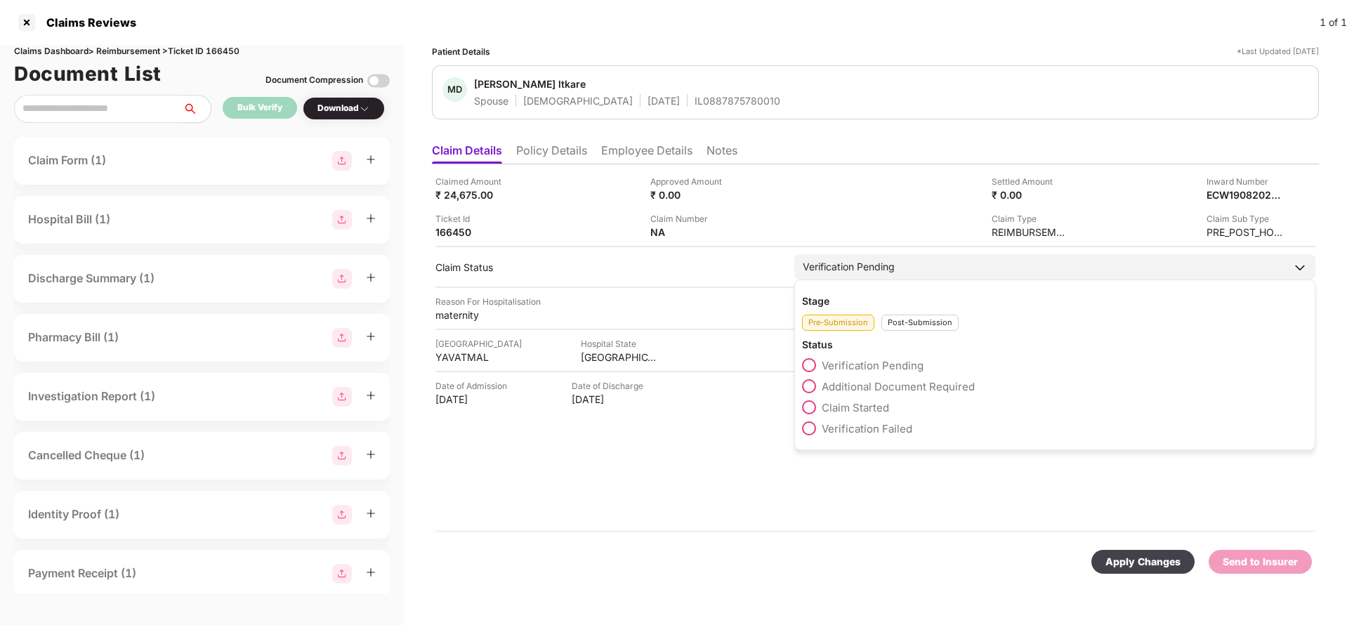
click at [929, 320] on div "Post-Submission" at bounding box center [920, 323] width 77 height 16
click at [905, 382] on span "Claim Under Process" at bounding box center [875, 386] width 106 height 13
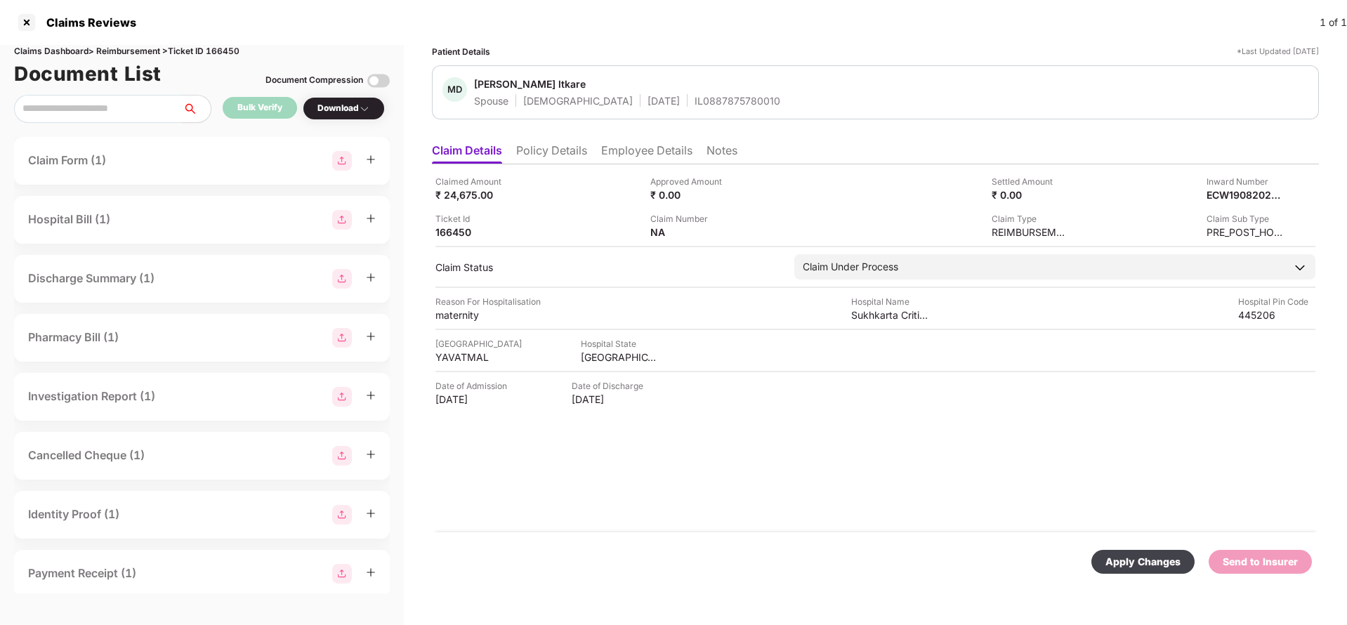
click at [1127, 559] on div "Apply Changes" at bounding box center [1143, 561] width 75 height 15
click at [1212, 195] on div "ECW19082025000000055" at bounding box center [1230, 194] width 77 height 13
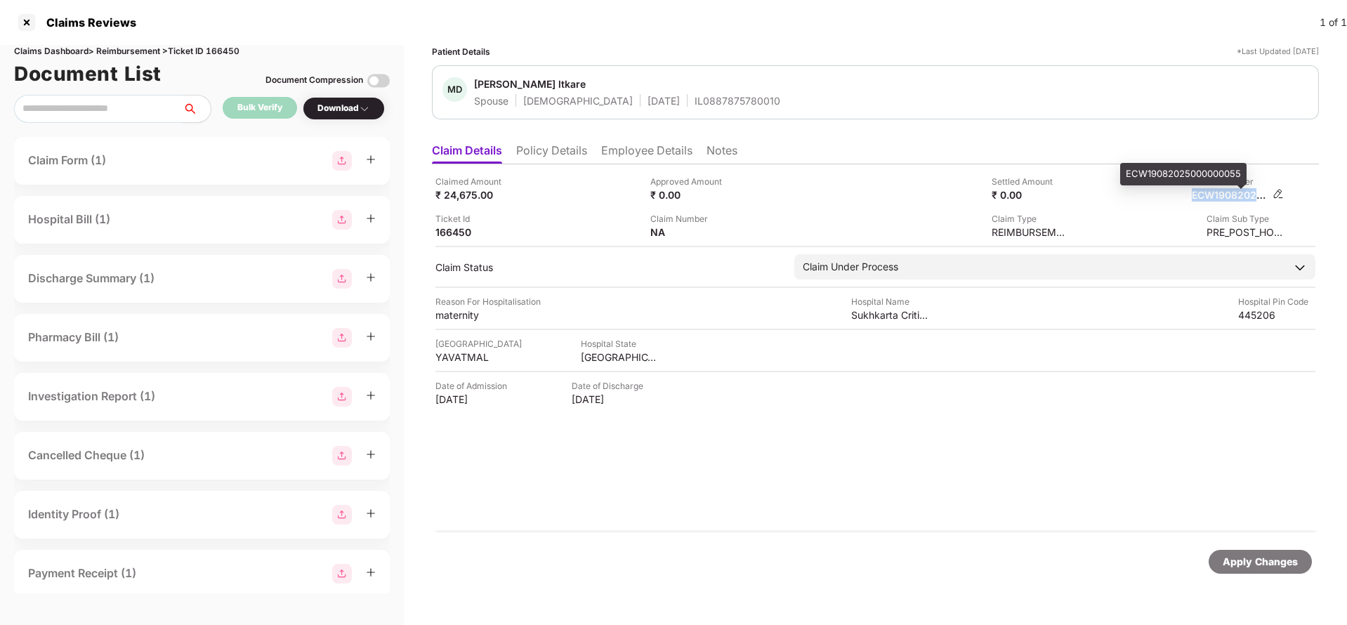
click at [1212, 195] on div "ECW19082025000000055" at bounding box center [1230, 194] width 77 height 13
copy div "ECW19082025000000055"
click at [682, 117] on div "MD Monika Dashrth ltkare Spouse Female 03 Sept 1999 IL0887875780010" at bounding box center [875, 92] width 887 height 54
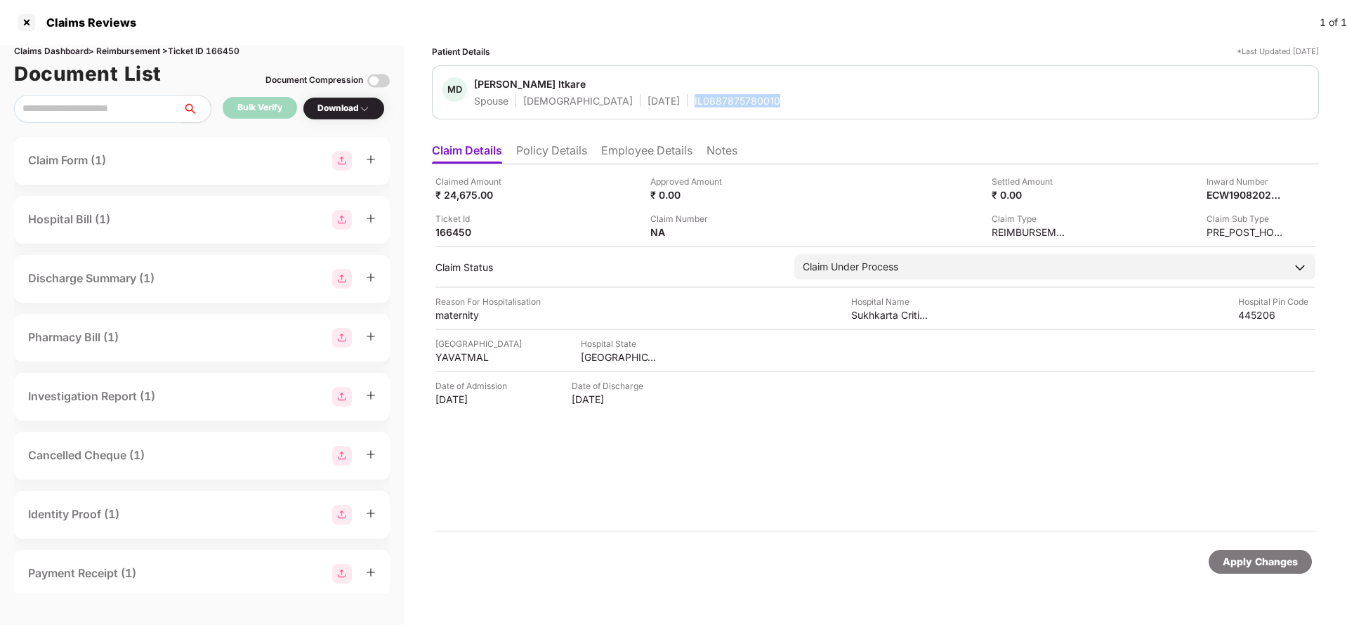
copy div "IL0887875780010"
click at [1254, 573] on div "Apply Changes" at bounding box center [1260, 562] width 103 height 24
click at [225, 53] on div "Claims Dashboard > Reimbursement > Ticket ID 166450" at bounding box center [202, 51] width 376 height 13
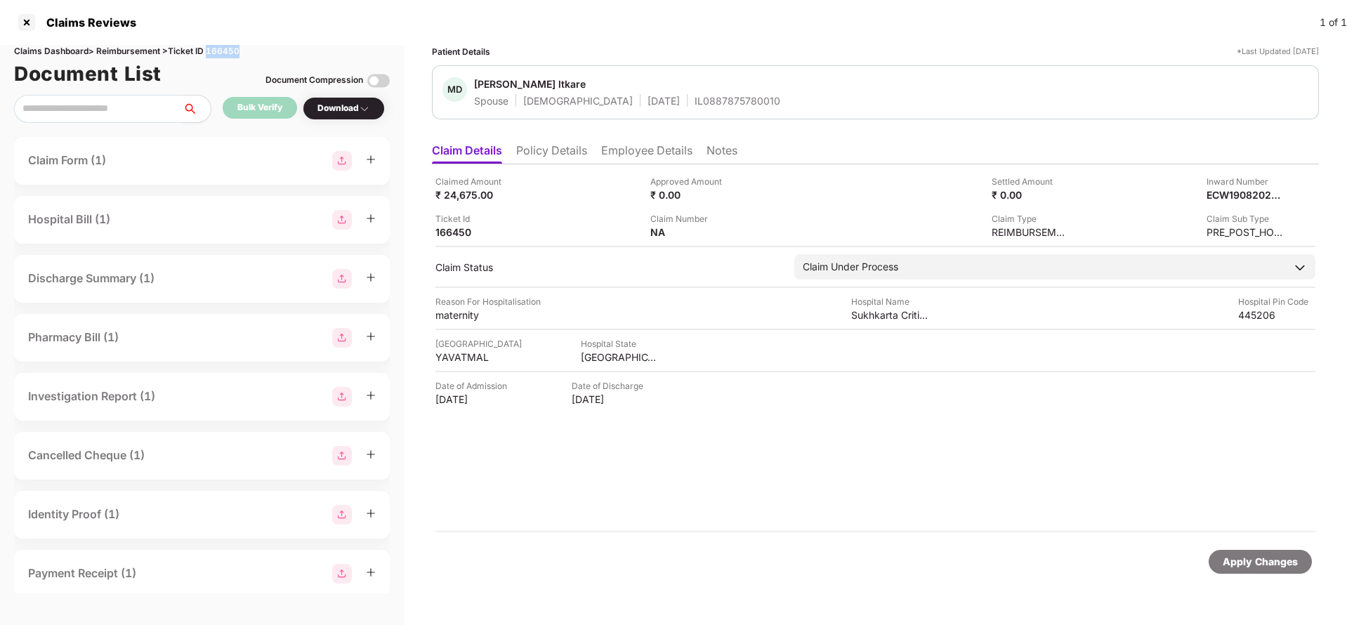
copy div "166450"
click at [1288, 561] on div "Apply Changes" at bounding box center [1260, 561] width 75 height 15
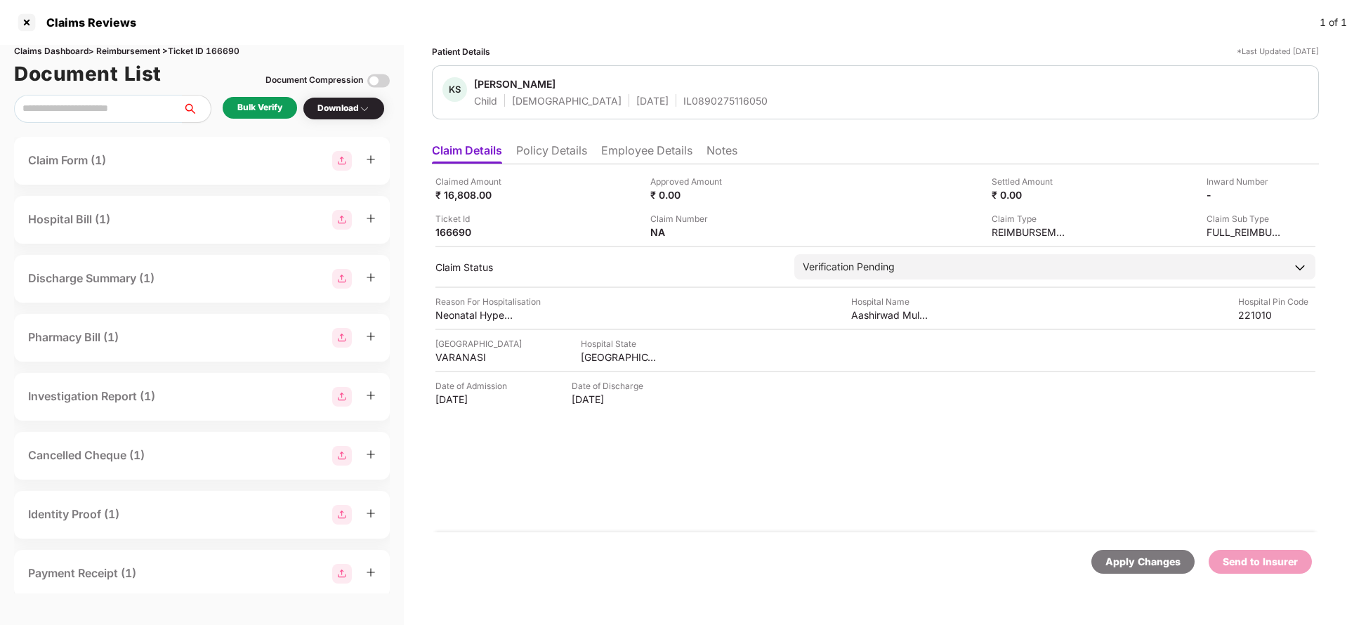
click at [522, 144] on li "Policy Details" at bounding box center [551, 153] width 71 height 20
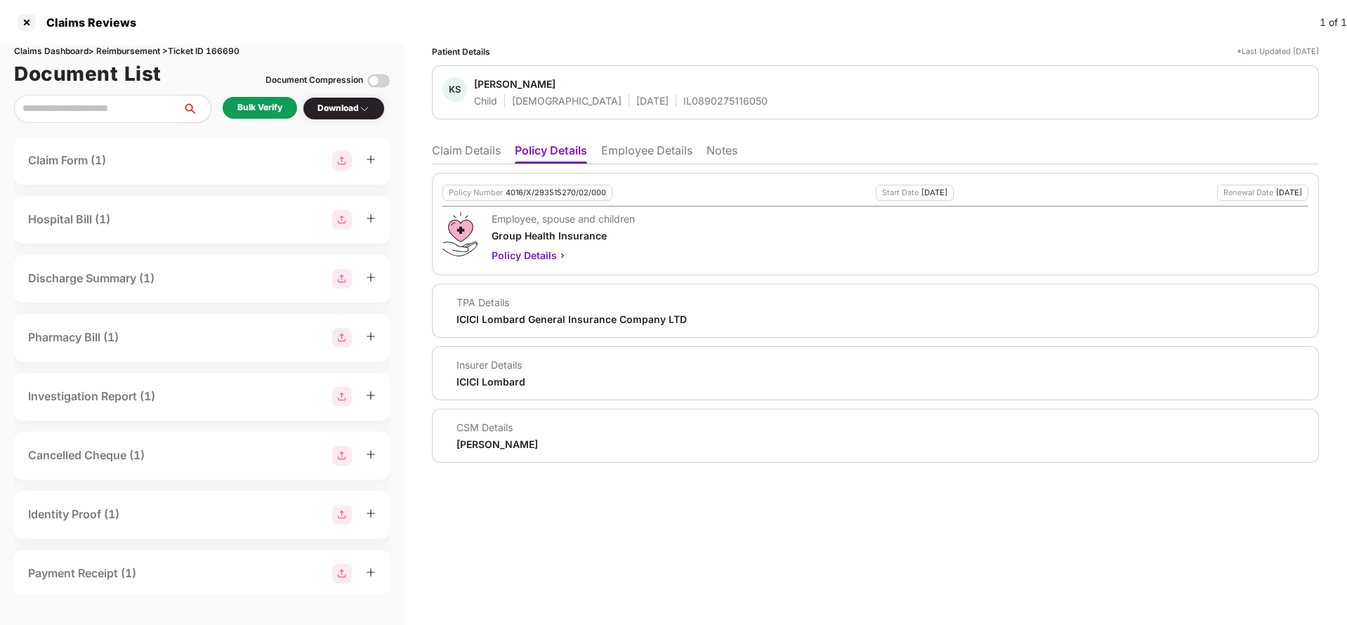
click at [550, 194] on div "4016/X/293515270/02/000" at bounding box center [556, 192] width 100 height 9
copy div "4016/X/293515270/02/000"
click at [683, 98] on div "IL0890275116050" at bounding box center [725, 100] width 84 height 13
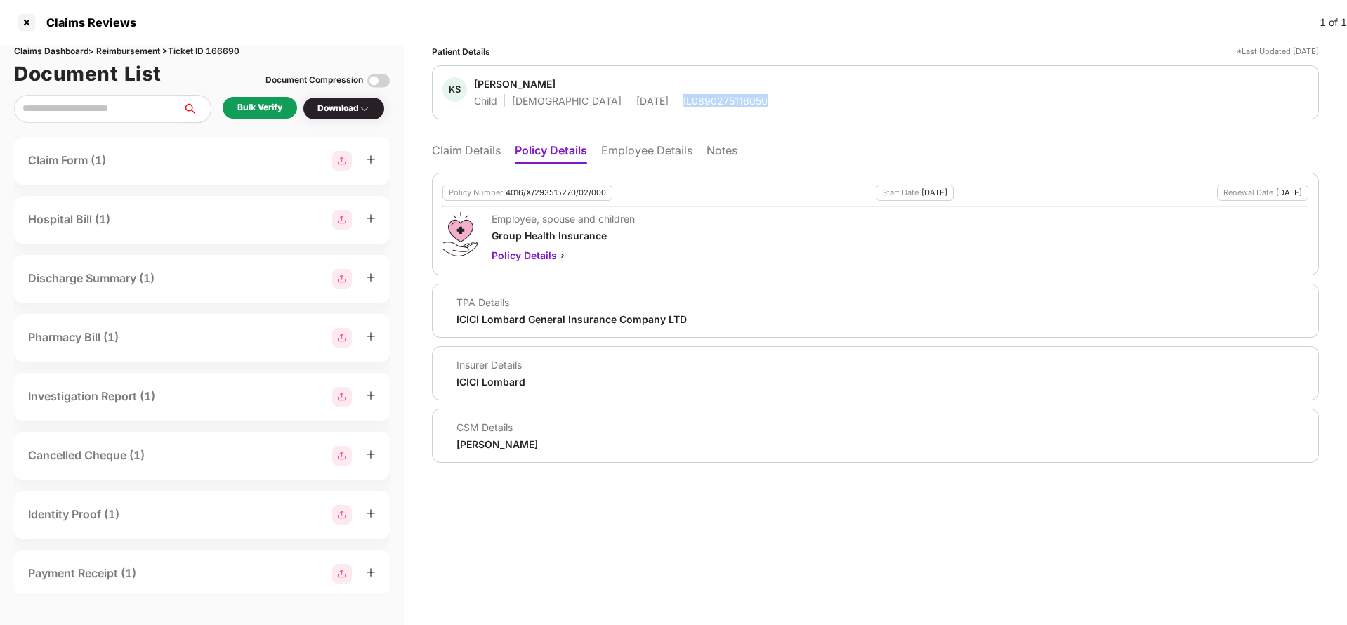
click at [683, 98] on div "IL0890275116050" at bounding box center [725, 100] width 84 height 13
copy div "IL0890275116050"
click at [638, 156] on li "Employee Details" at bounding box center [646, 153] width 91 height 20
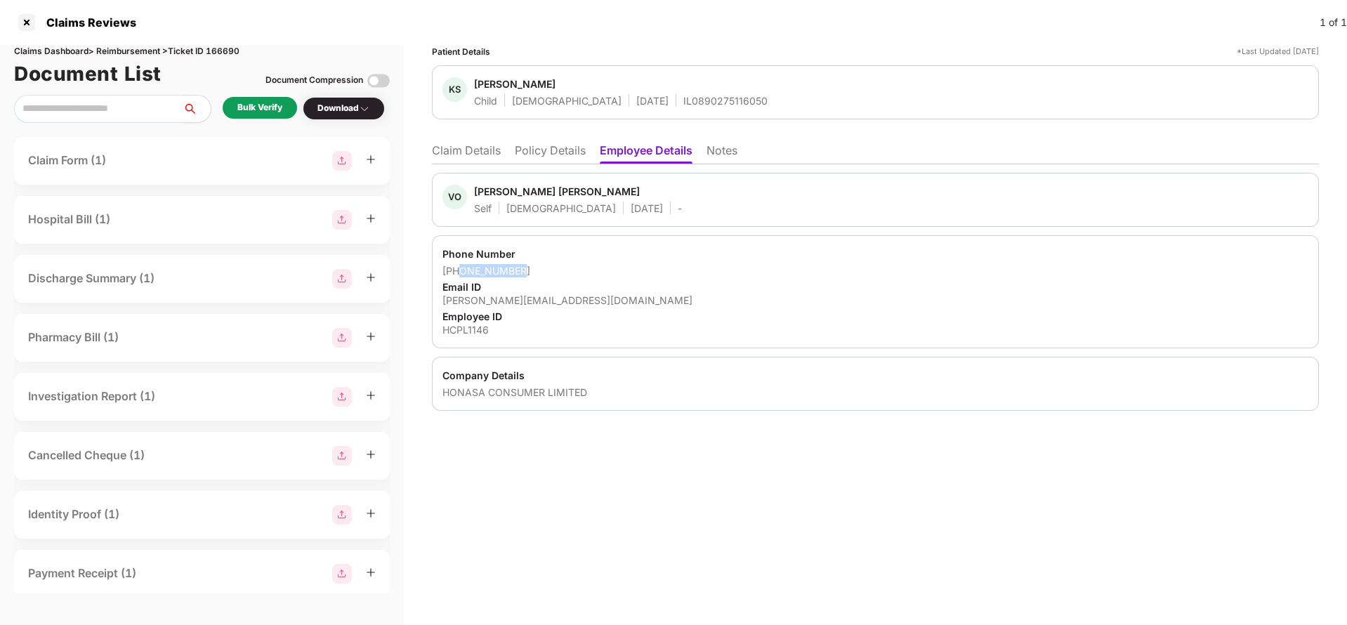
drag, startPoint x: 461, startPoint y: 268, endPoint x: 539, endPoint y: 269, distance: 78.0
click at [539, 269] on div "[PHONE_NUMBER]" at bounding box center [876, 270] width 866 height 13
copy div "9004128915"
click at [503, 297] on div "[PERSON_NAME][EMAIL_ADDRESS][DOMAIN_NAME]" at bounding box center [876, 300] width 866 height 13
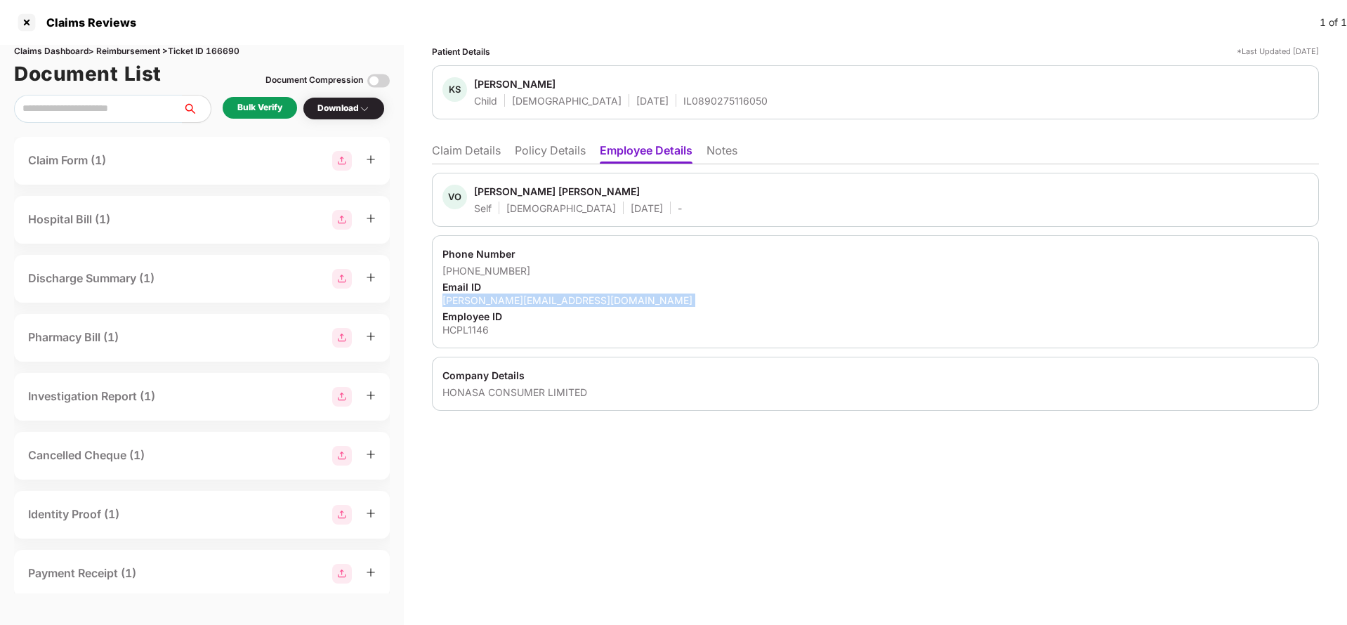
click at [503, 297] on div "[PERSON_NAME][EMAIL_ADDRESS][DOMAIN_NAME]" at bounding box center [876, 300] width 866 height 13
copy div "[PERSON_NAME][EMAIL_ADDRESS][DOMAIN_NAME]"
click at [487, 149] on li "Claim Details" at bounding box center [466, 153] width 69 height 20
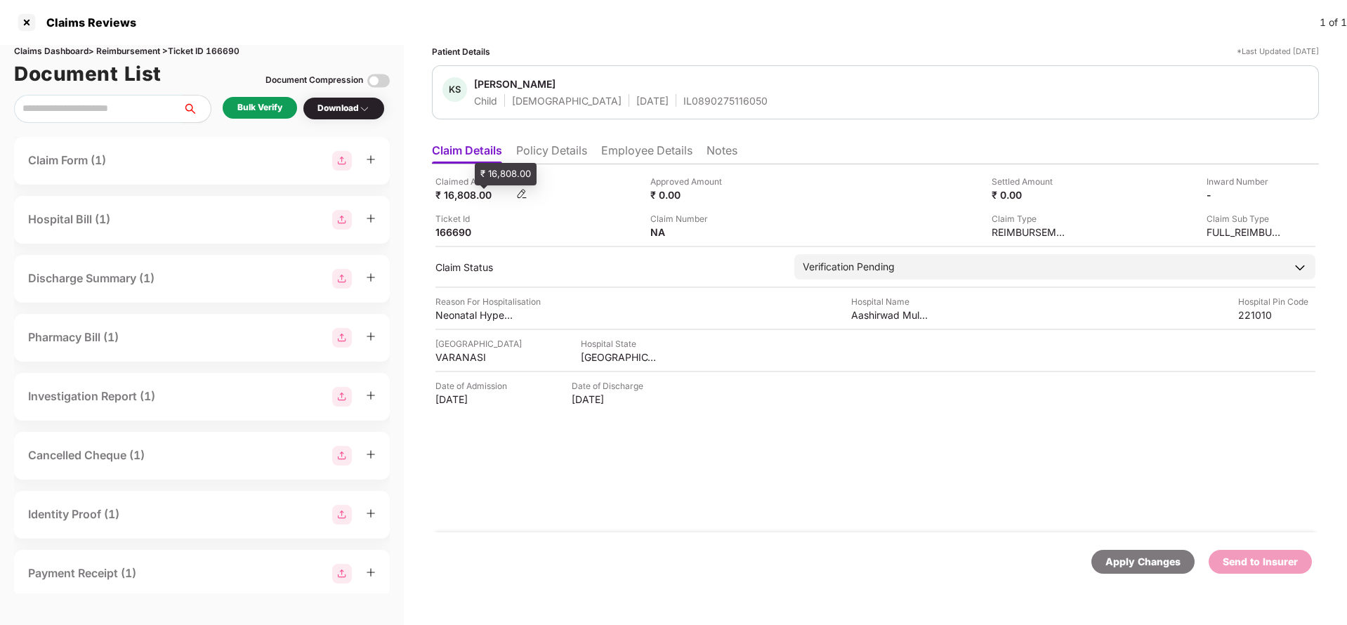
click at [466, 200] on div "₹ 16,808.00" at bounding box center [473, 194] width 77 height 13
copy div "16,808"
click at [873, 319] on div "Aashirwad Multi Speciality Hospital" at bounding box center [889, 314] width 77 height 13
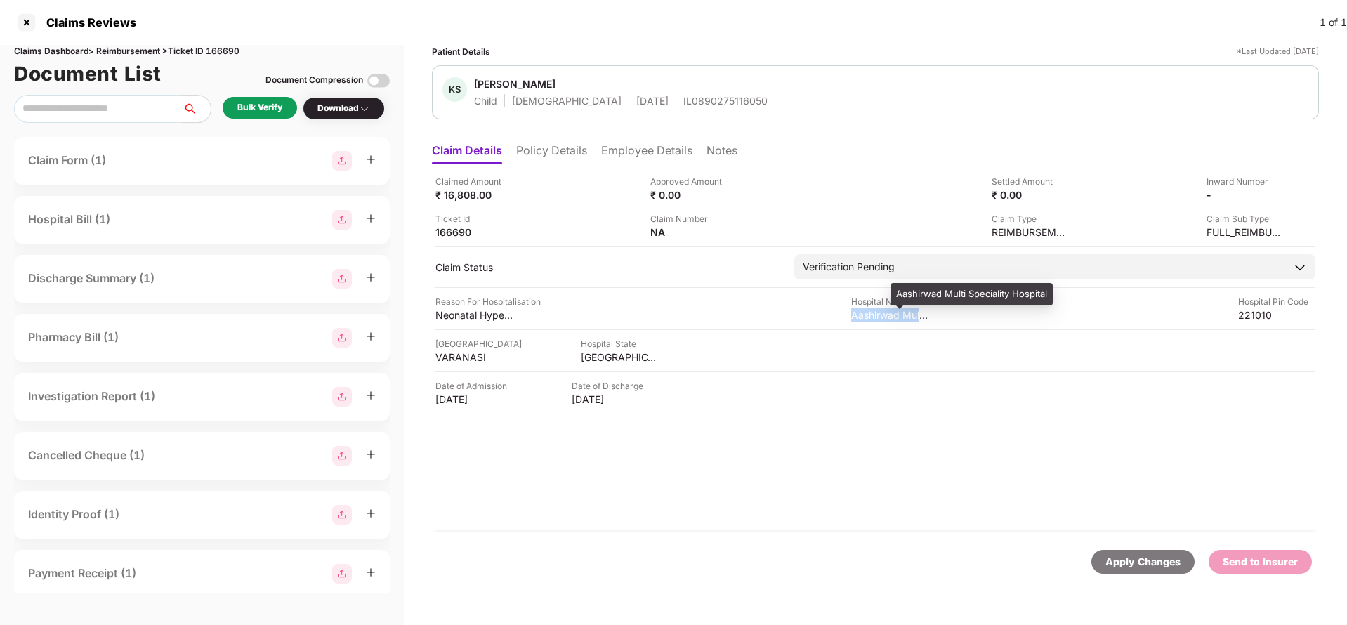
click at [873, 319] on div "Aashirwad Multi Speciality Hospital" at bounding box center [889, 314] width 77 height 13
copy div "Aashirwad Multi Speciality Hospital"
click at [290, 105] on div "Bulk Verify" at bounding box center [260, 108] width 74 height 22
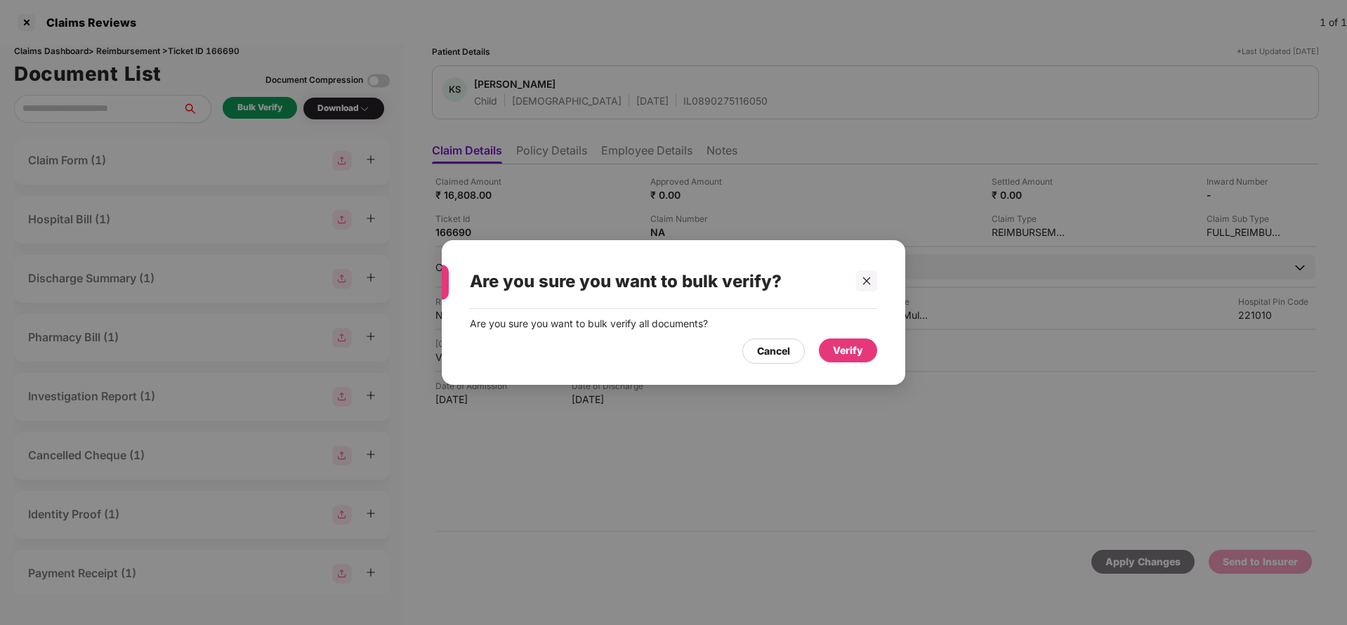
click at [846, 353] on div "Verify" at bounding box center [848, 350] width 30 height 15
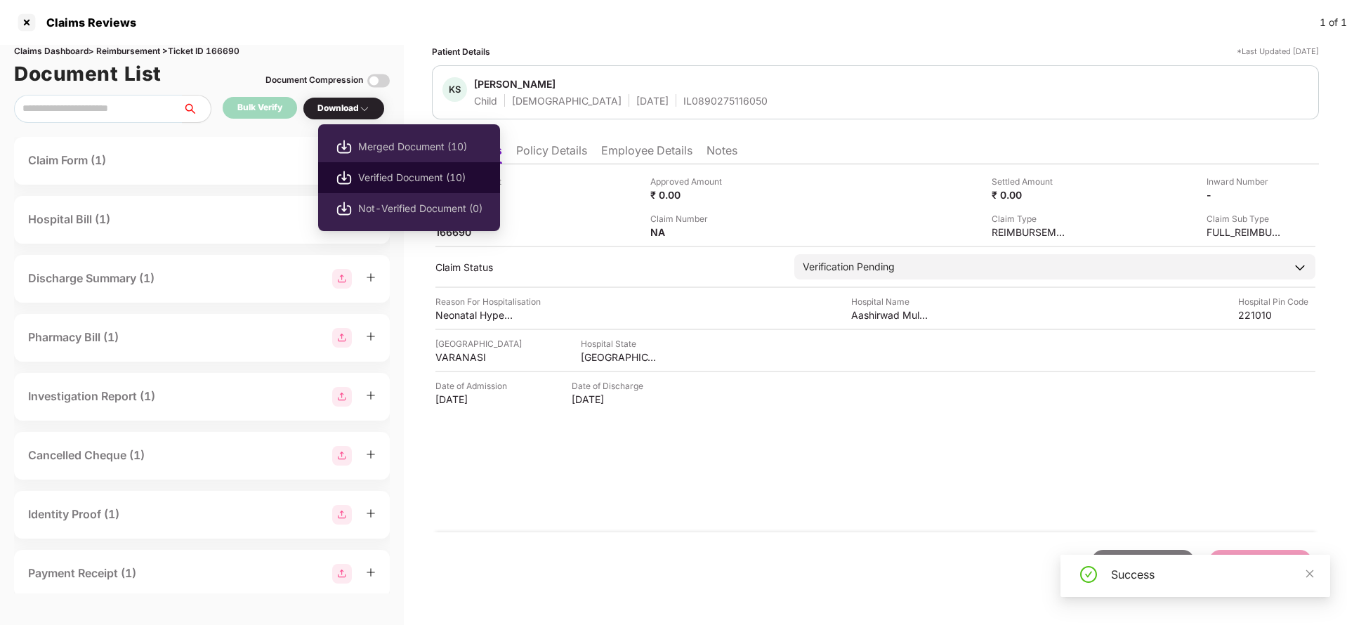
click at [400, 183] on span "Verified Document (10)" at bounding box center [420, 177] width 124 height 15
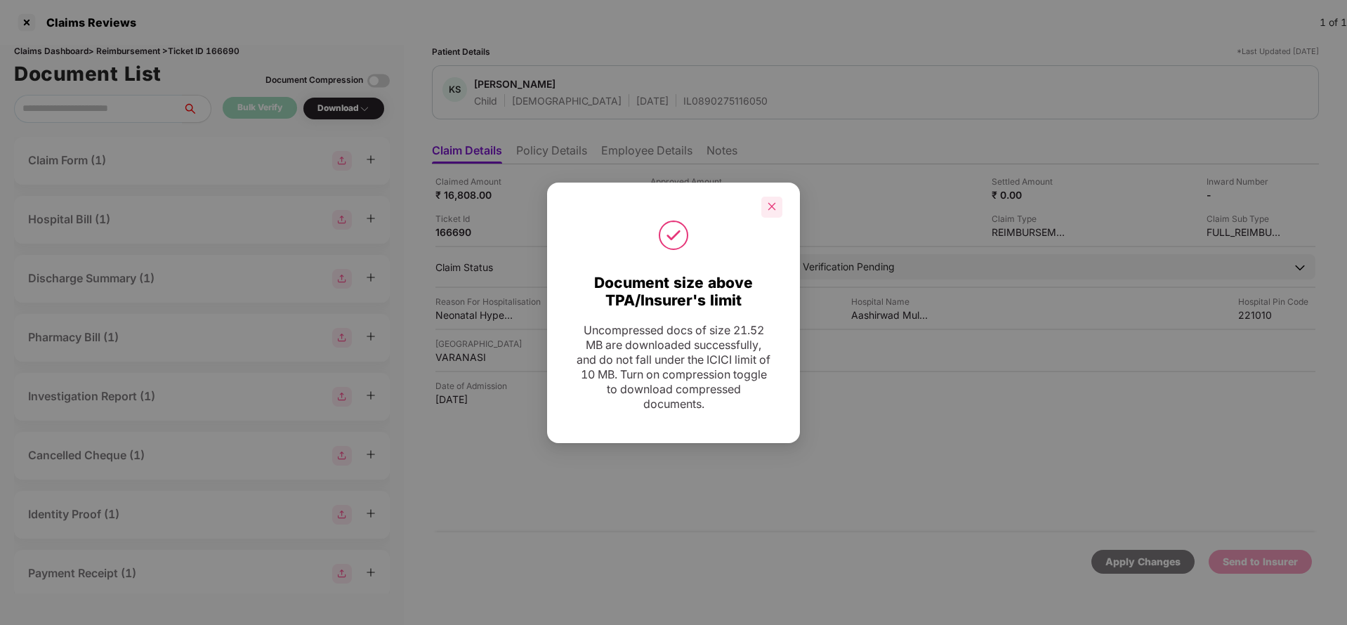
click at [780, 209] on div at bounding box center [771, 207] width 21 height 21
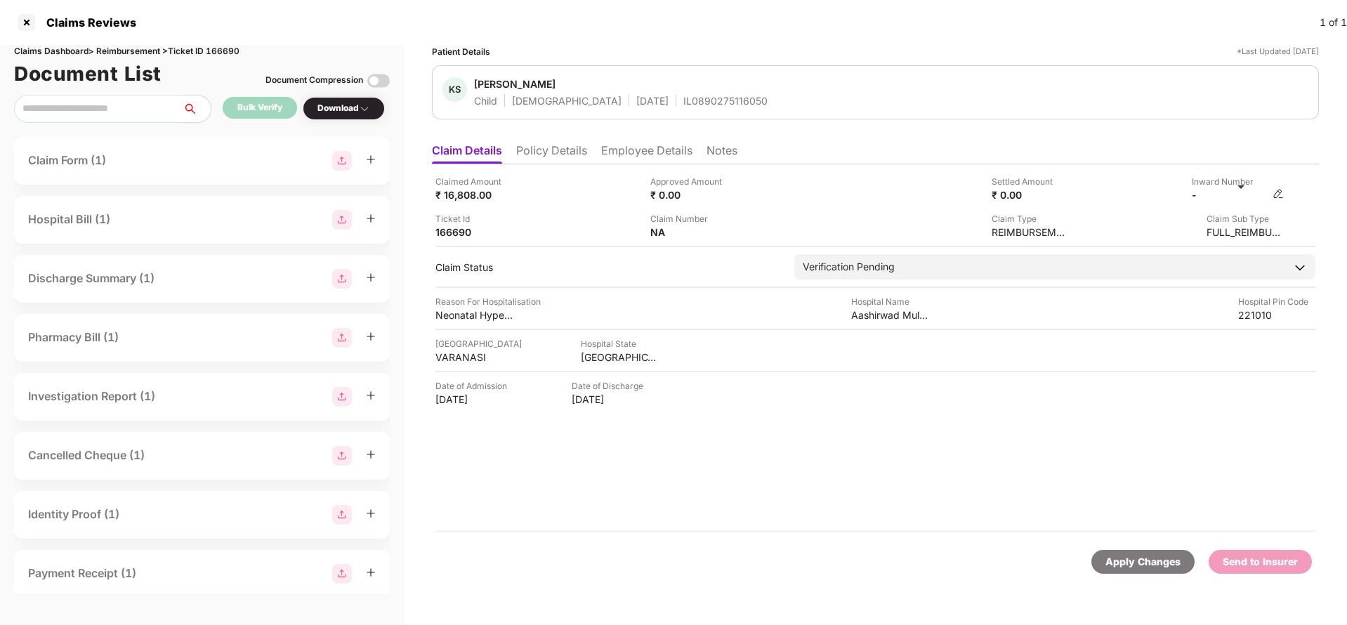
click at [1283, 193] on img at bounding box center [1278, 193] width 11 height 11
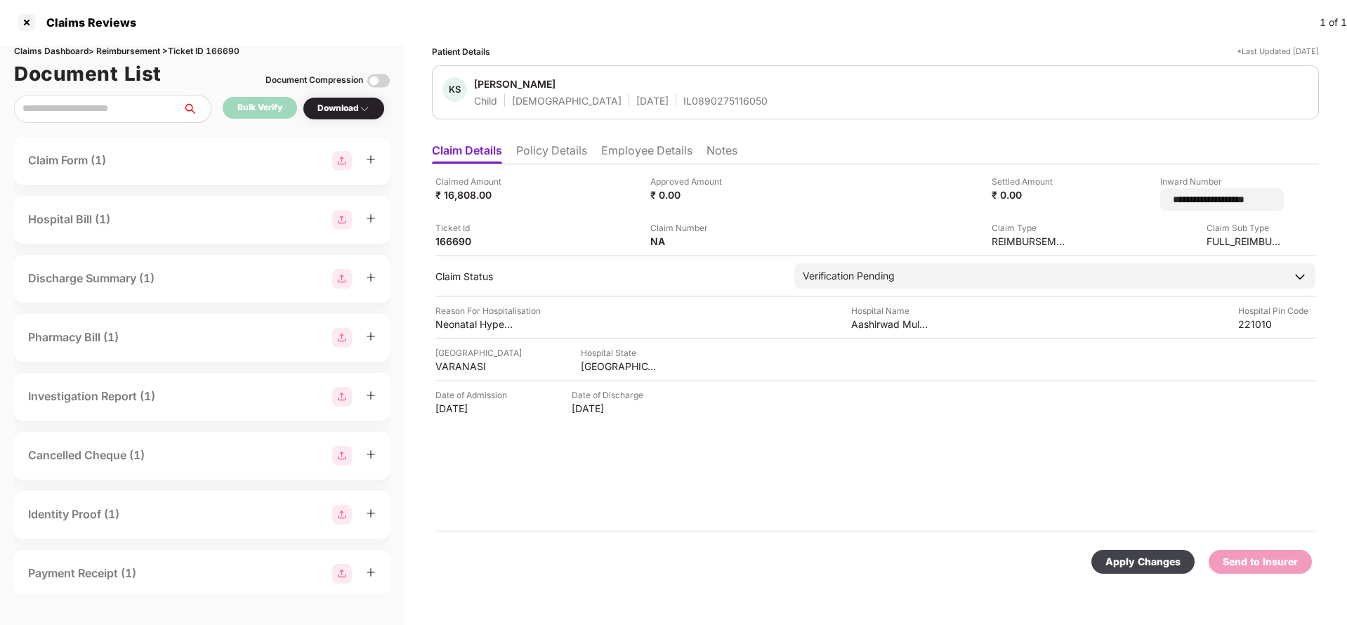
type input "**********"
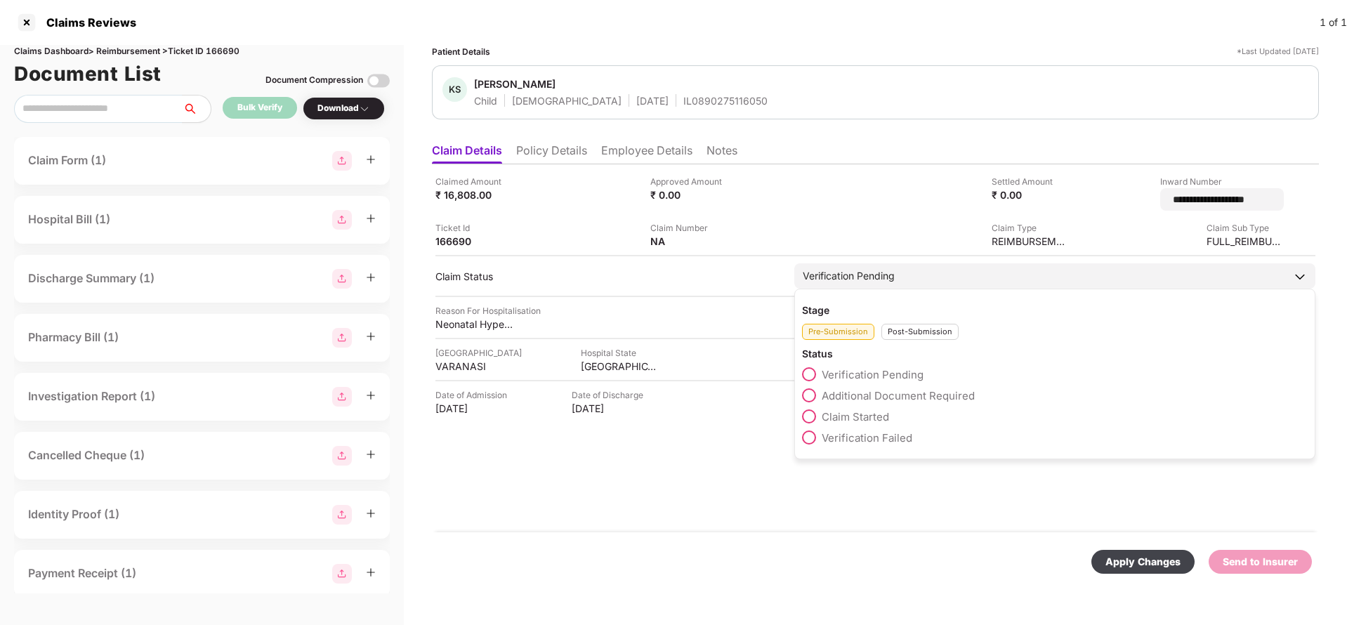
click at [954, 287] on div "Verification Pending Stage Pre-Submission Post-Submission Status Verification P…" at bounding box center [1054, 275] width 521 height 25
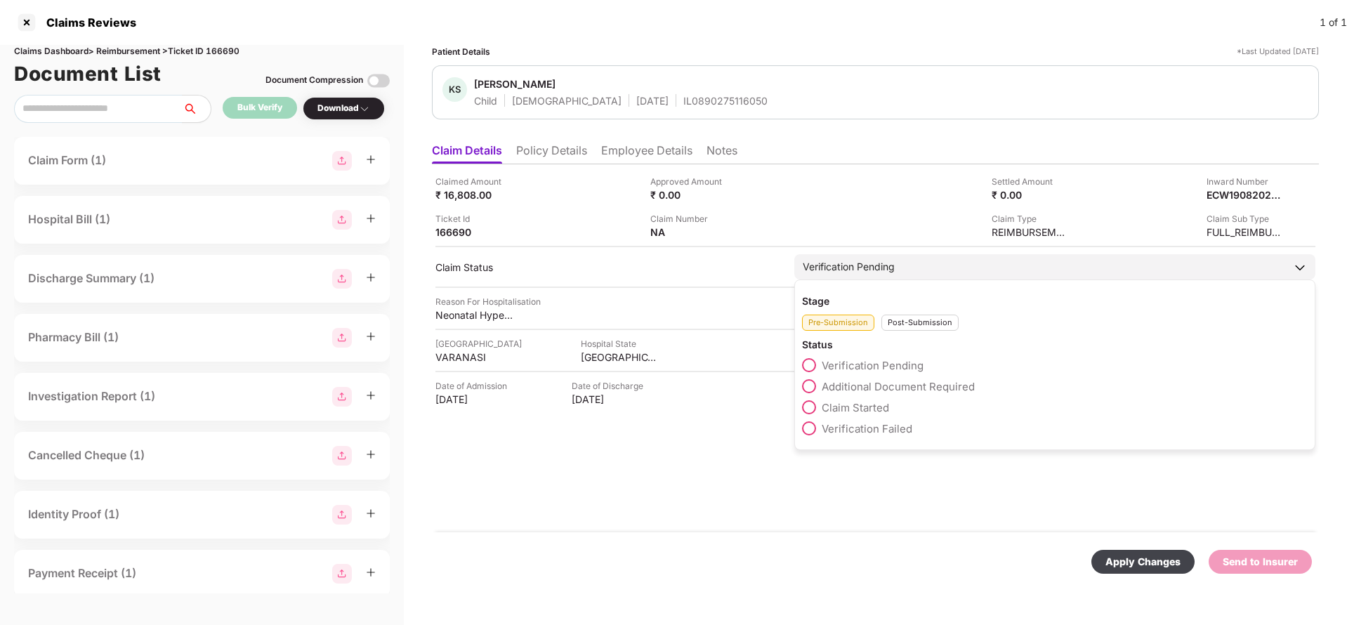
click at [931, 317] on div "Post-Submission" at bounding box center [920, 323] width 77 height 16
click at [900, 386] on span "Claim Under Process" at bounding box center [875, 386] width 106 height 13
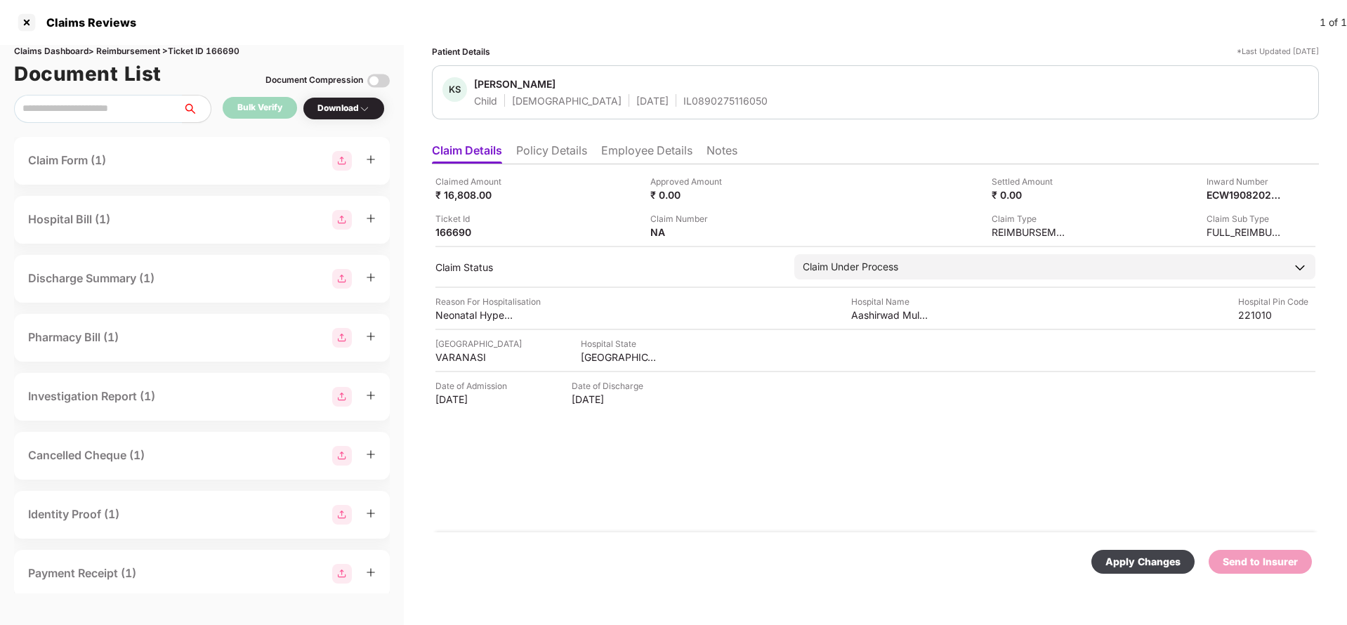
click at [1129, 554] on div "Apply Changes" at bounding box center [1143, 561] width 75 height 15
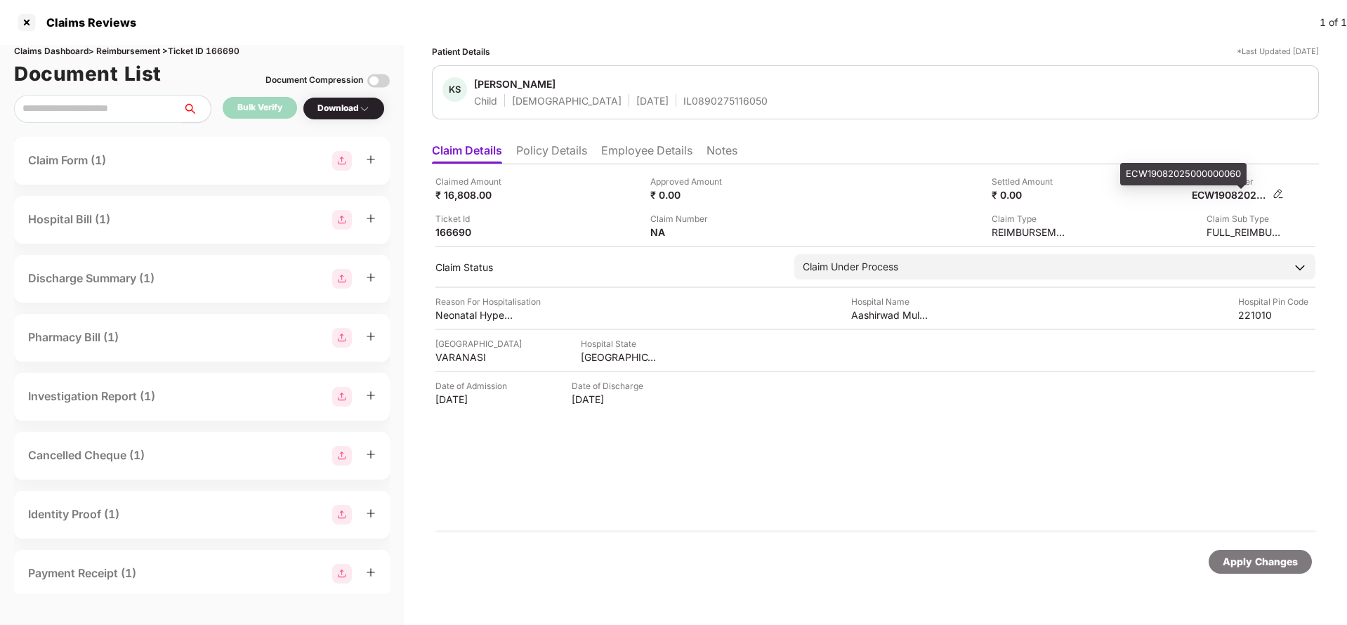
click at [1238, 196] on div "ECW19082025000000060" at bounding box center [1230, 194] width 77 height 13
copy div "ECW19082025000000060"
click at [683, 104] on div "IL0890275116050" at bounding box center [725, 100] width 84 height 13
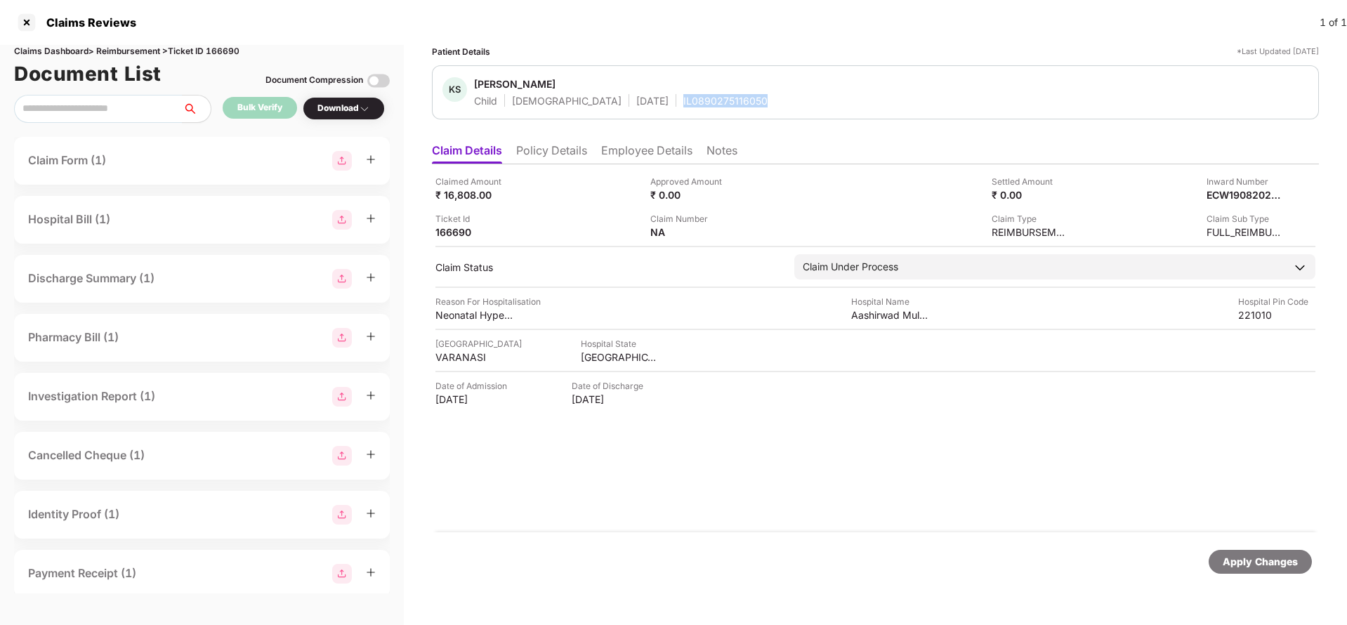
click at [683, 104] on div "IL0890275116050" at bounding box center [725, 100] width 84 height 13
copy div "IL0890275116050"
click at [1262, 560] on div "Apply Changes" at bounding box center [1260, 561] width 75 height 15
click at [228, 48] on div "Claims Dashboard > Reimbursement > Ticket ID 166690" at bounding box center [202, 51] width 376 height 13
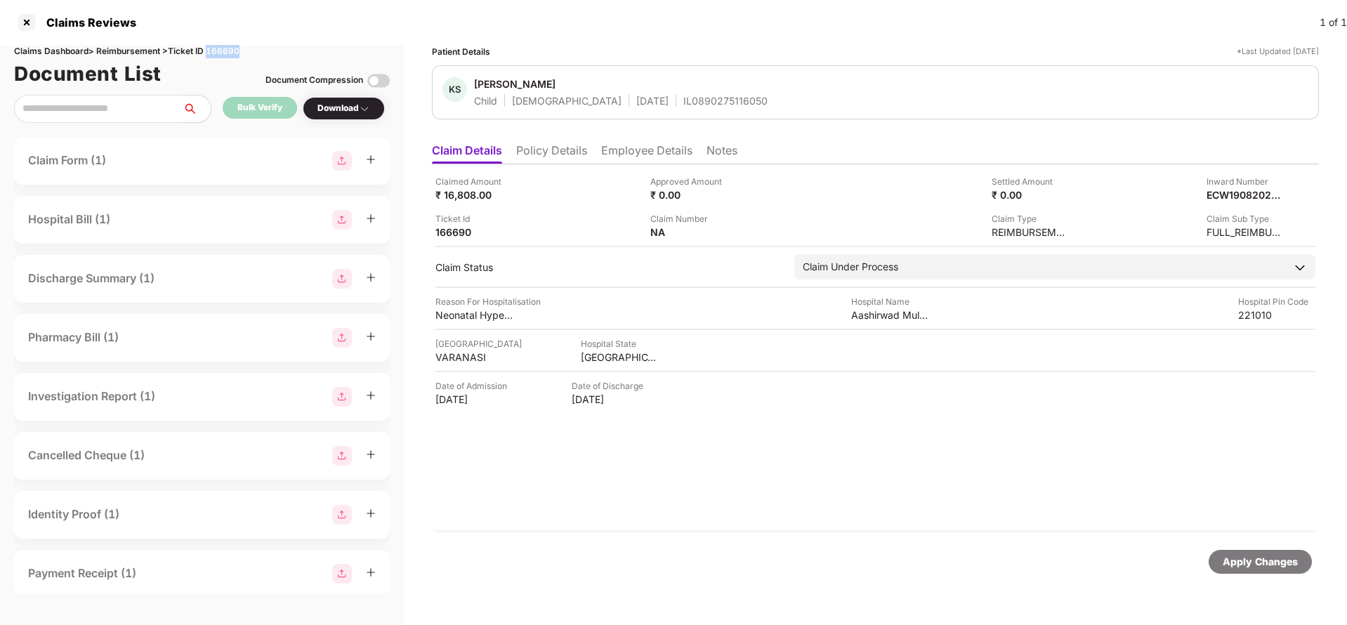
click at [228, 48] on div "Claims Dashboard > Reimbursement > Ticket ID 166690" at bounding box center [202, 51] width 376 height 13
copy div "166690"
click at [1252, 559] on div "Apply Changes" at bounding box center [1260, 561] width 75 height 15
click at [688, 237] on div "91071385" at bounding box center [688, 231] width 77 height 13
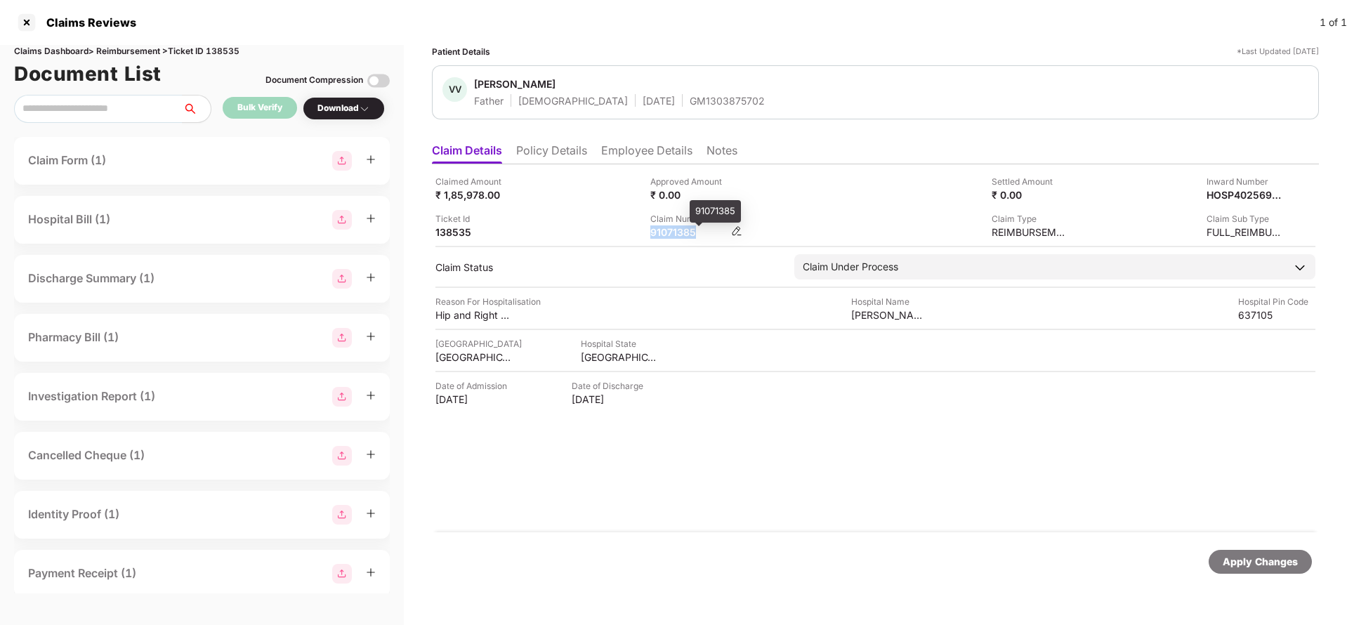
click at [688, 237] on div "91071385" at bounding box center [688, 231] width 77 height 13
copy div "91071385"
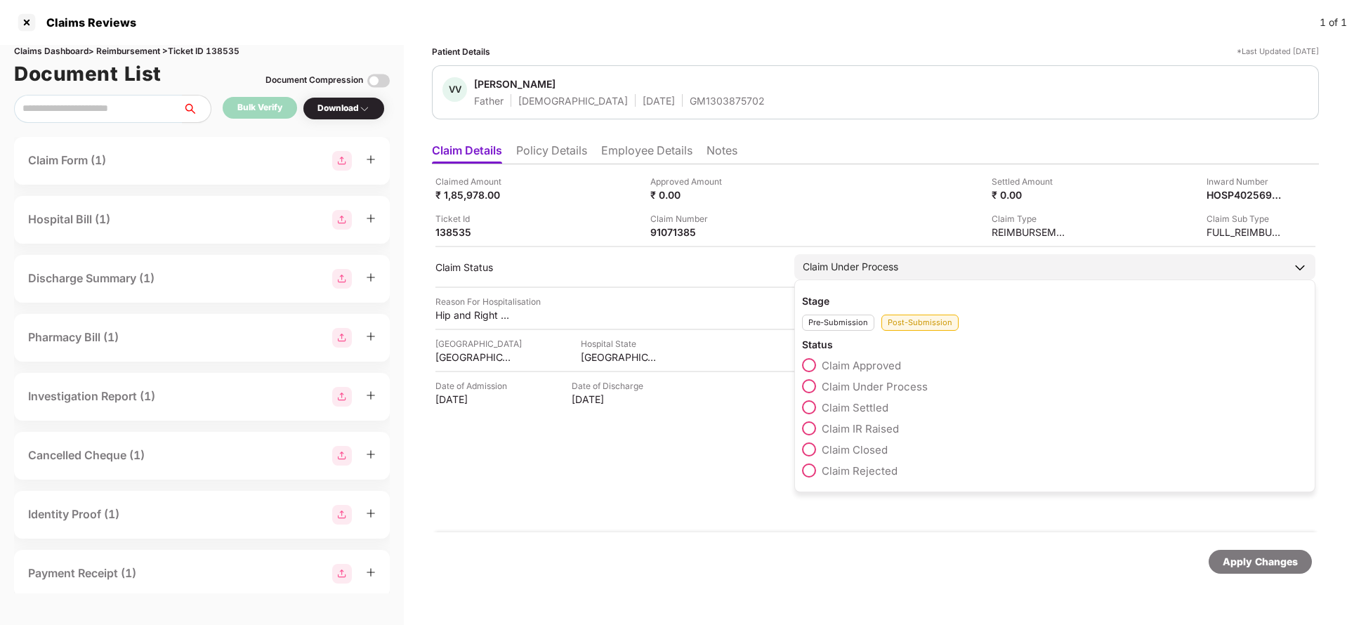
click at [851, 404] on span "Claim Settled" at bounding box center [855, 407] width 67 height 13
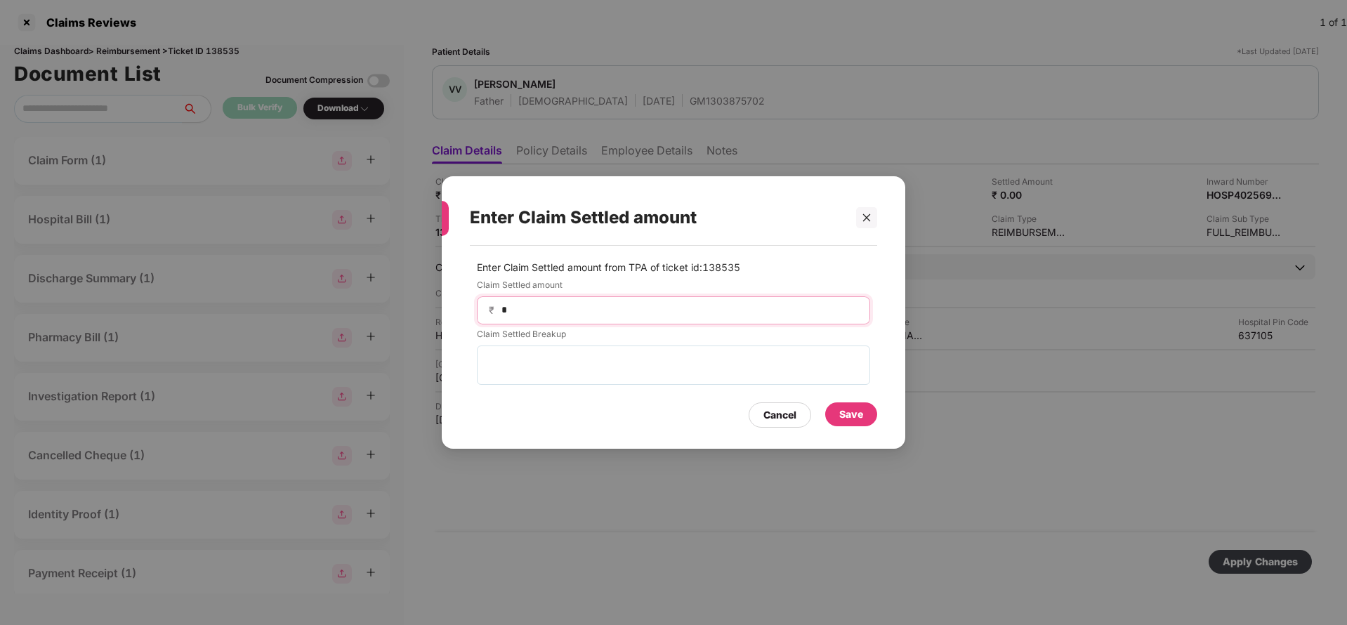
click at [569, 306] on input "*" at bounding box center [679, 310] width 358 height 15
type input "******"
click at [856, 414] on div "Save" at bounding box center [851, 414] width 24 height 15
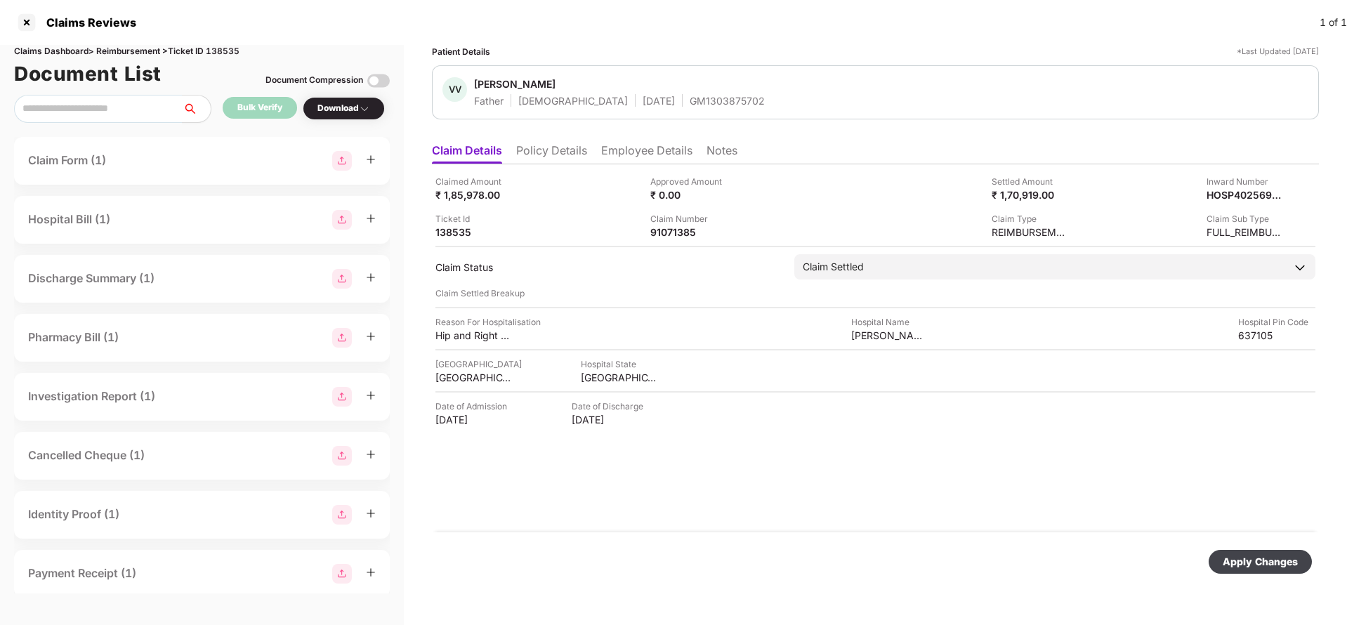
click at [1278, 561] on div "Apply Changes" at bounding box center [1260, 561] width 75 height 15
click at [683, 228] on div "91071385" at bounding box center [688, 231] width 77 height 13
copy div "91071385"
click at [690, 94] on div "GM1303875702" at bounding box center [727, 100] width 75 height 13
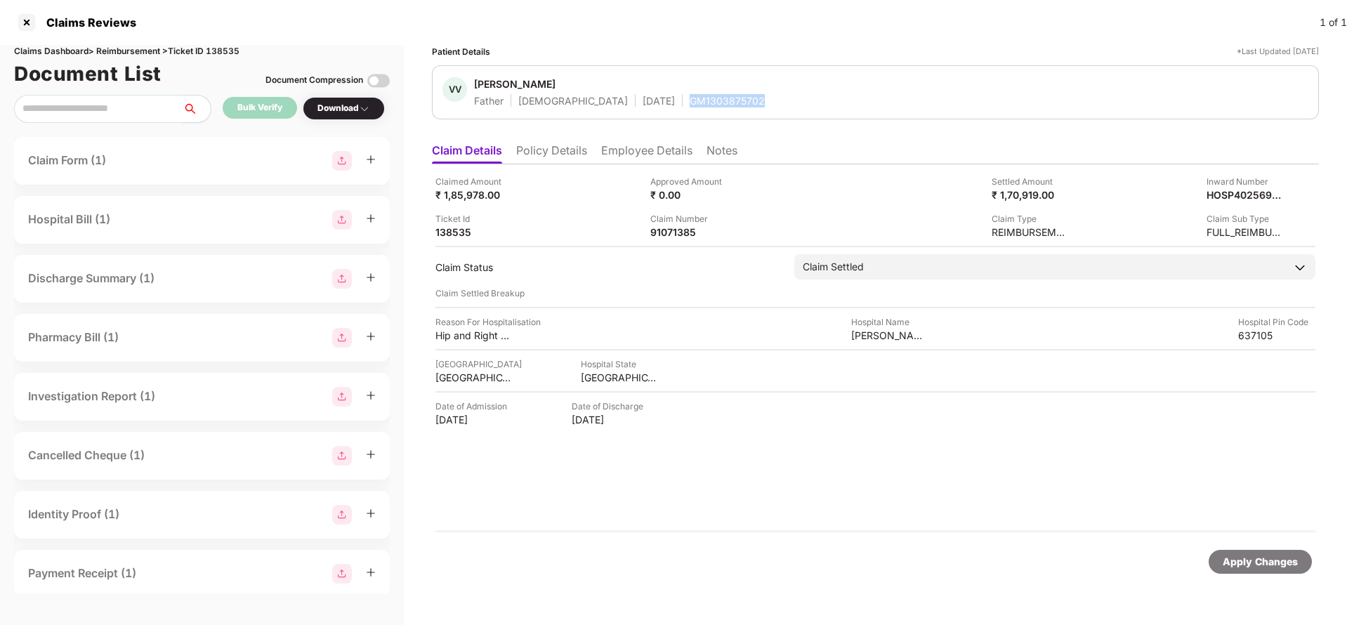
click at [690, 94] on div "GM1303875702" at bounding box center [727, 100] width 75 height 13
copy div "GM1303875702"
click at [1257, 567] on div "Apply Changes" at bounding box center [1260, 561] width 75 height 15
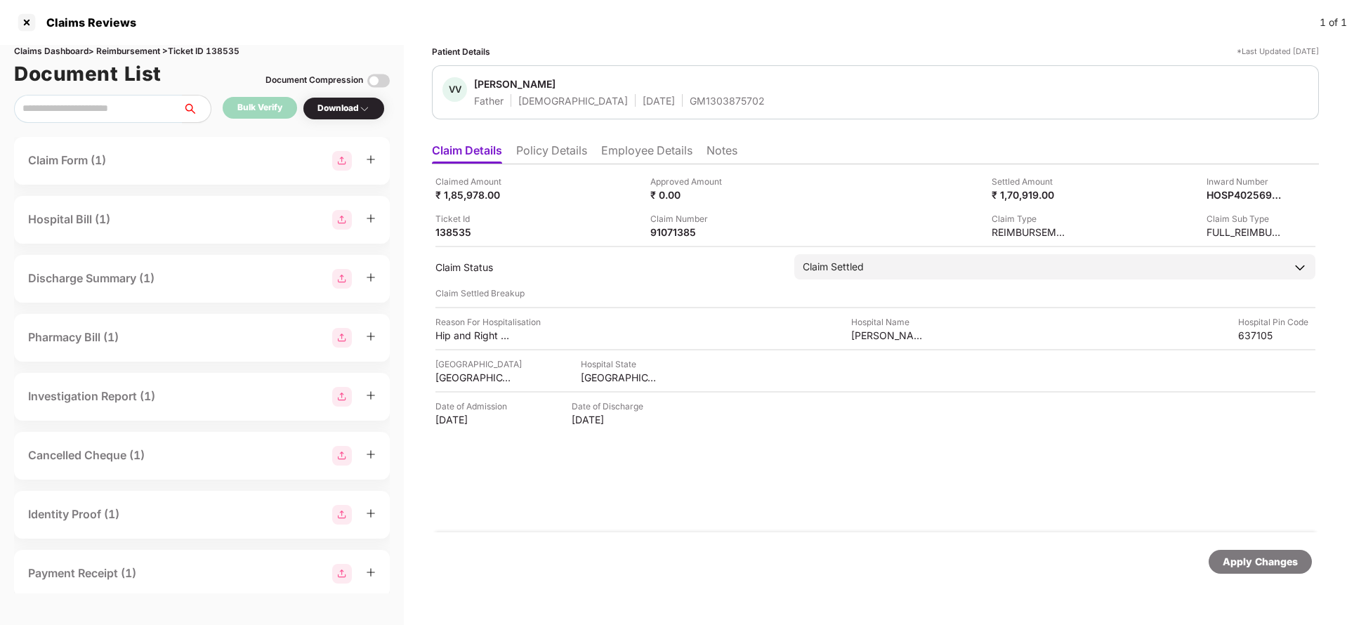
click at [215, 48] on div "Claims Dashboard > Reimbursement > Ticket ID 138535" at bounding box center [202, 51] width 376 height 13
copy div "138535"
click at [1241, 561] on div "Apply Changes" at bounding box center [1260, 561] width 75 height 15
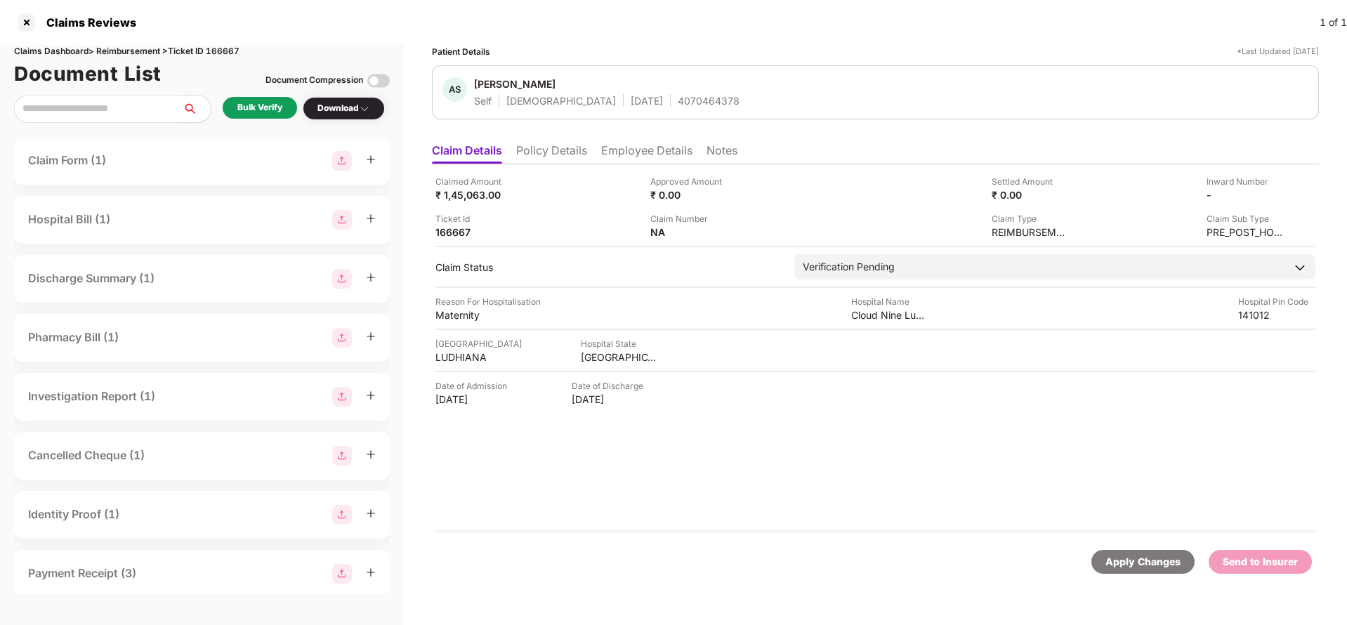
click at [551, 149] on li "Policy Details" at bounding box center [551, 153] width 71 height 20
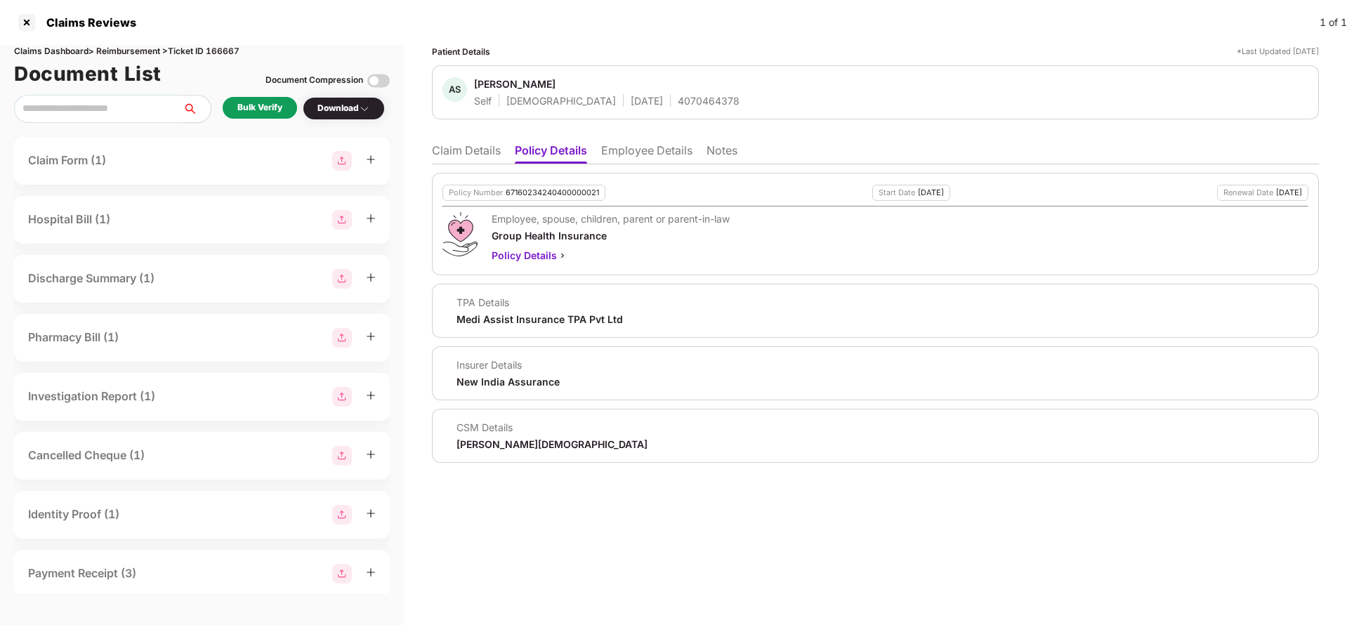
click at [669, 158] on li "Employee Details" at bounding box center [646, 153] width 91 height 20
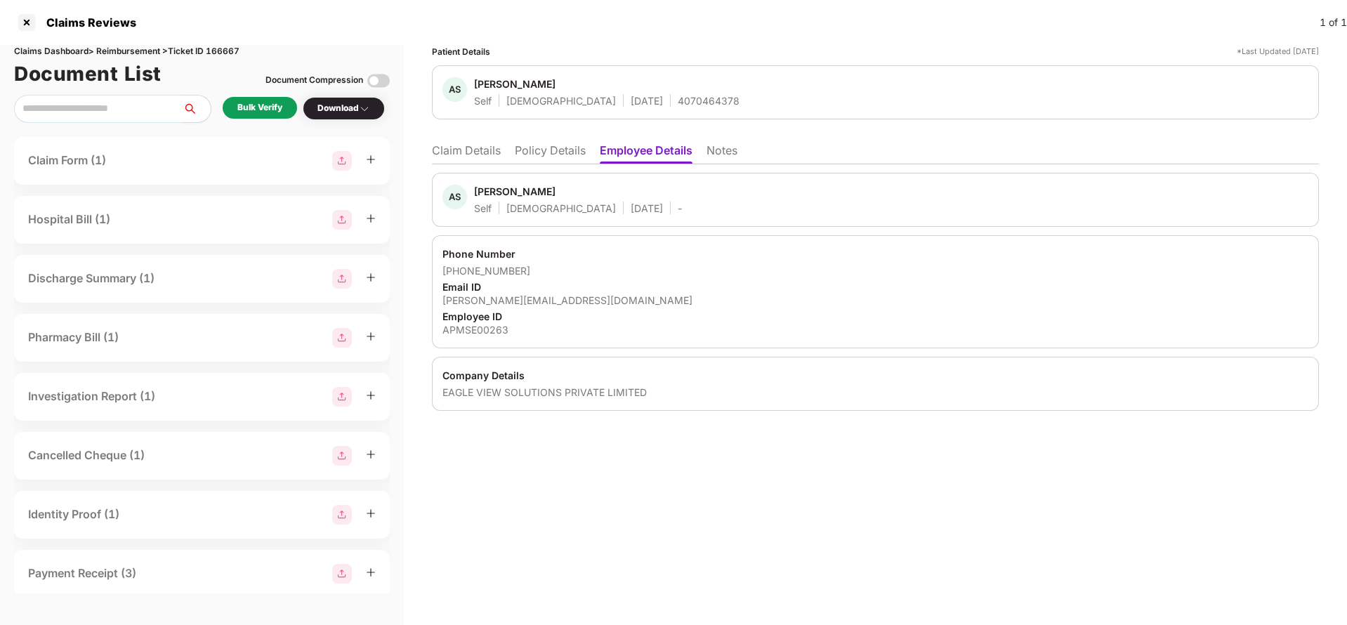
click at [558, 149] on li "Policy Details" at bounding box center [550, 153] width 71 height 20
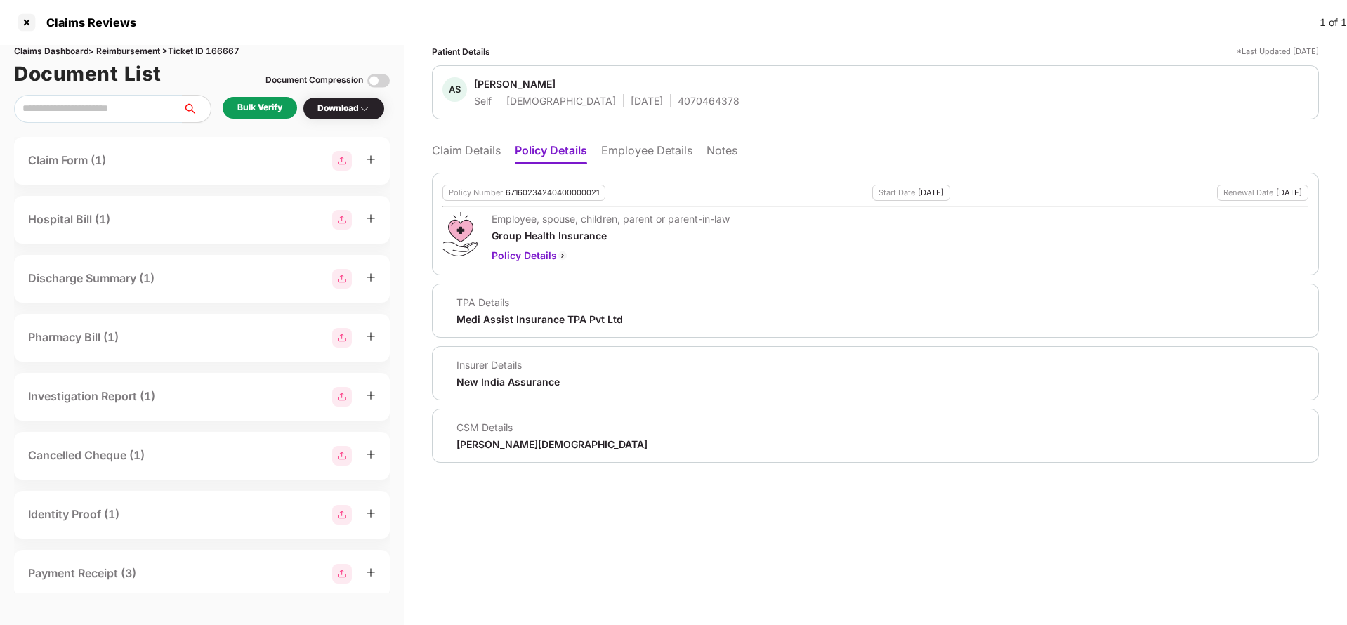
click at [475, 150] on li "Claim Details" at bounding box center [466, 153] width 69 height 20
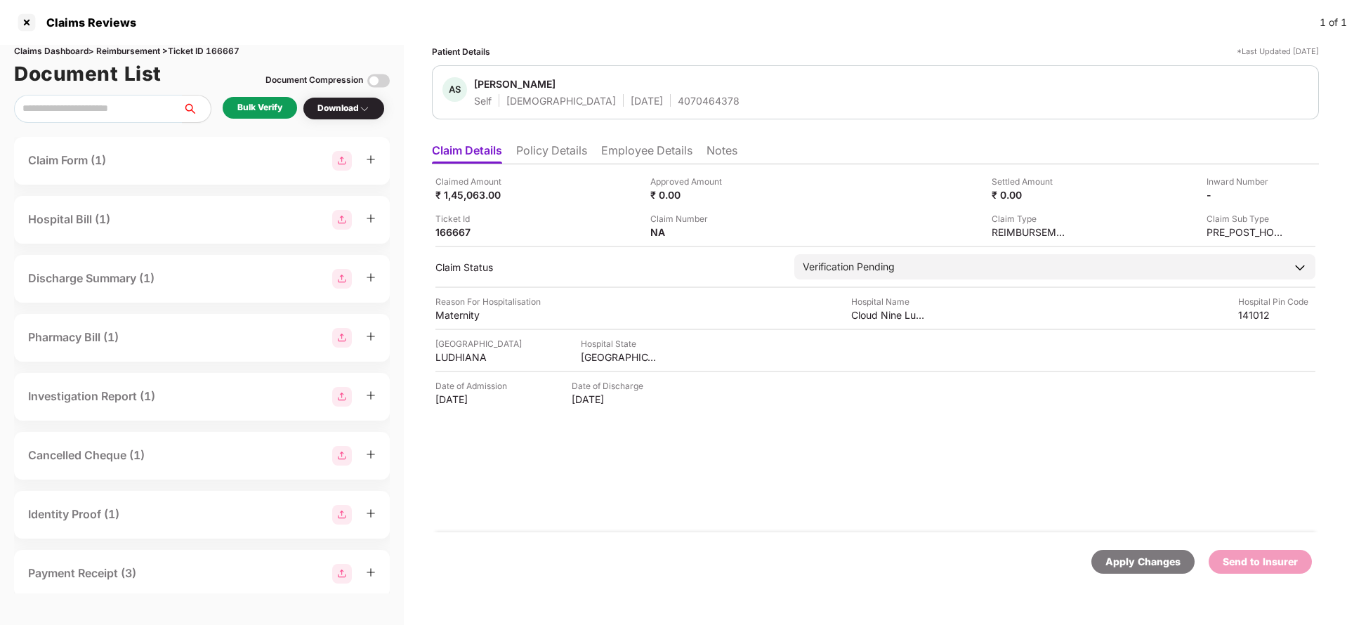
click at [263, 111] on div "Bulk Verify" at bounding box center [259, 107] width 45 height 13
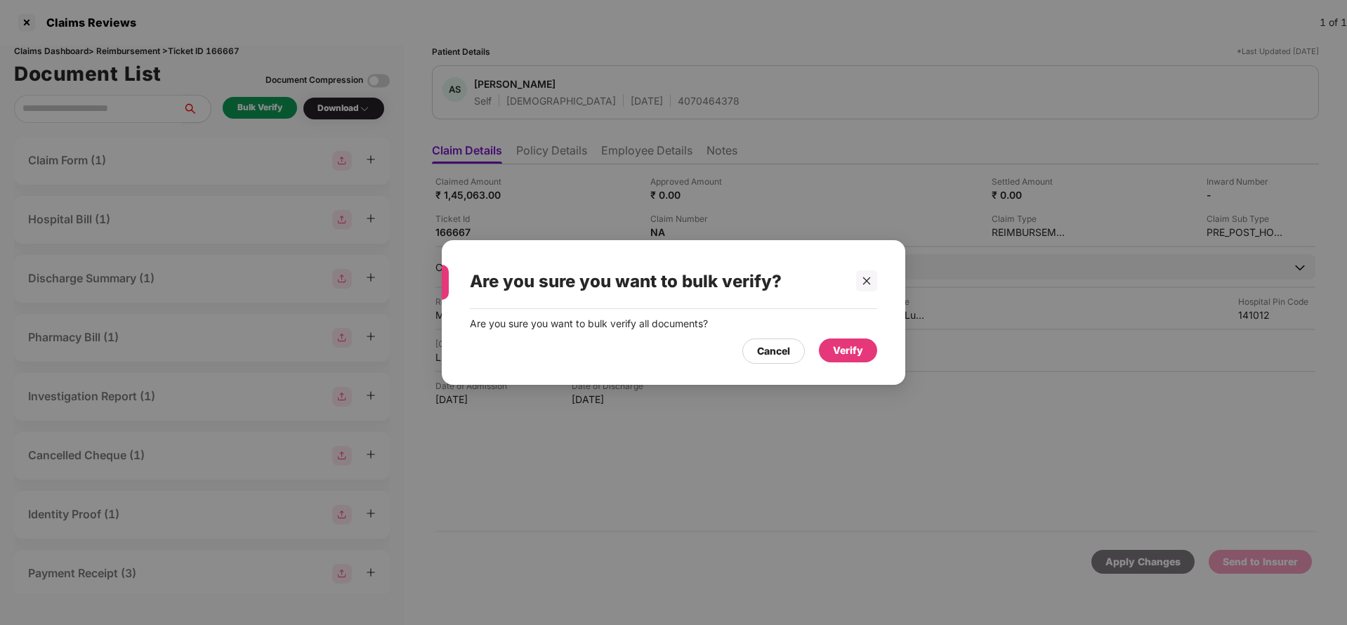
click at [853, 347] on div "Verify" at bounding box center [848, 350] width 30 height 15
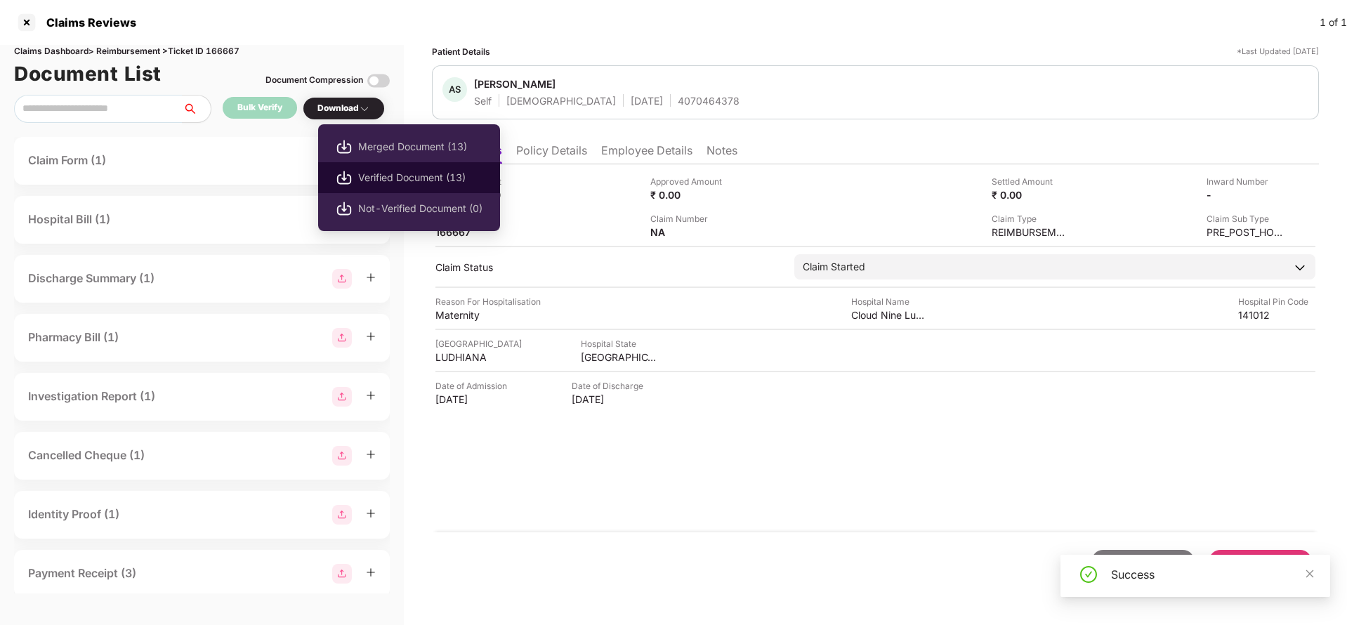
click at [395, 179] on span "Verified Document (13)" at bounding box center [420, 177] width 124 height 15
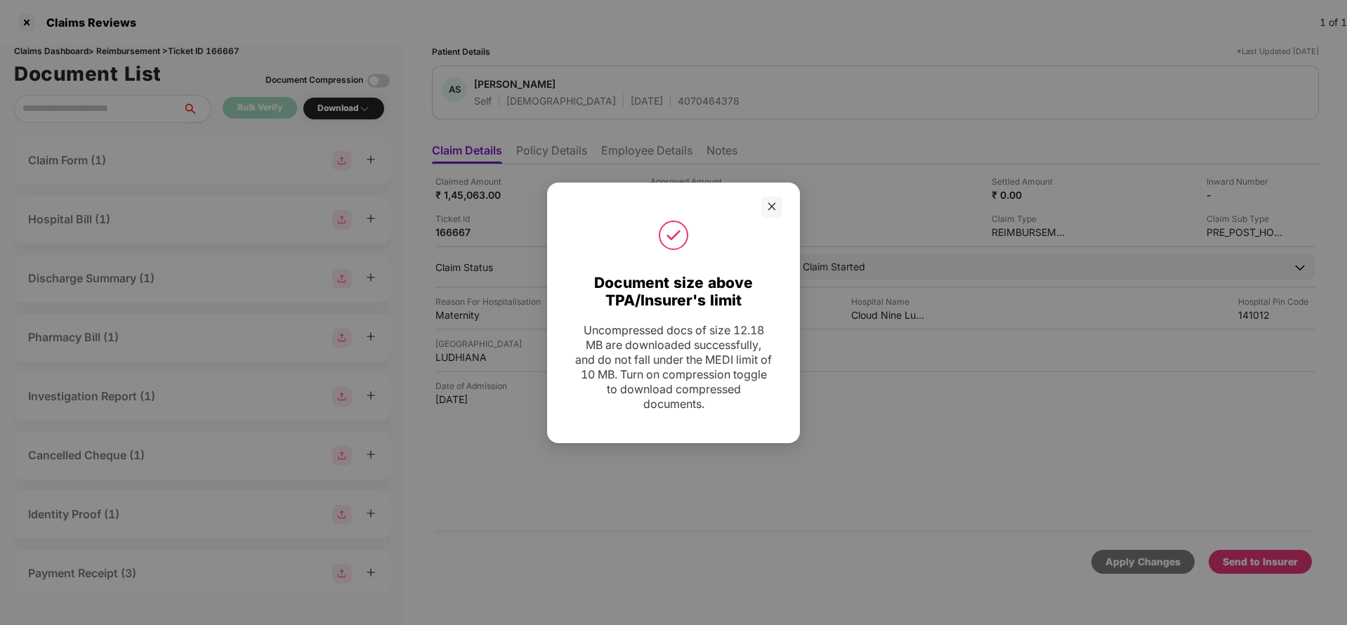
click at [785, 205] on div at bounding box center [673, 207] width 253 height 21
click at [779, 204] on div at bounding box center [771, 207] width 21 height 21
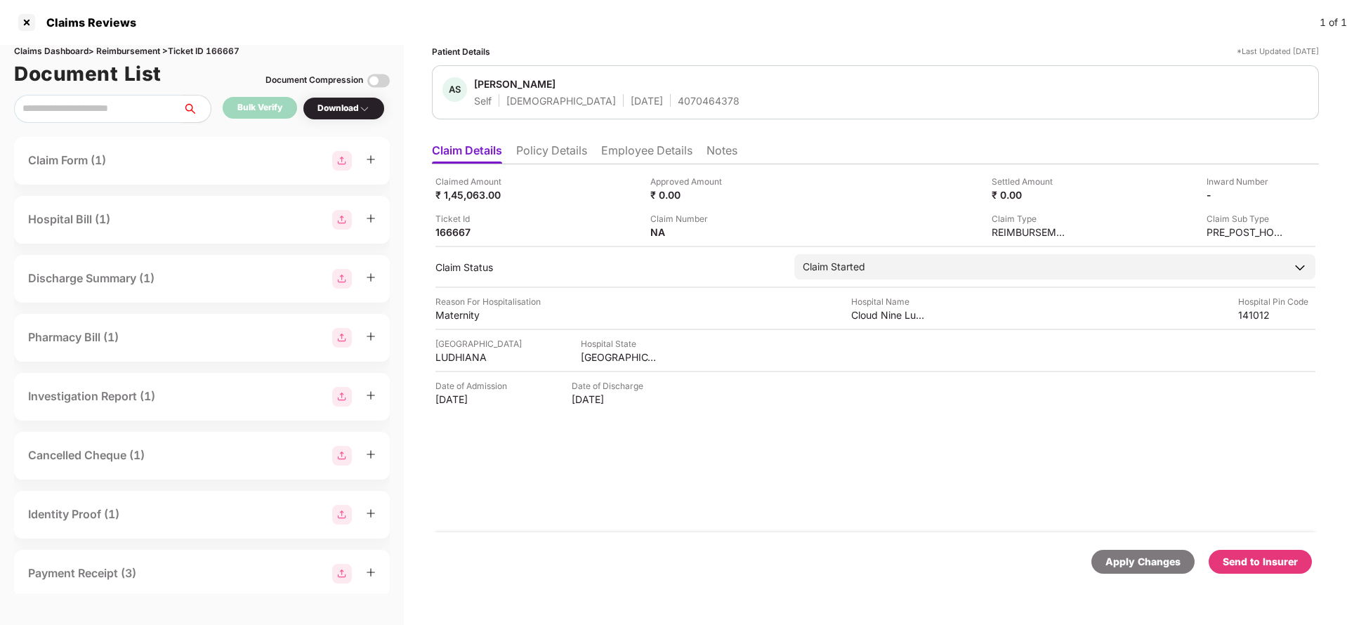
click at [1278, 554] on div "Send to Insurer" at bounding box center [1260, 561] width 75 height 15
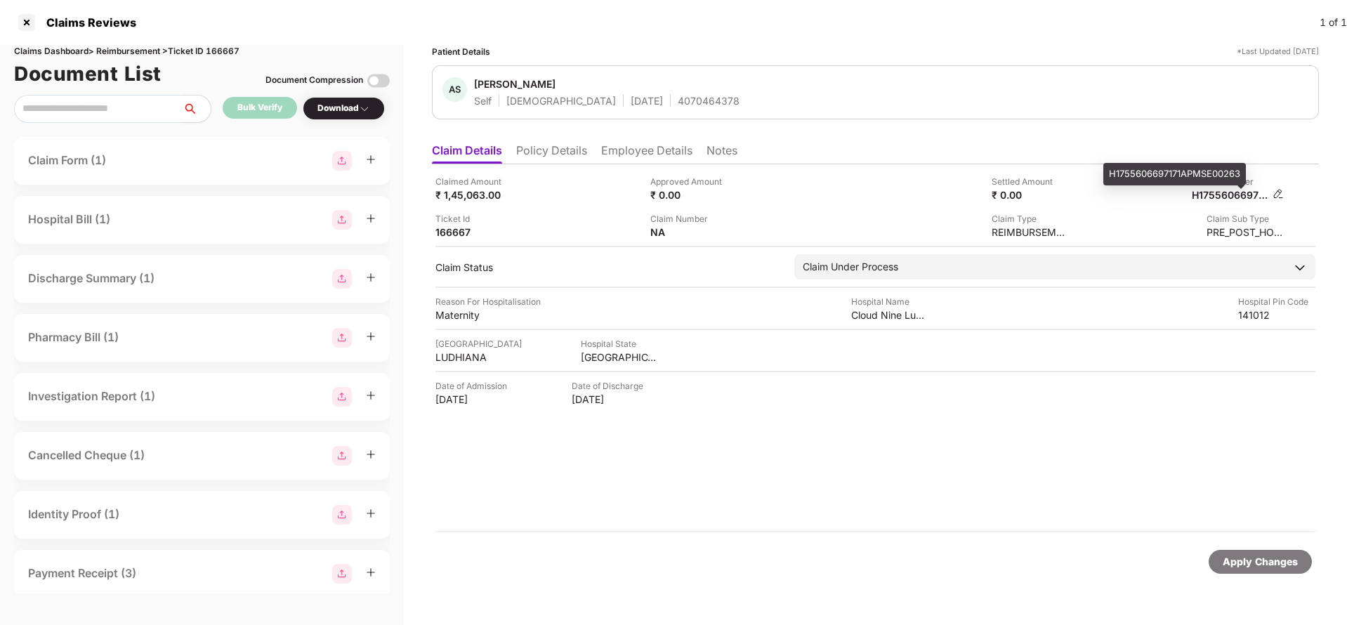
click at [1218, 192] on div "H1755606697171APMSE00263" at bounding box center [1230, 194] width 77 height 13
copy div "H1755606697171APMSE00263"
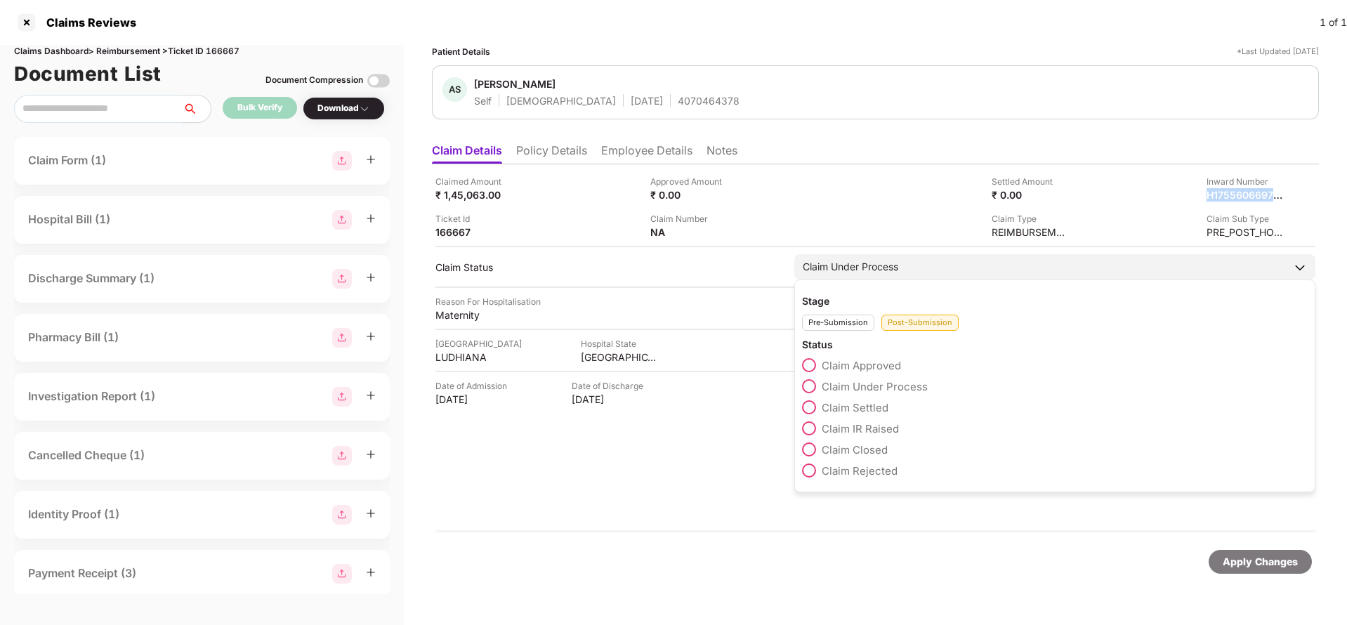
copy div "H1755606697171APMSE00263"
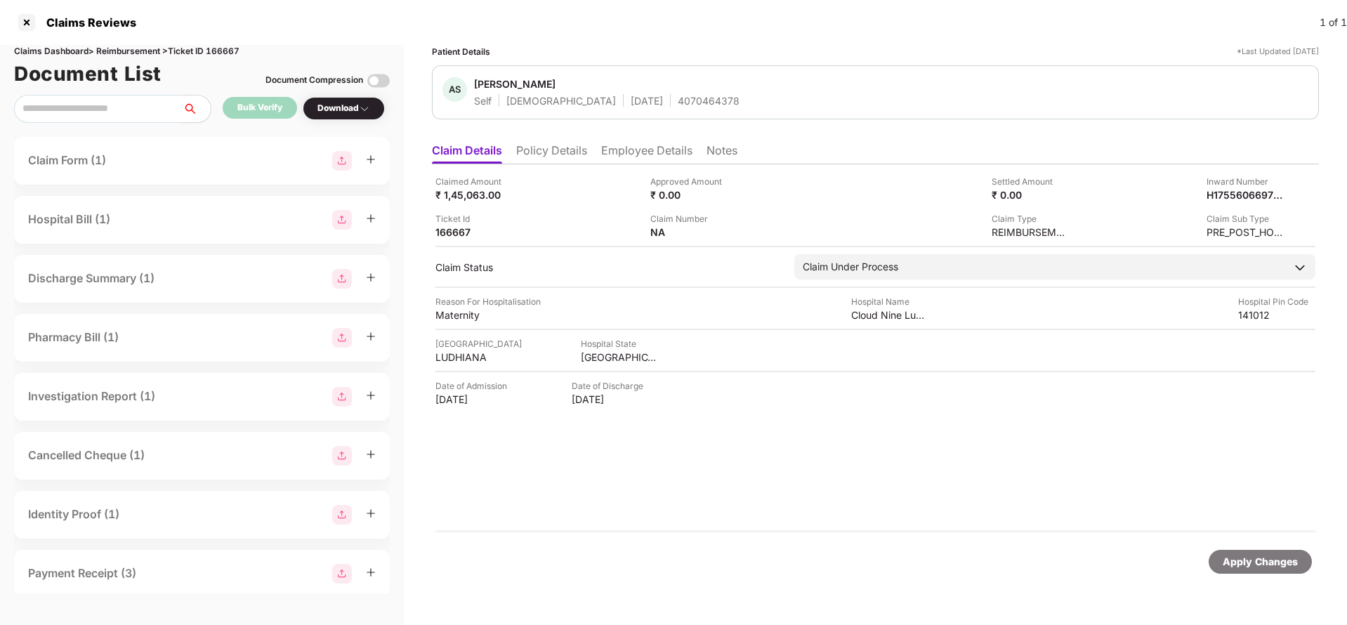
click at [674, 109] on div "AS [PERSON_NAME] Self [DEMOGRAPHIC_DATA] [DATE] 4070464378" at bounding box center [875, 92] width 887 height 54
copy div "4070464378"
click at [1264, 565] on div "Apply Changes" at bounding box center [1260, 561] width 75 height 15
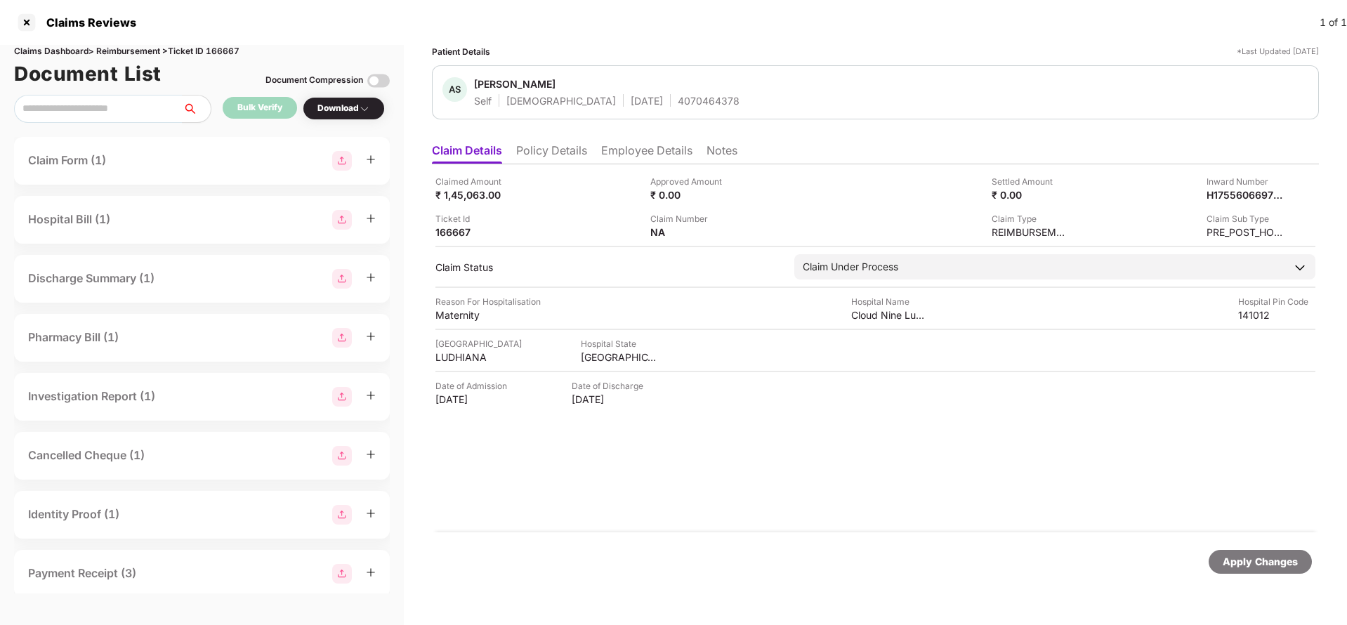
click at [223, 51] on div "Claims Dashboard > Reimbursement > Ticket ID 166667" at bounding box center [202, 51] width 376 height 13
copy div "166667"
click at [1235, 551] on div "Apply Changes" at bounding box center [1260, 562] width 103 height 24
